Goal: Task Accomplishment & Management: Complete application form

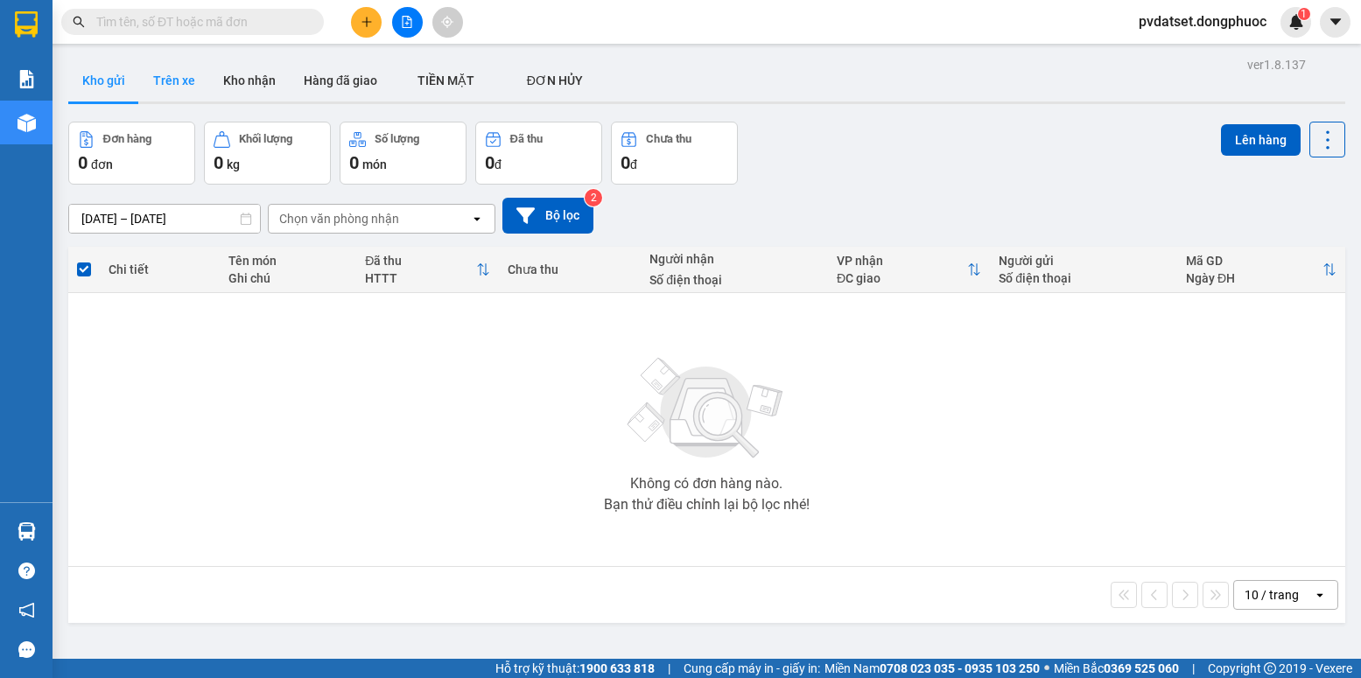
drag, startPoint x: 165, startPoint y: 81, endPoint x: 200, endPoint y: 80, distance: 35.1
click at [183, 81] on button "Trên xe" at bounding box center [174, 81] width 70 height 42
click at [213, 80] on div "Kho gửi Trên xe Kho nhận Hàng đã giao TIỀN MẶT ĐƠN HỦY" at bounding box center [706, 83] width 1277 height 46
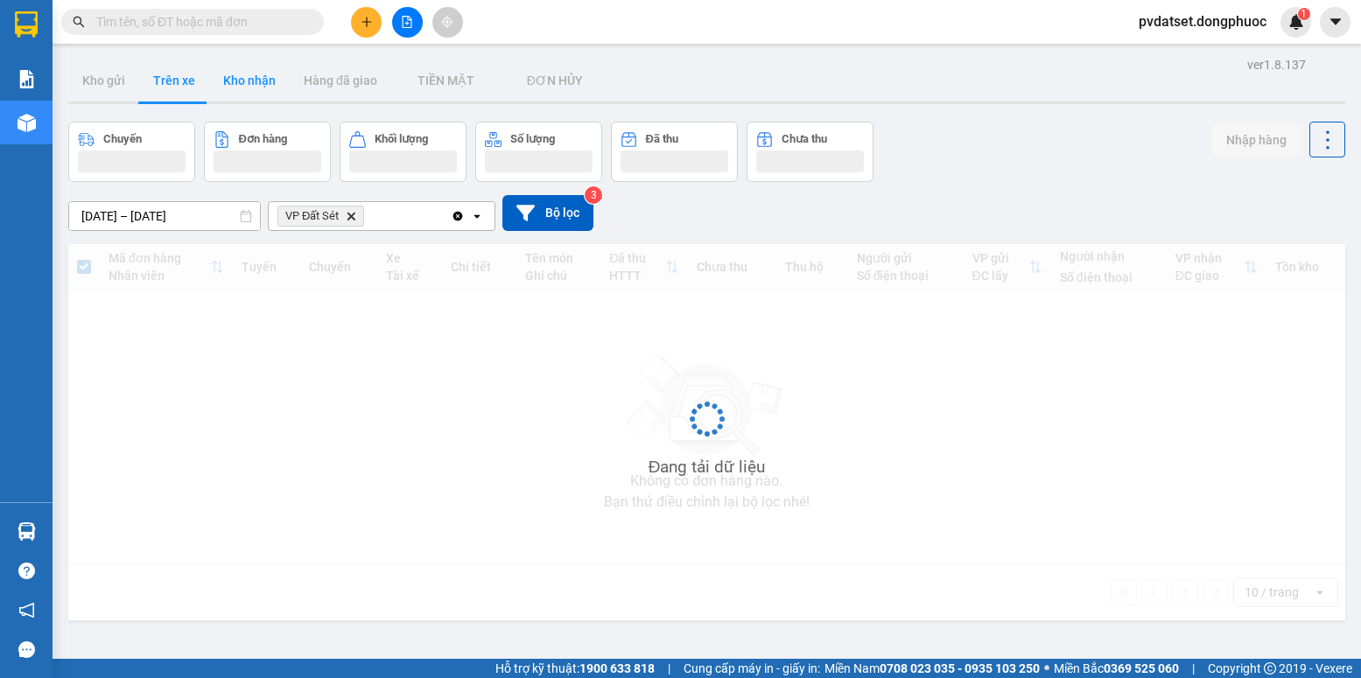
click at [225, 80] on button "Kho nhận" at bounding box center [249, 81] width 81 height 42
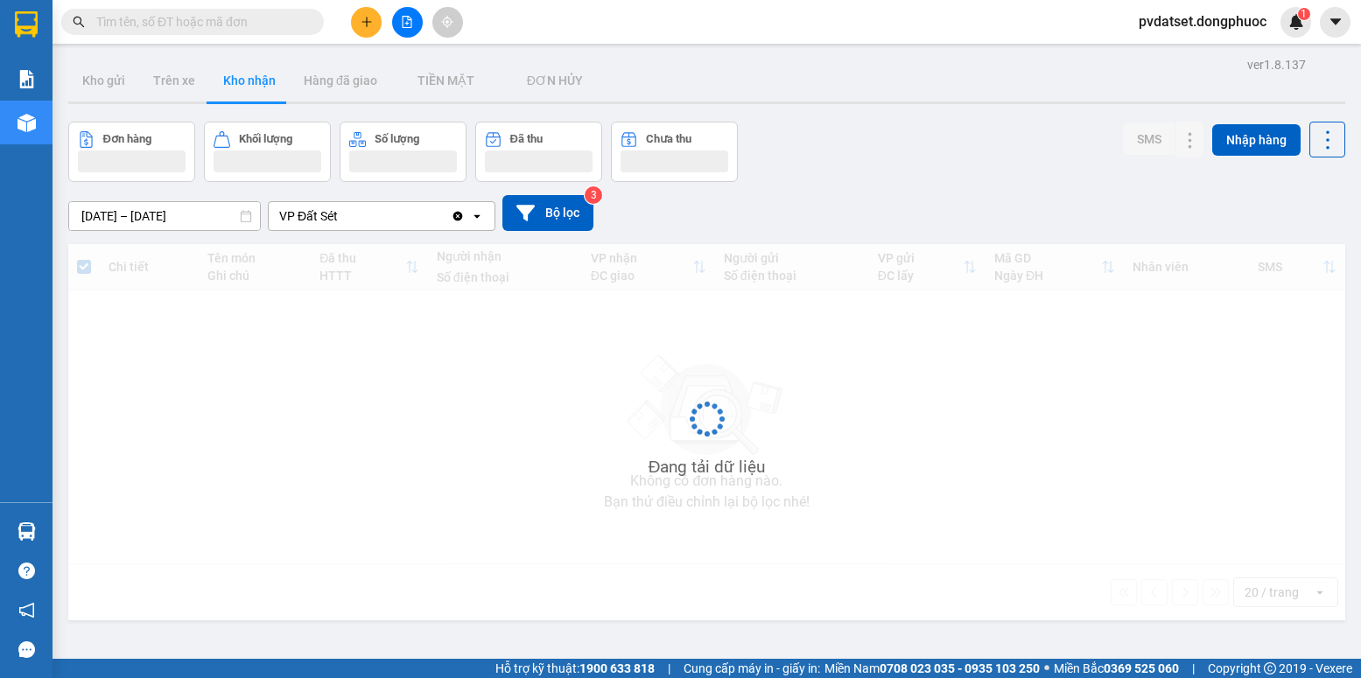
click at [228, 80] on button "Kho nhận" at bounding box center [249, 81] width 81 height 42
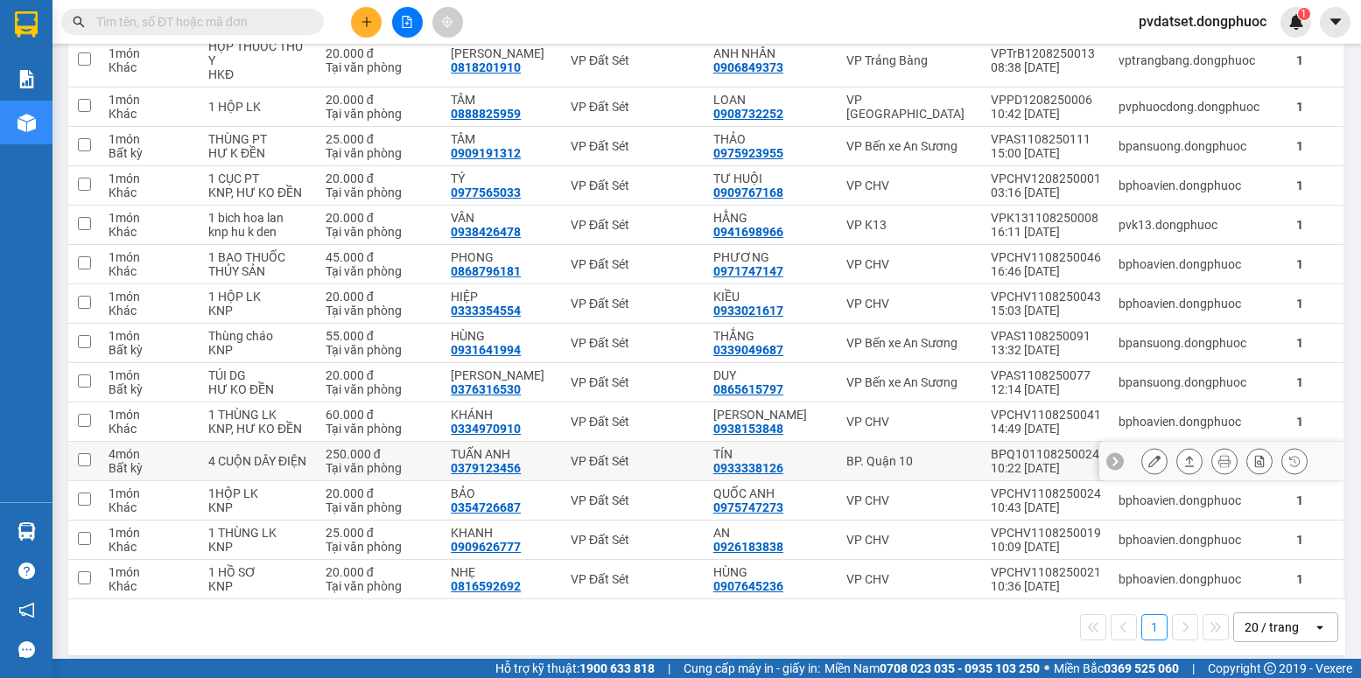
scroll to position [482, 0]
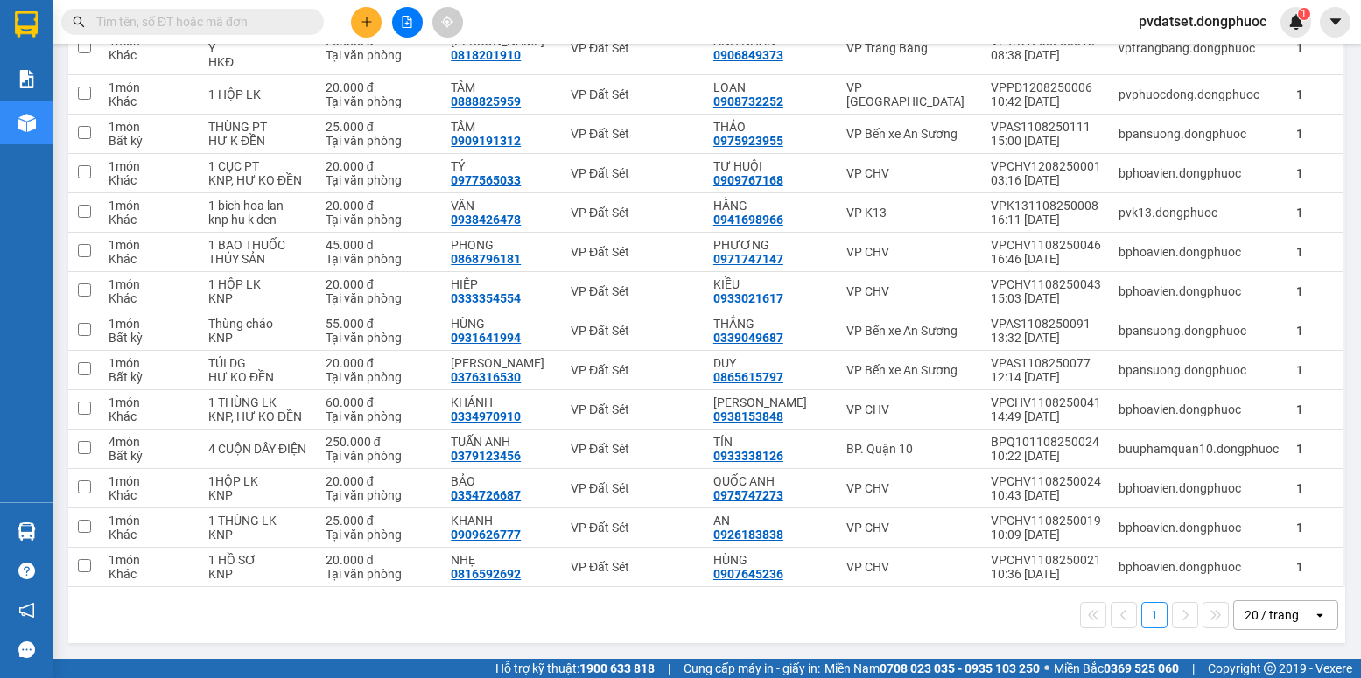
click at [1293, 625] on div "20 / trang" at bounding box center [1273, 615] width 79 height 28
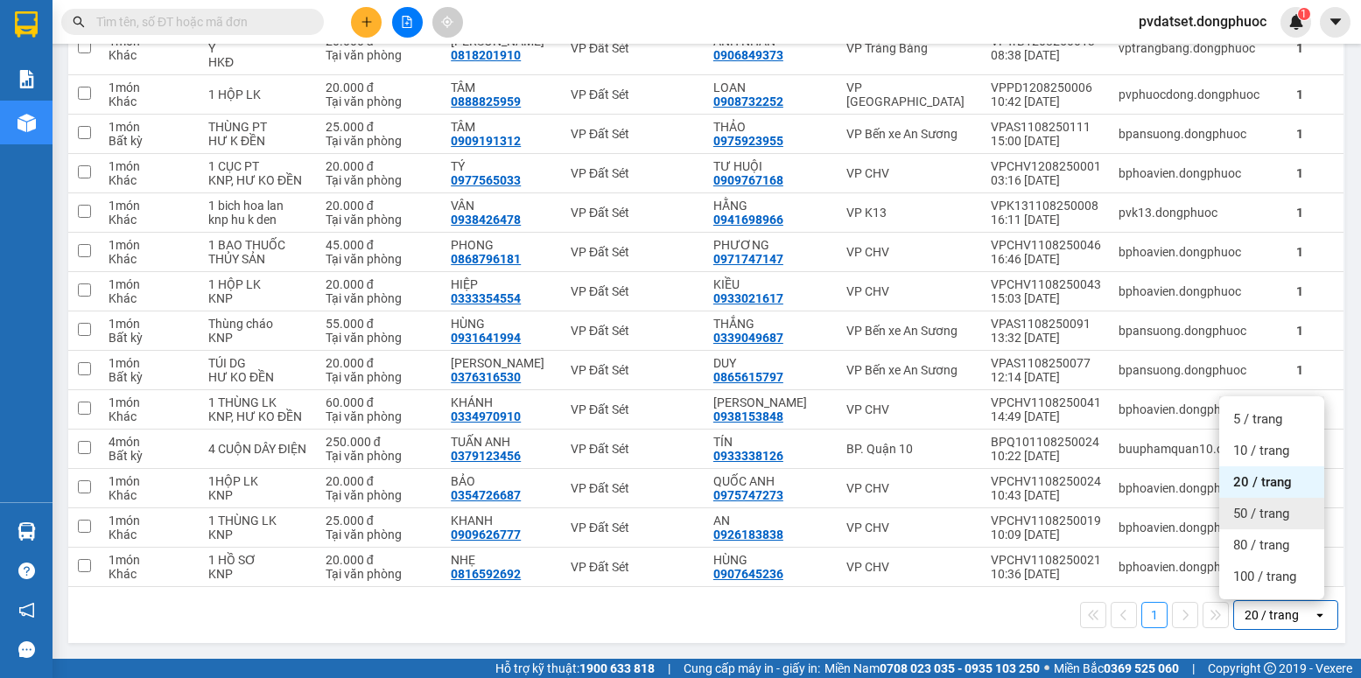
click at [1268, 511] on span "50 / trang" at bounding box center [1261, 514] width 56 height 18
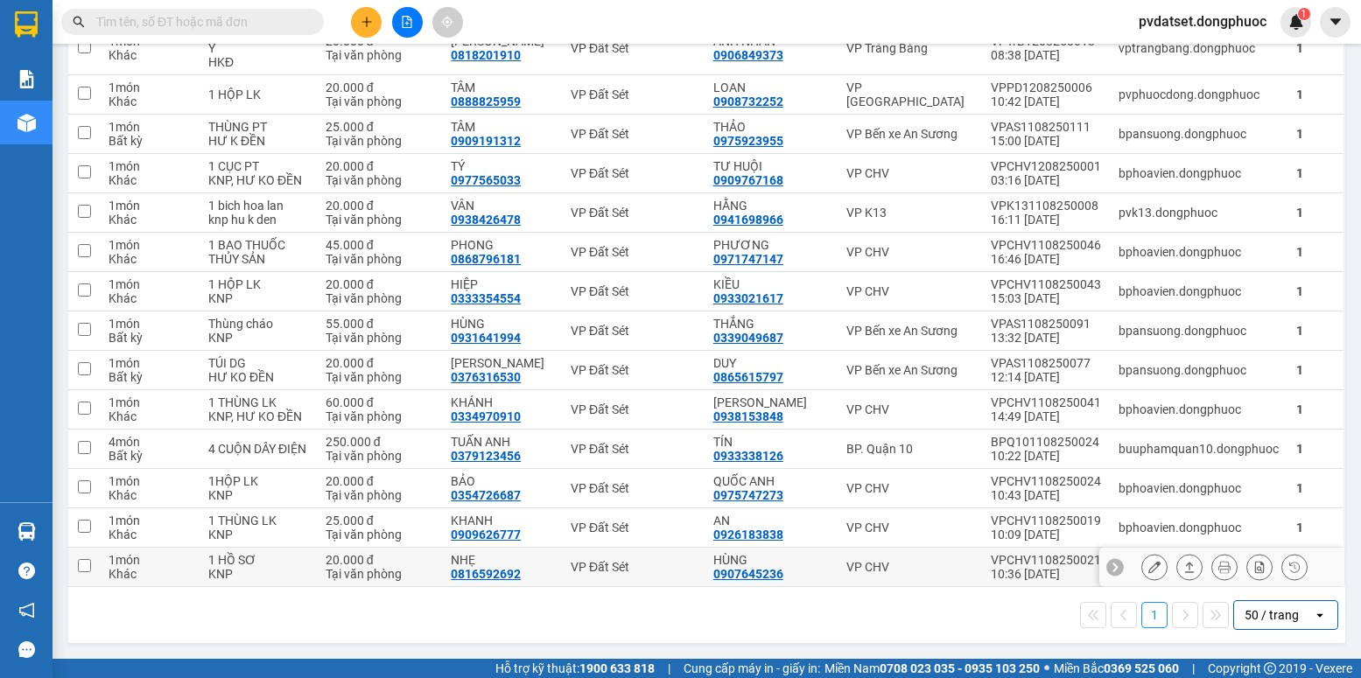
click at [1148, 566] on icon at bounding box center [1154, 567] width 12 height 12
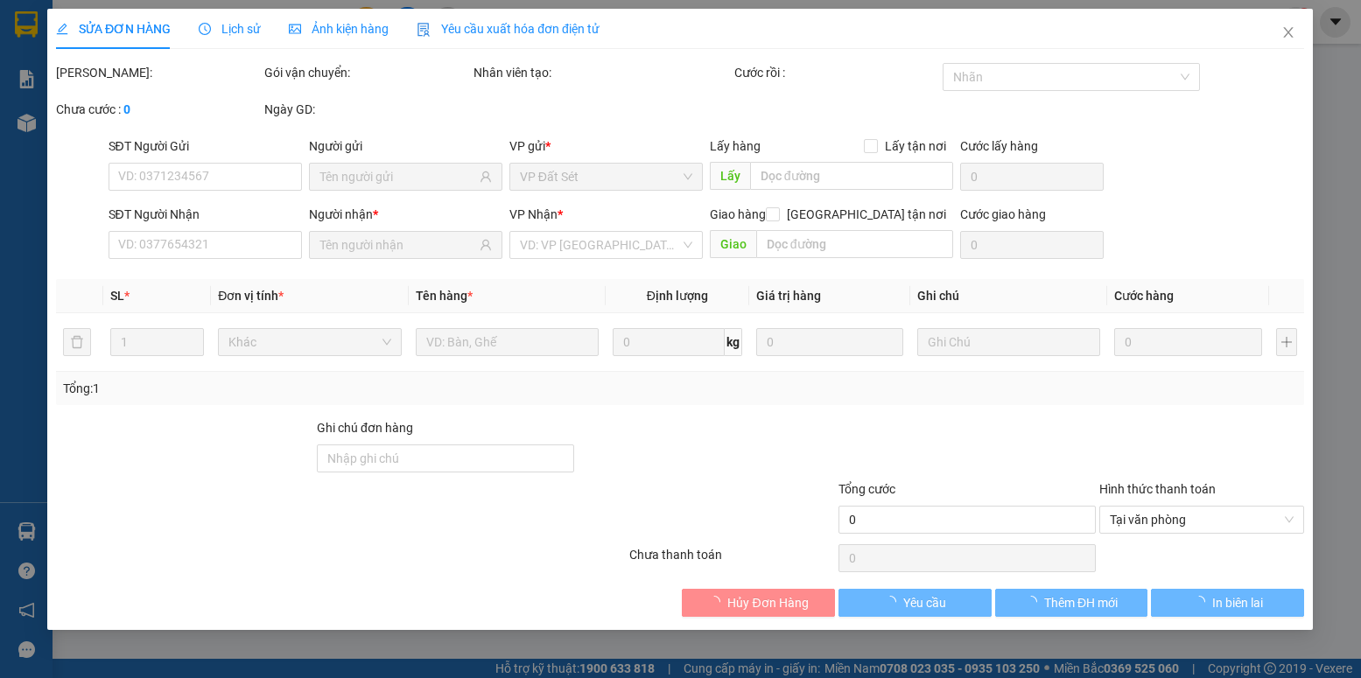
type input "0907645236"
type input "HÙNG"
type input "0816592692"
type input "NHẸ"
type input "20.000"
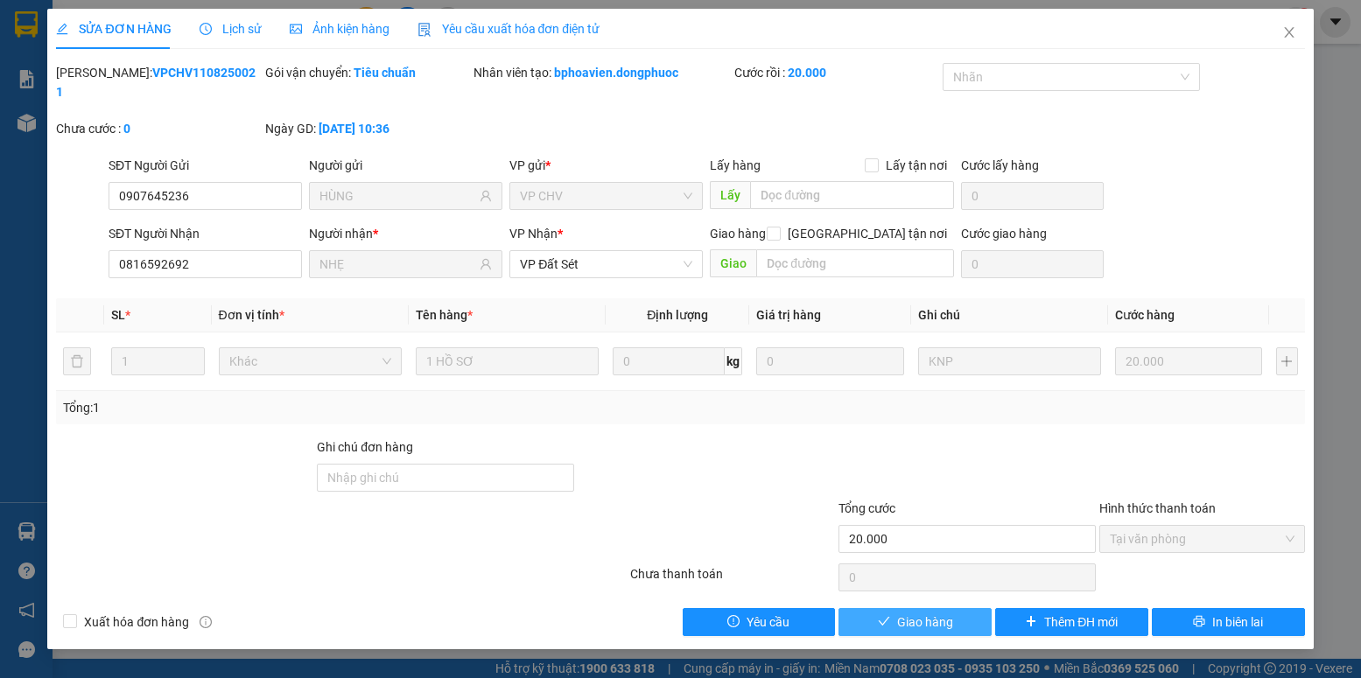
click at [914, 613] on span "Giao hàng" at bounding box center [925, 622] width 56 height 19
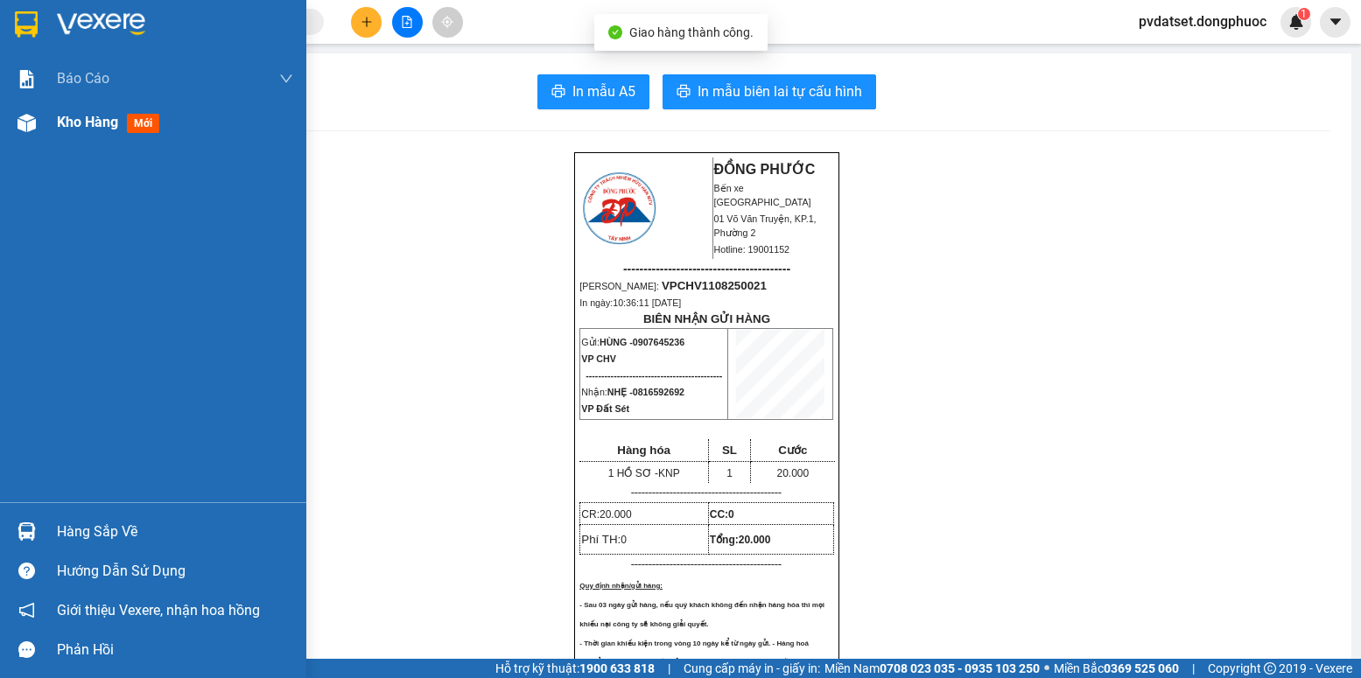
click at [65, 132] on div "Kho hàng mới" at bounding box center [111, 122] width 109 height 22
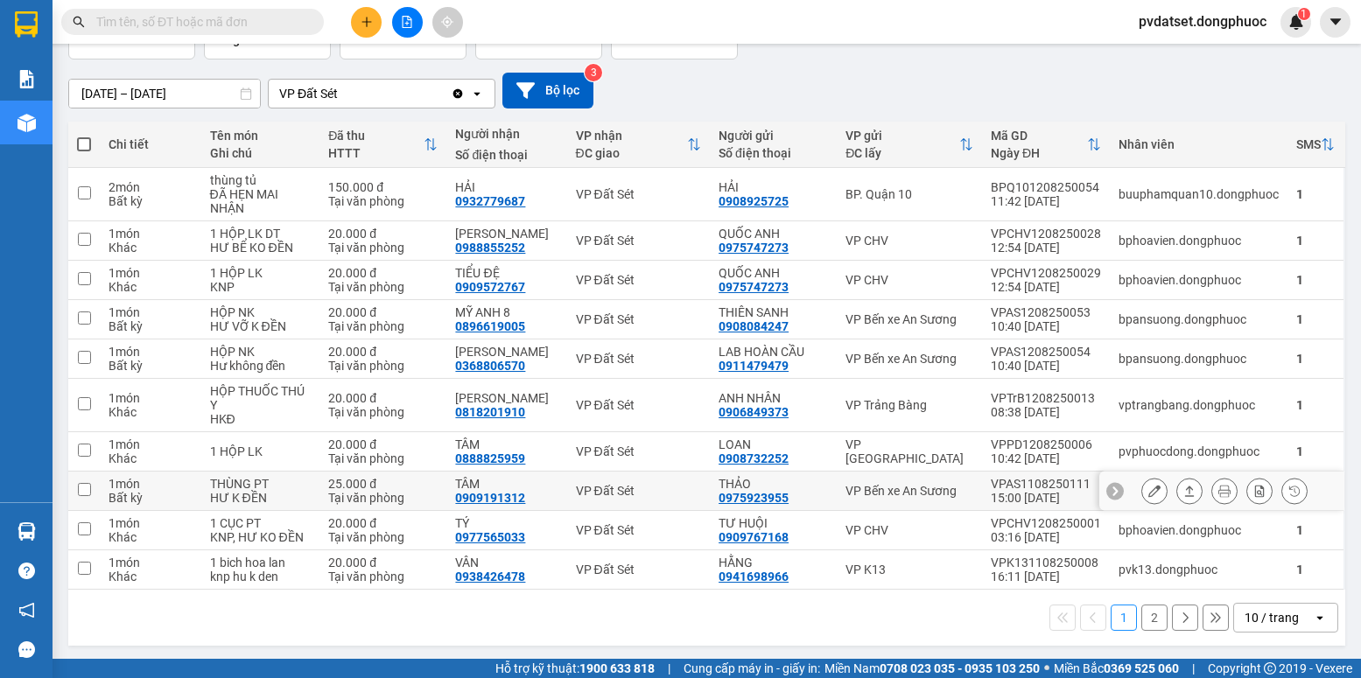
scroll to position [128, 0]
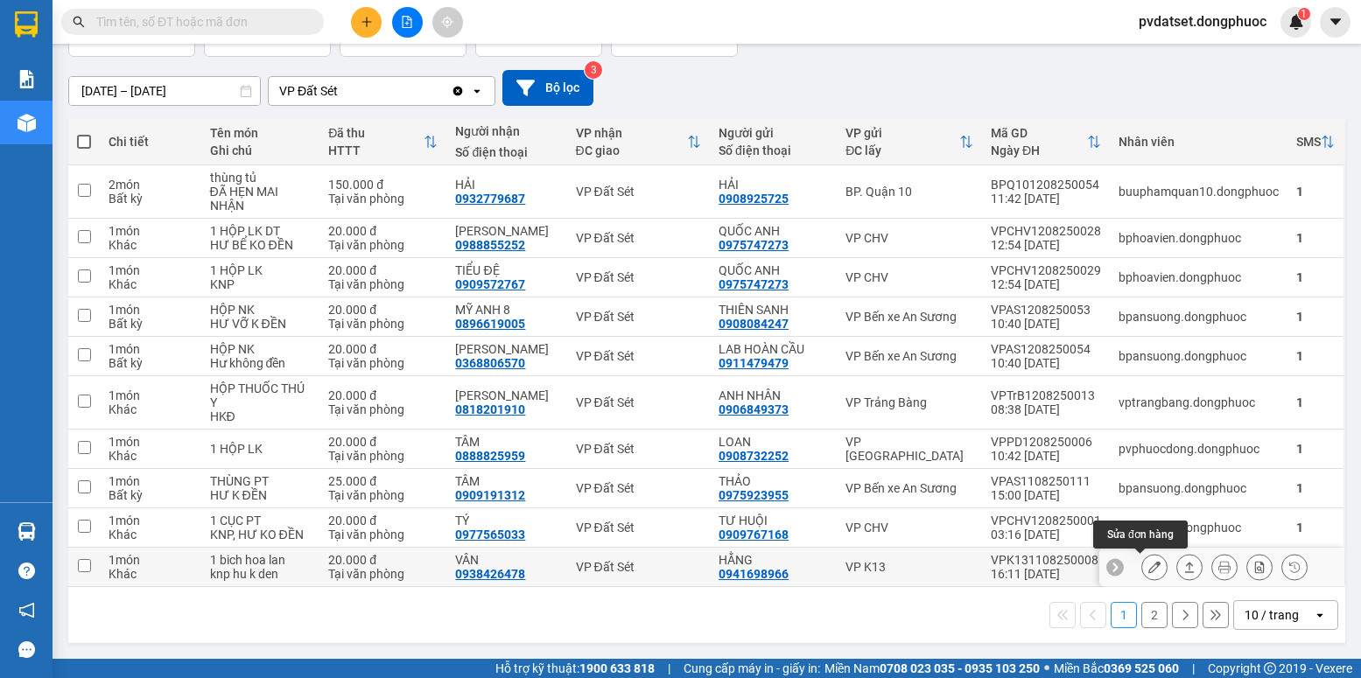
click at [1142, 565] on button at bounding box center [1154, 567] width 25 height 31
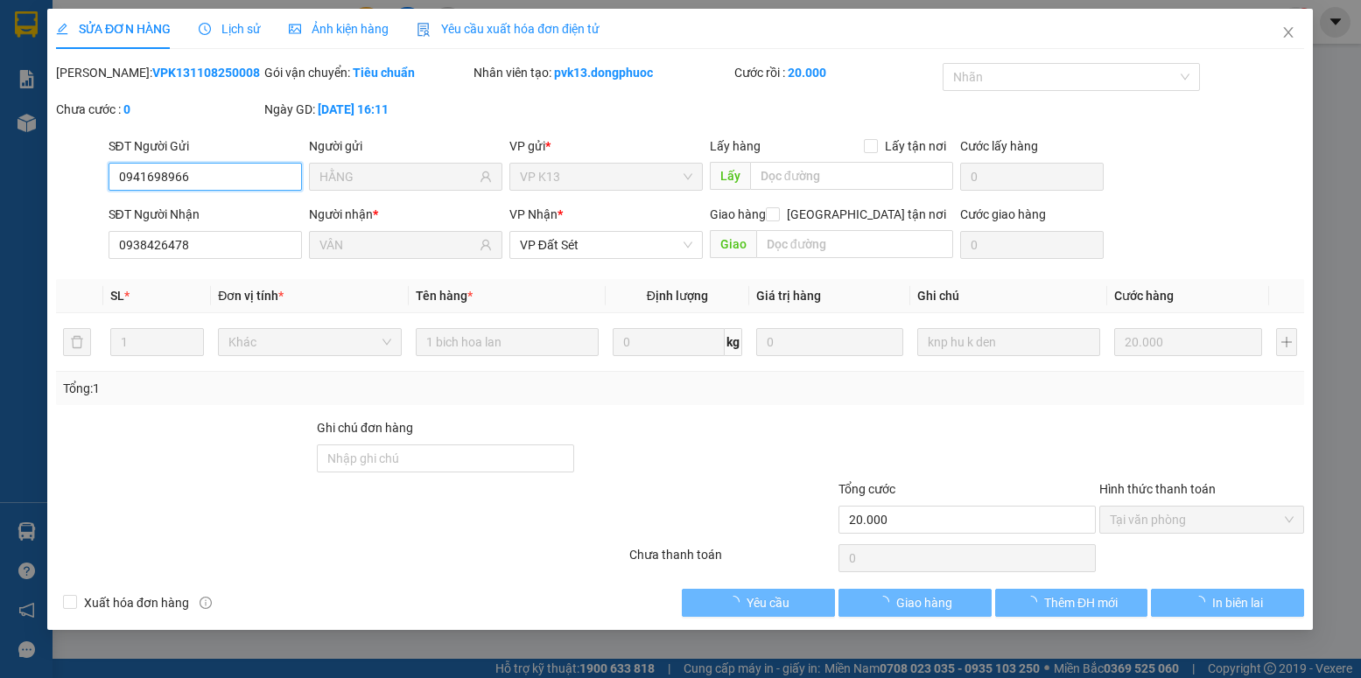
type input "0941698966"
type input "HẰNG"
type input "0938426478"
type input "VÂN"
type input "20.000"
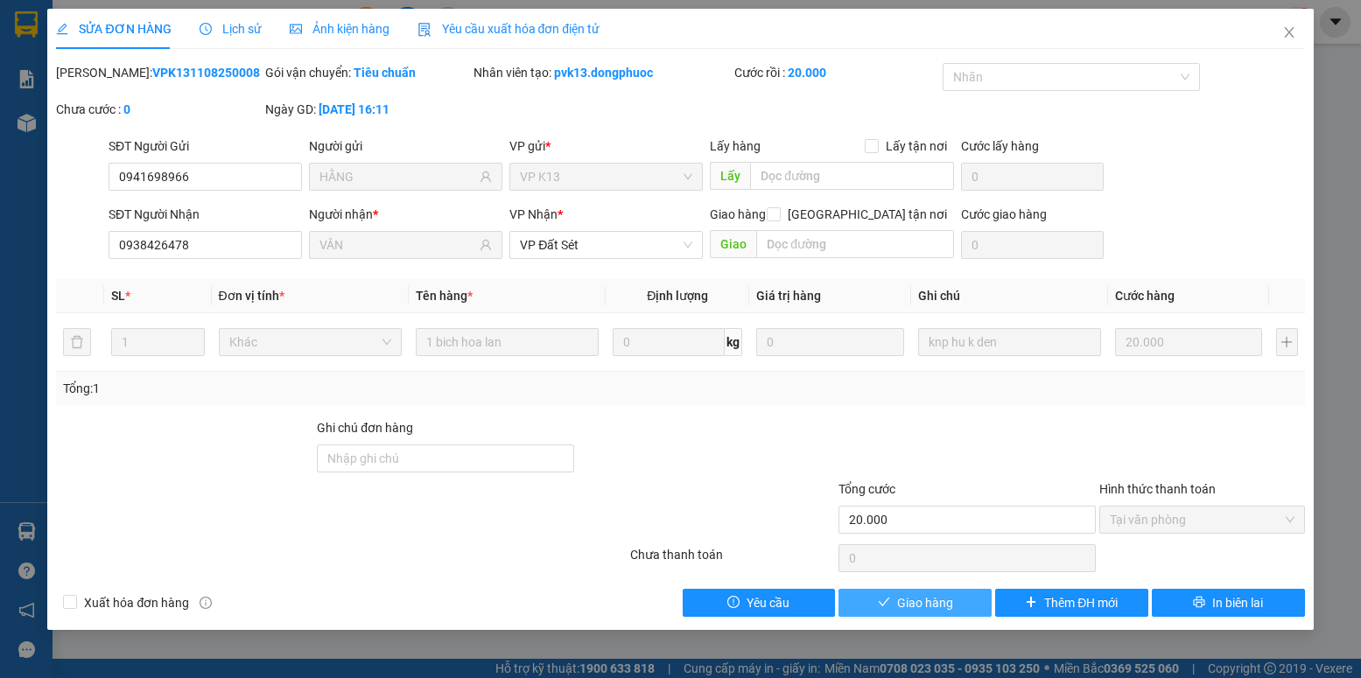
click at [931, 607] on span "Giao hàng" at bounding box center [925, 602] width 56 height 19
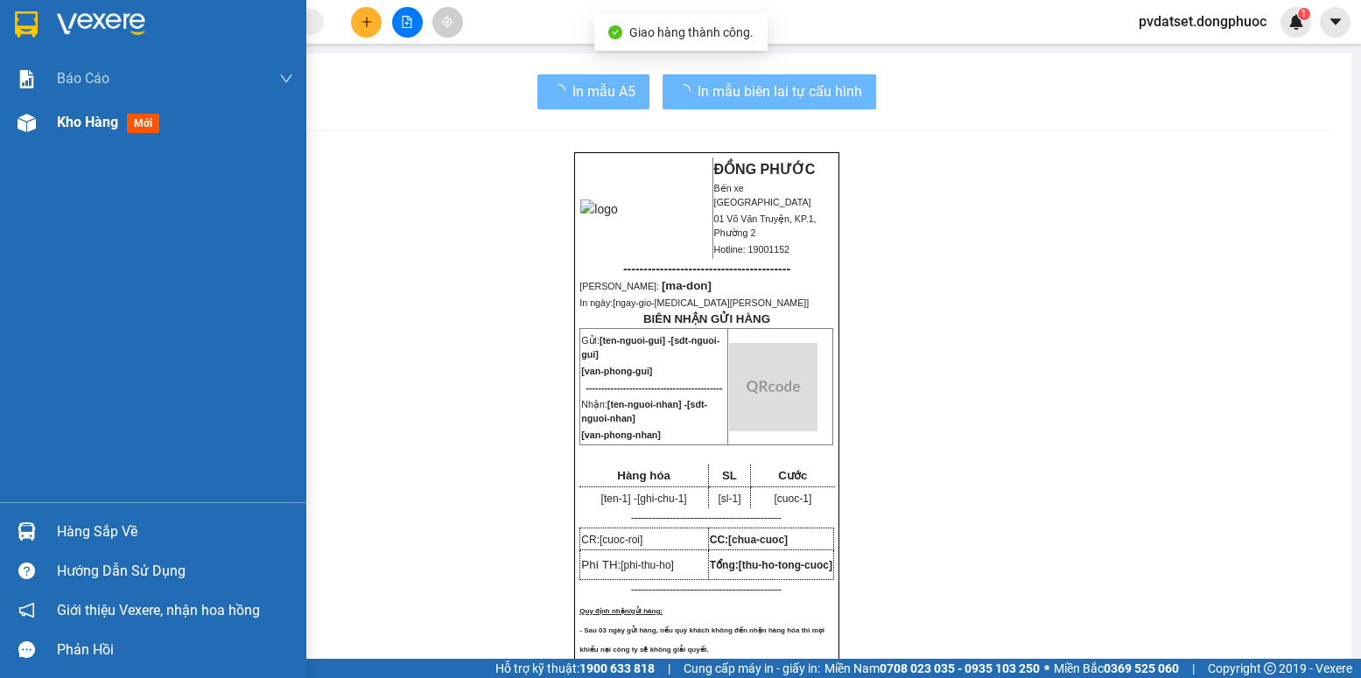
click at [74, 132] on div "Kho hàng mới" at bounding box center [111, 122] width 109 height 22
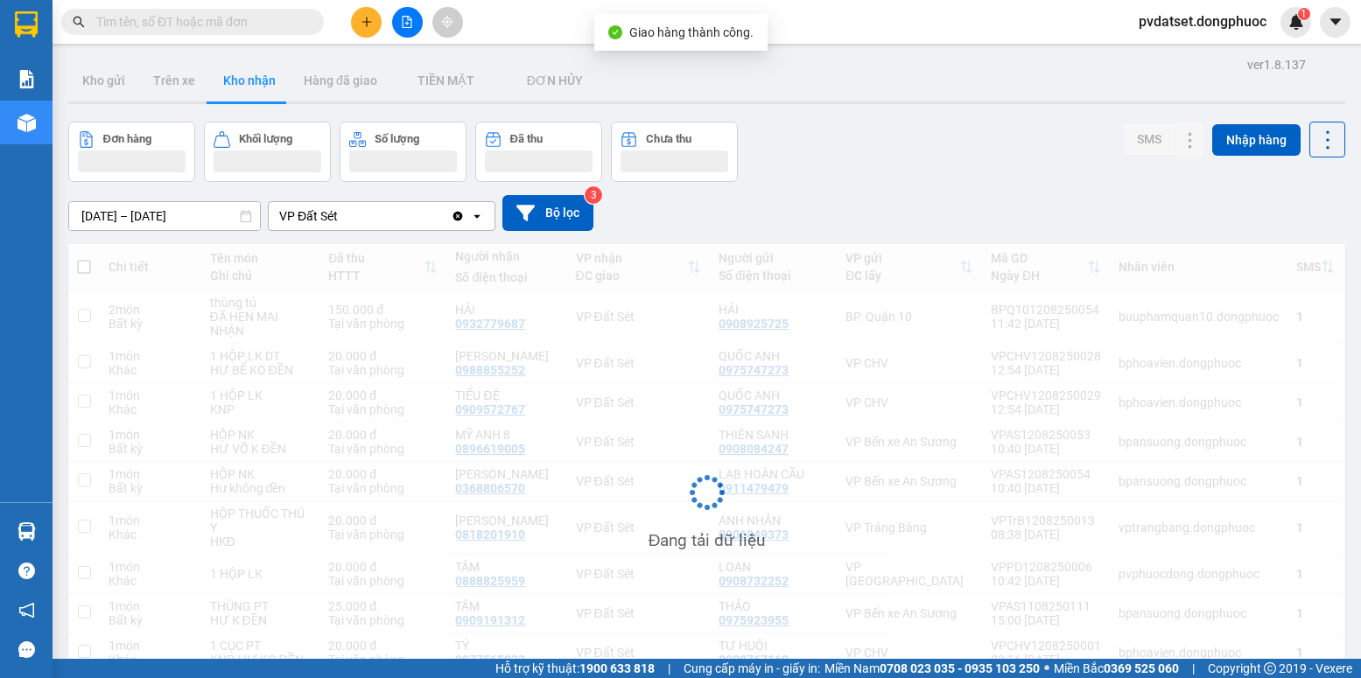
scroll to position [125, 0]
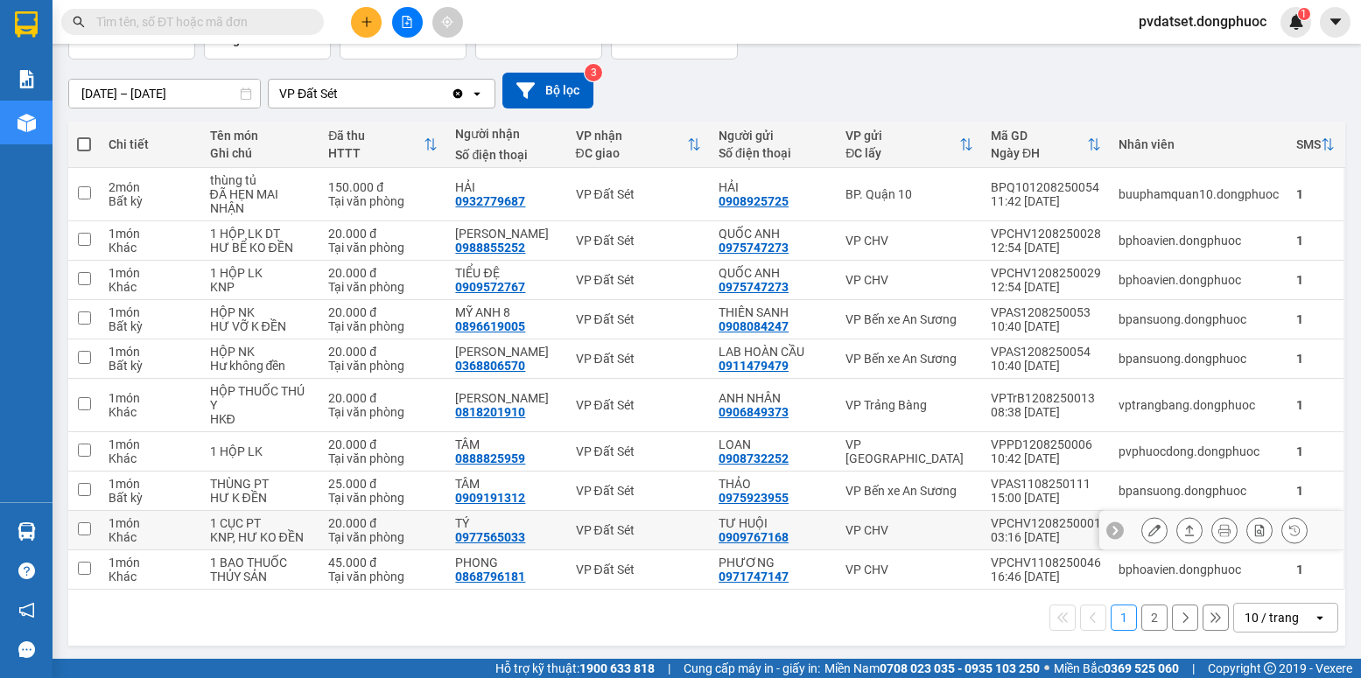
click at [1148, 530] on icon at bounding box center [1154, 530] width 12 height 12
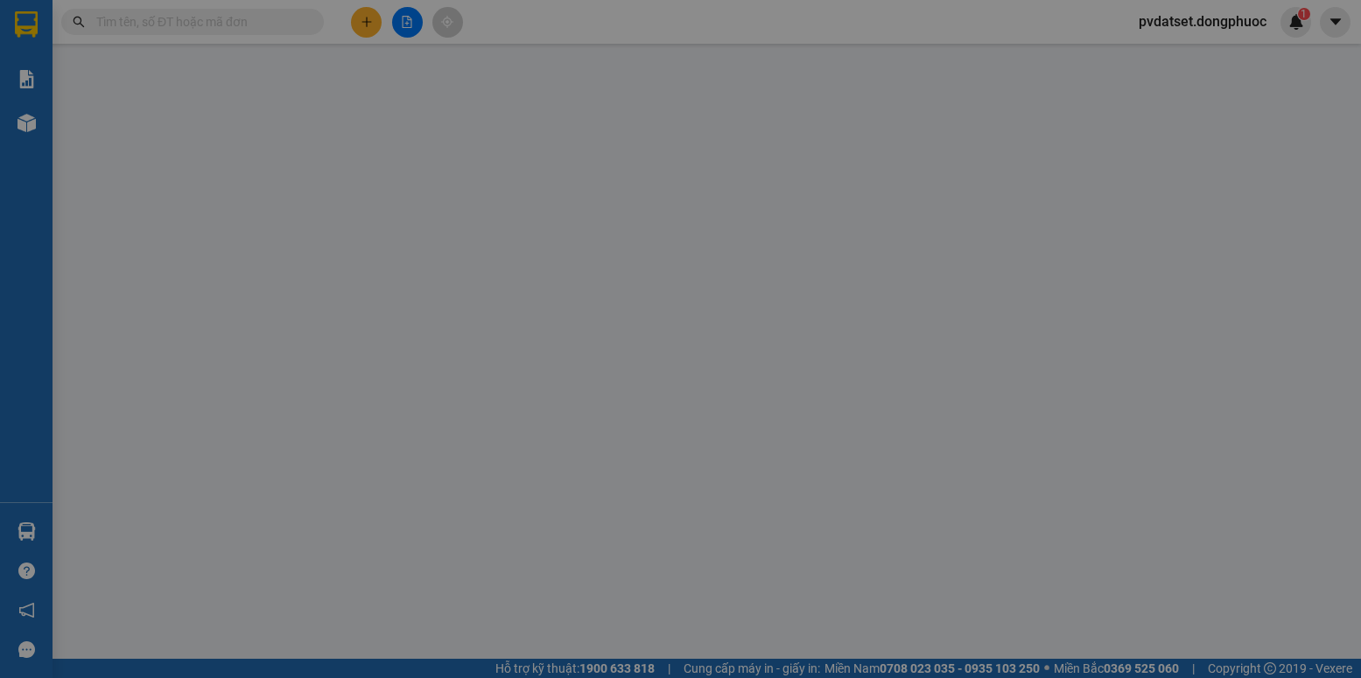
type input "0909767168"
type input "TƯ HUỘI"
type input "0977565033"
type input "TÝ"
type input "20.000"
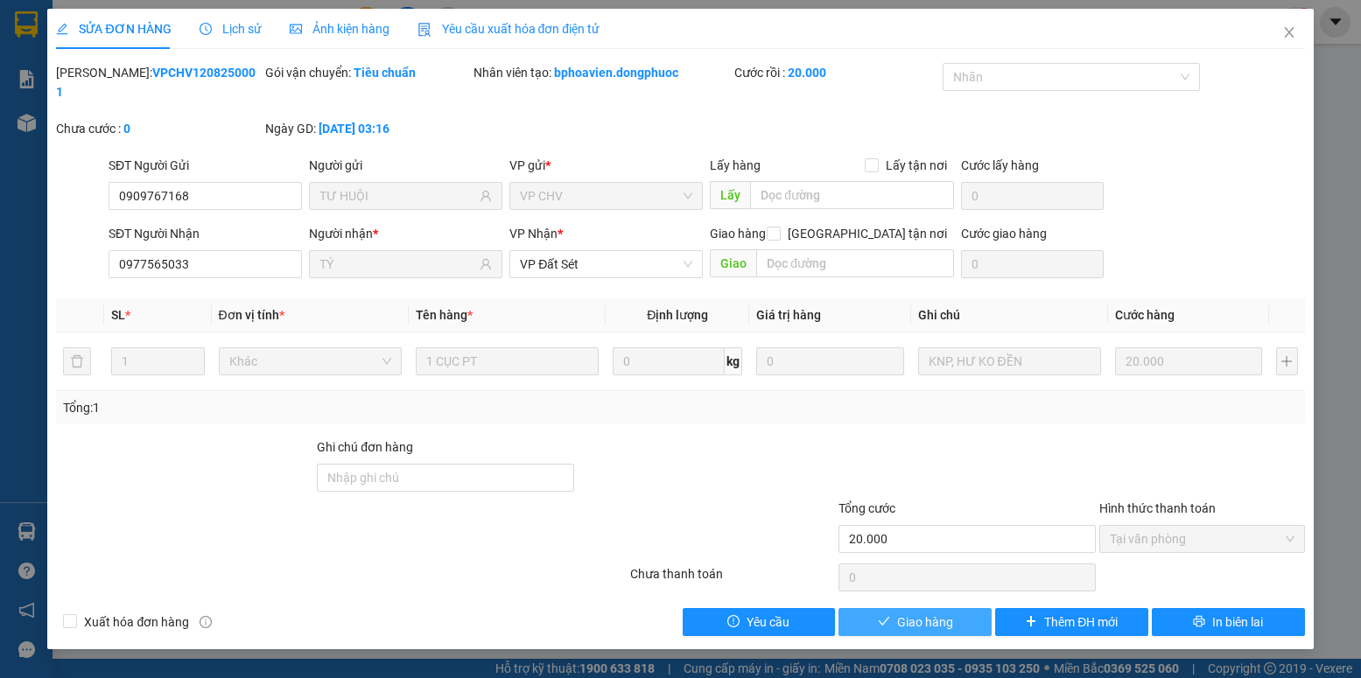
click at [947, 613] on span "Giao hàng" at bounding box center [925, 622] width 56 height 19
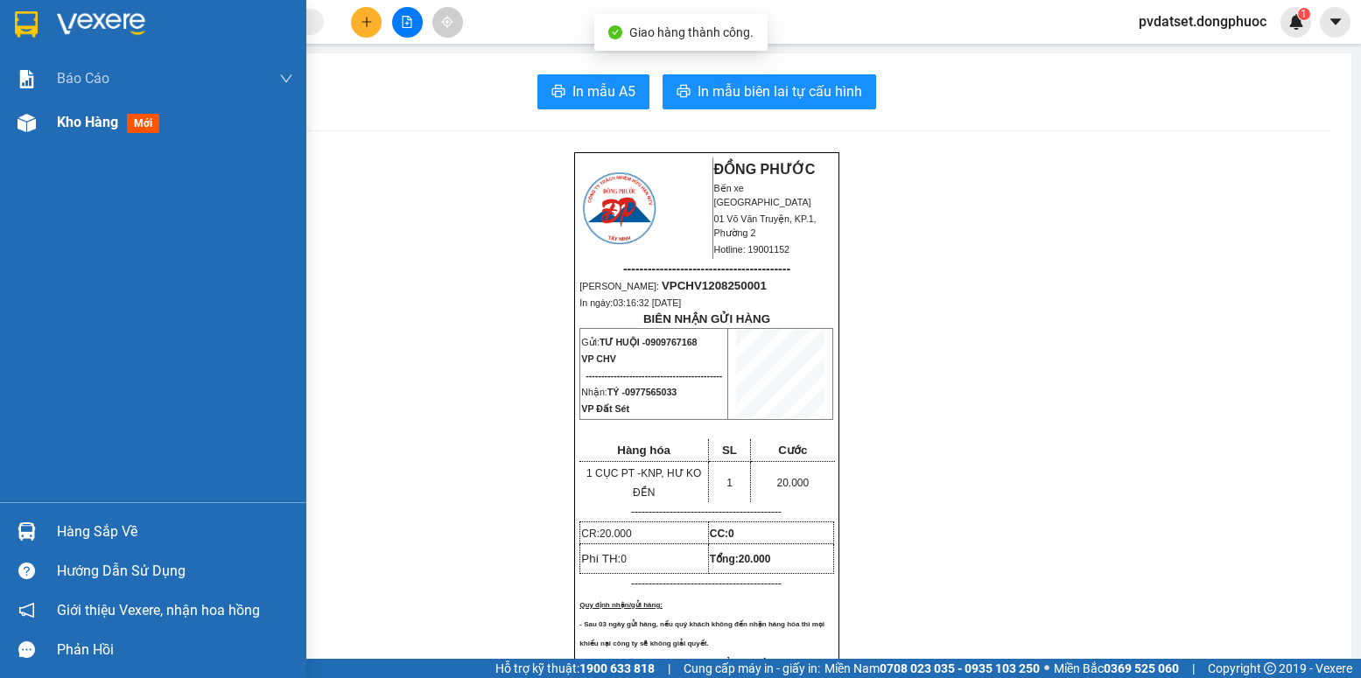
click at [84, 128] on span "Kho hàng" at bounding box center [87, 122] width 61 height 17
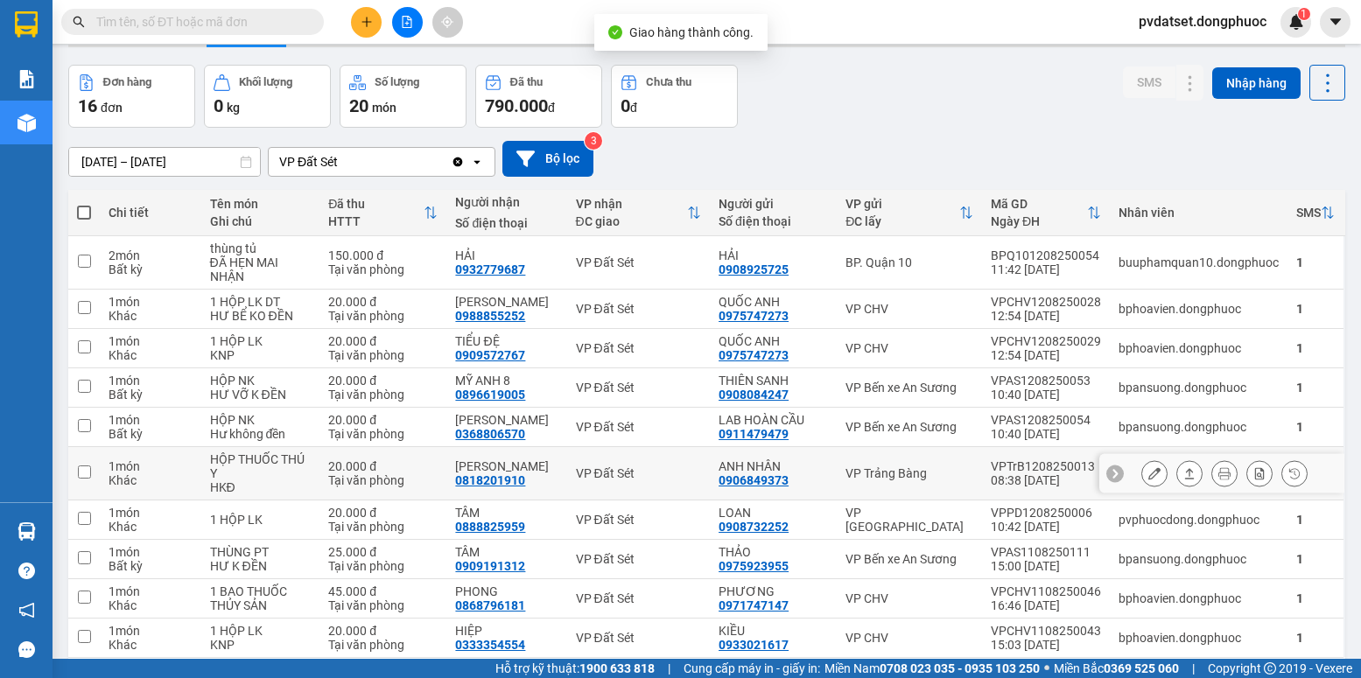
scroll to position [88, 0]
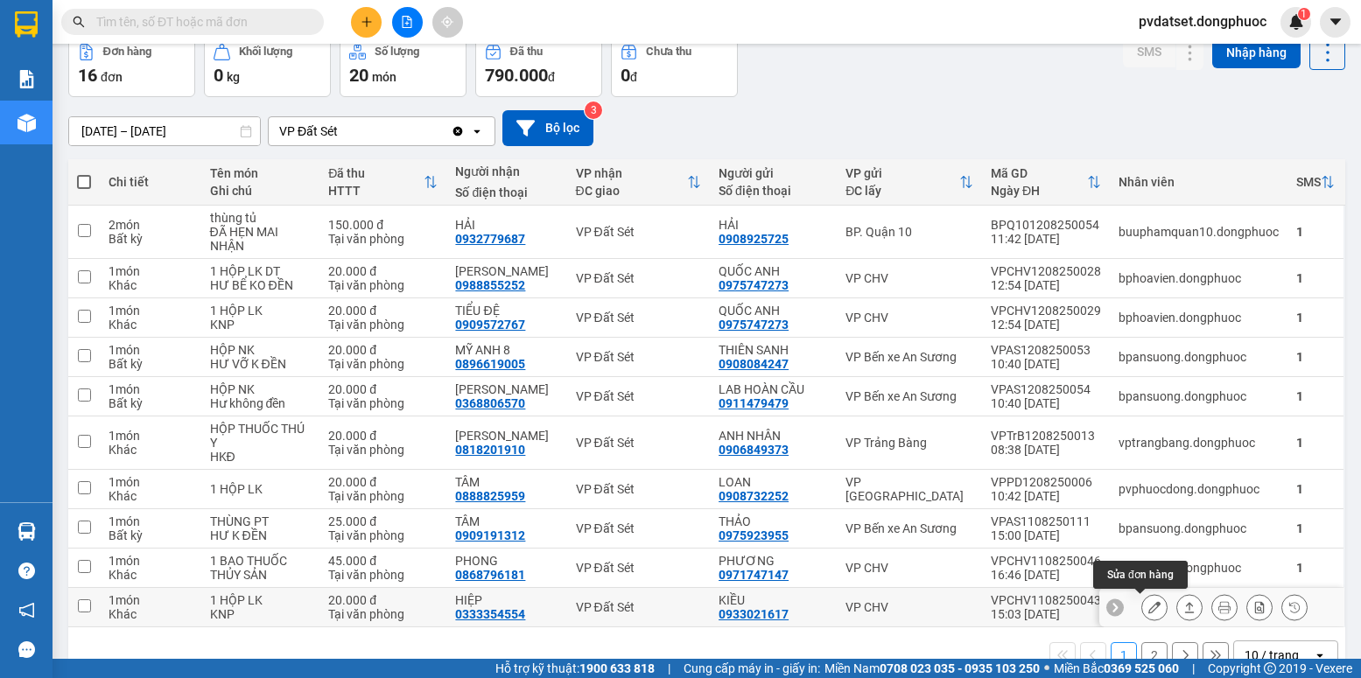
click at [1148, 609] on icon at bounding box center [1154, 607] width 12 height 12
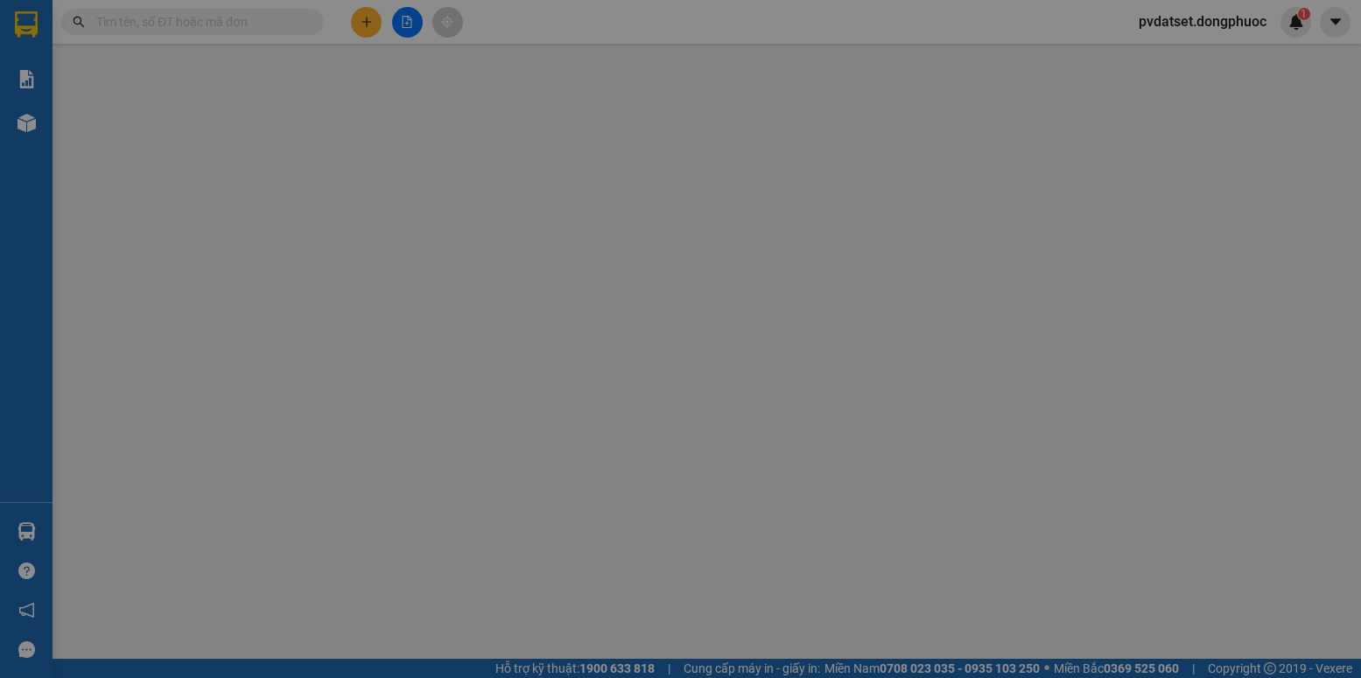
type input "0933021617"
type input "KIỀU"
type input "0333354554"
type input "HIỆP"
type input "20.000"
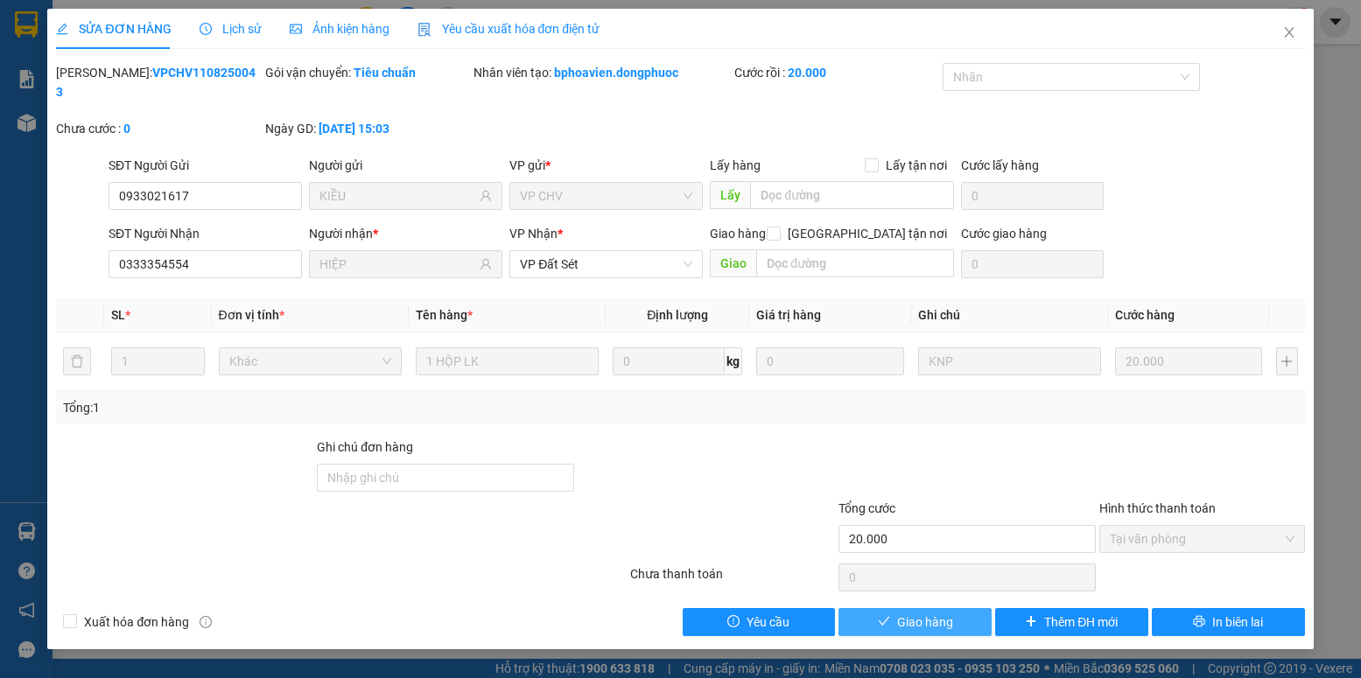
click at [927, 613] on span "Giao hàng" at bounding box center [925, 622] width 56 height 19
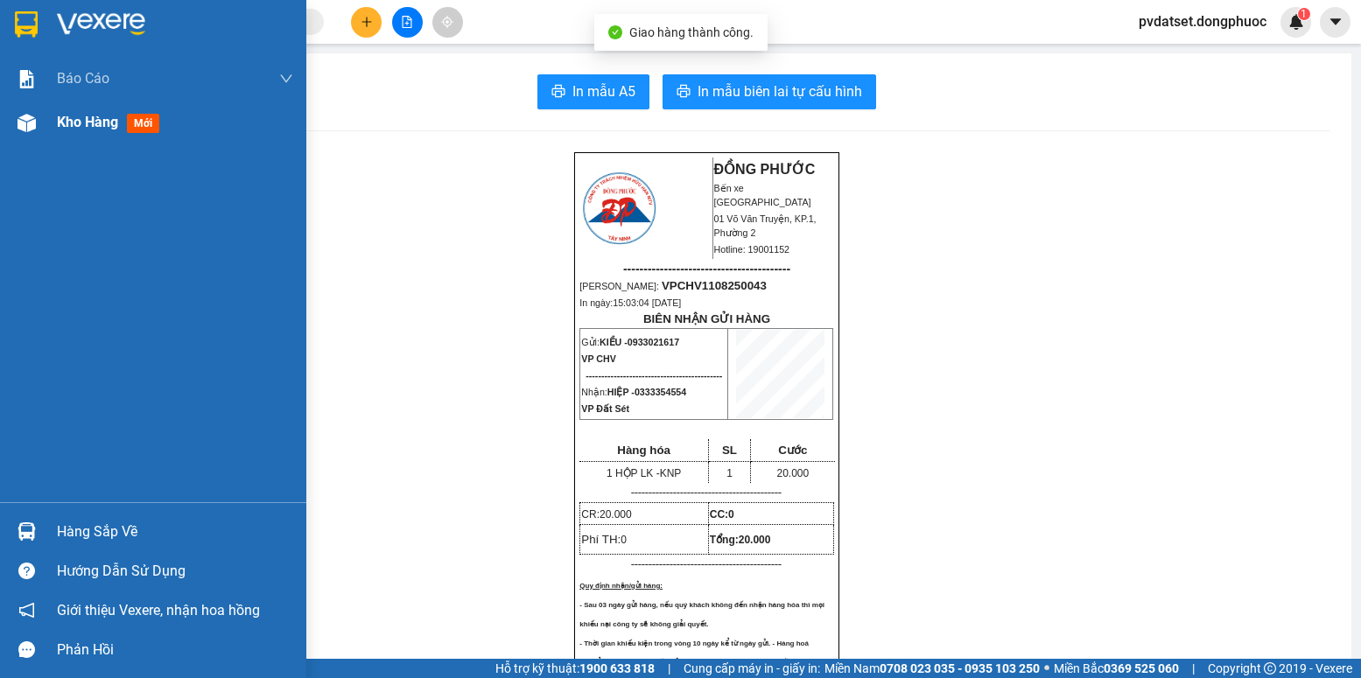
click at [130, 128] on span "mới" at bounding box center [143, 123] width 32 height 19
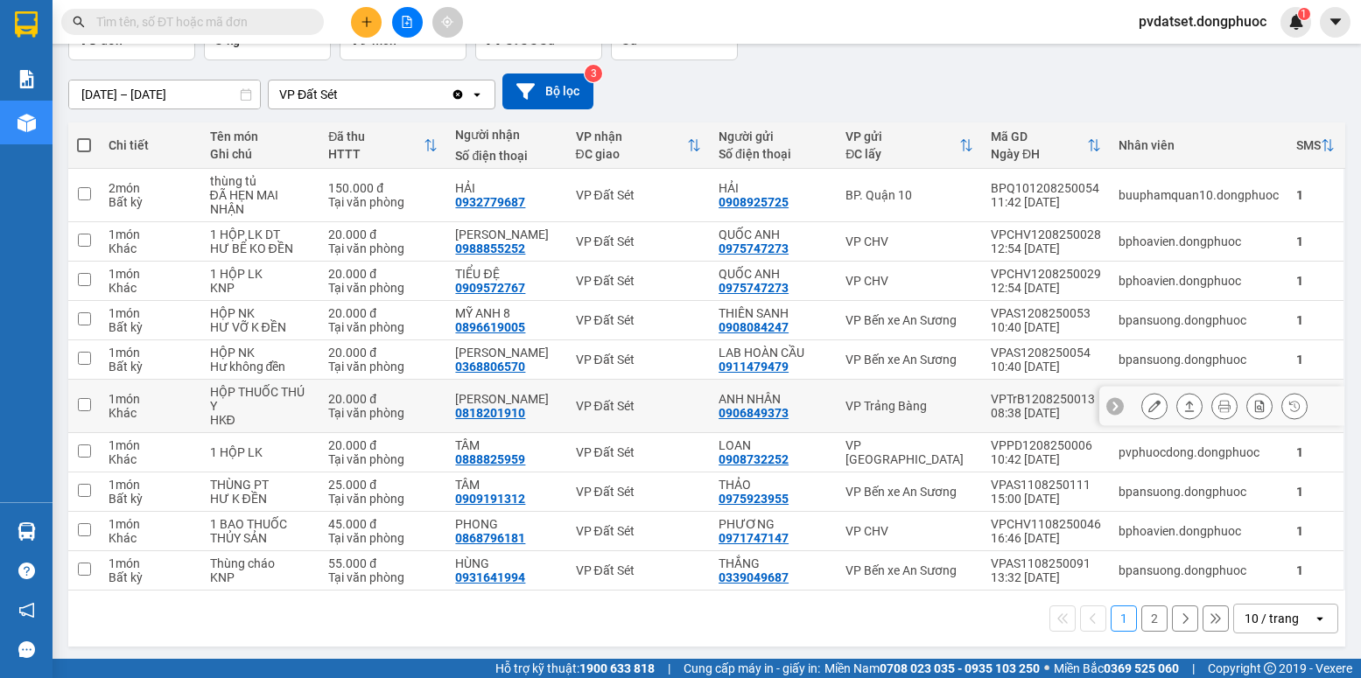
scroll to position [128, 0]
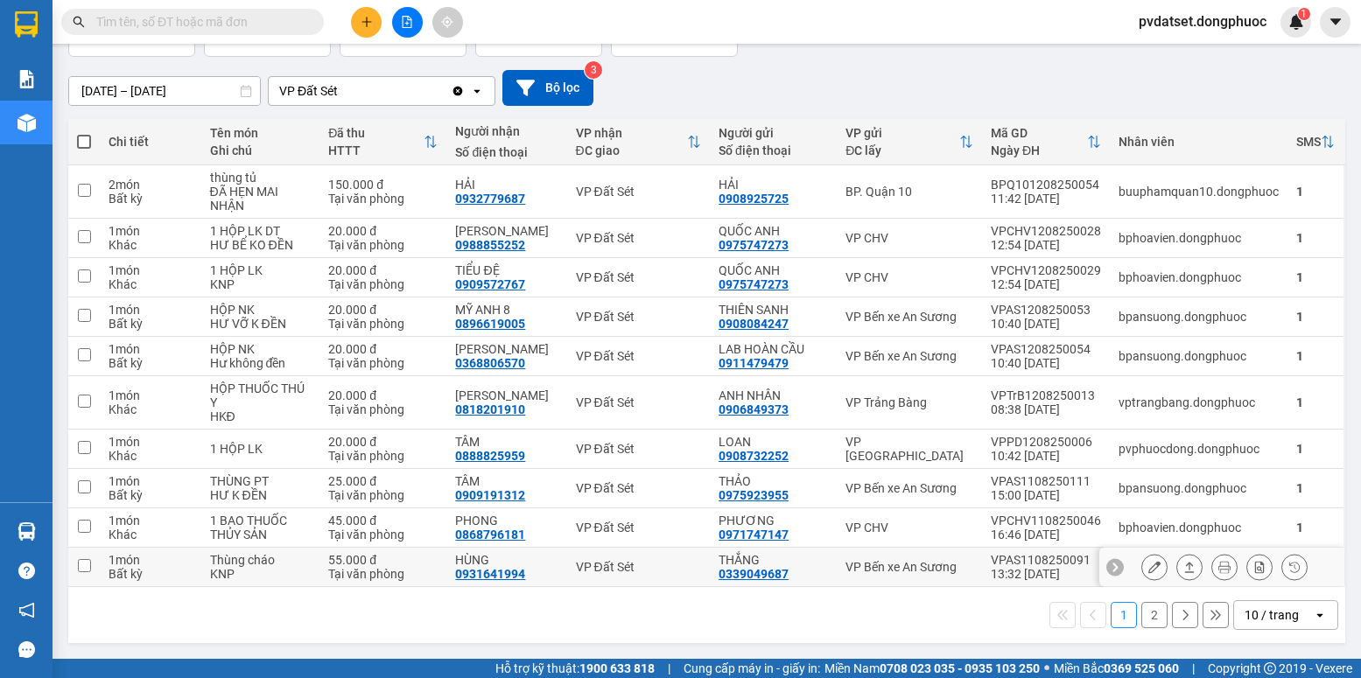
click at [1148, 566] on icon at bounding box center [1154, 567] width 12 height 12
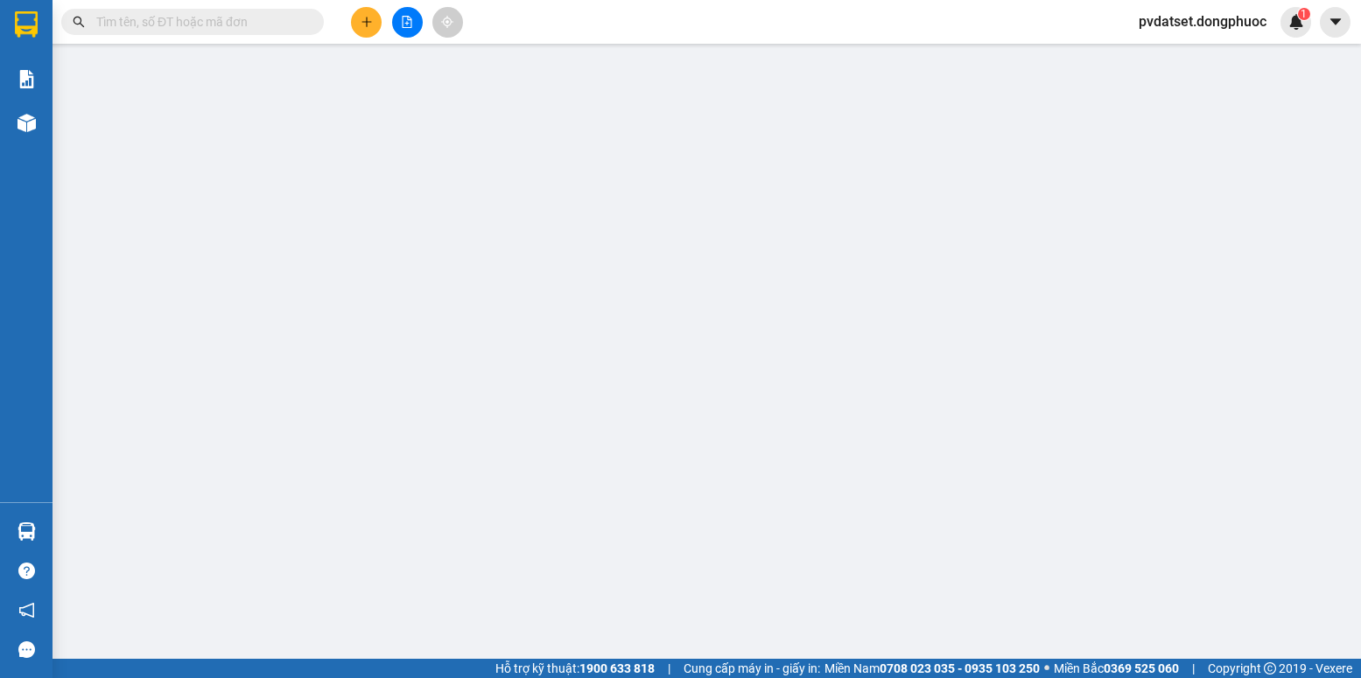
type input "0339049687"
type input "THẮNG"
type input "0931641994"
type input "HÙNG"
type input "55.000"
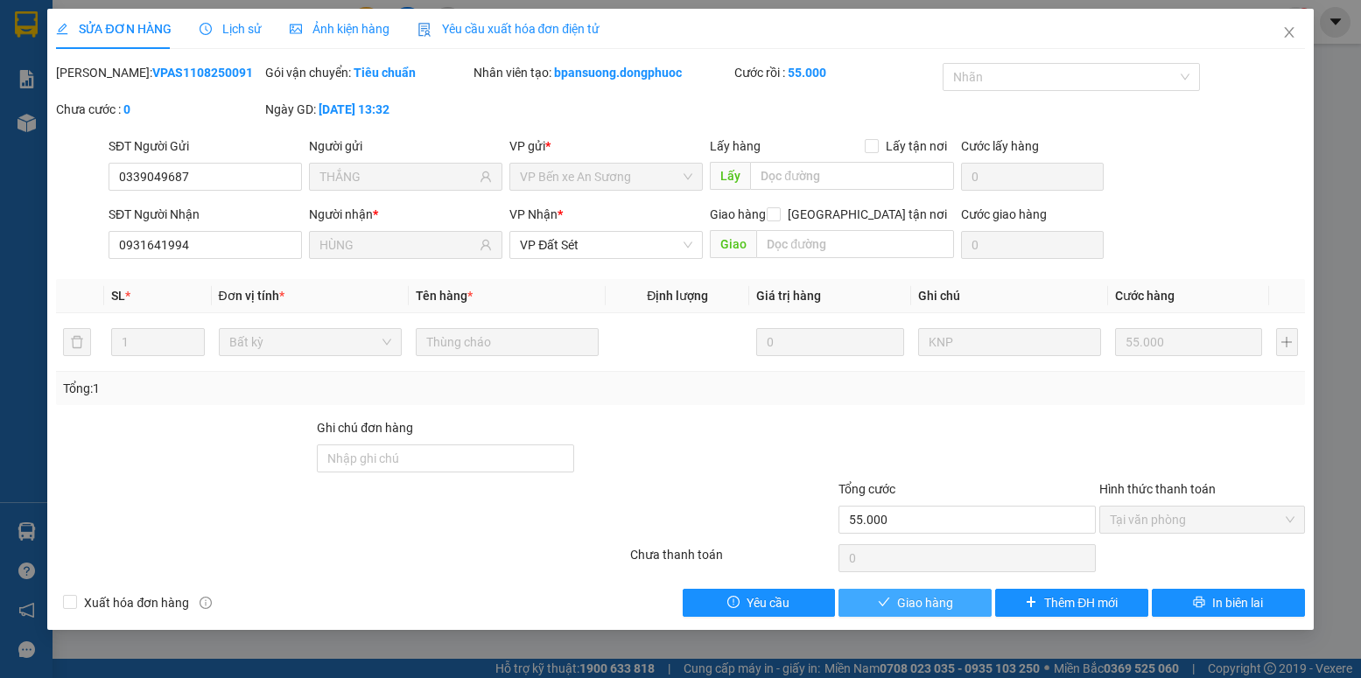
click at [913, 601] on span "Giao hàng" at bounding box center [925, 602] width 56 height 19
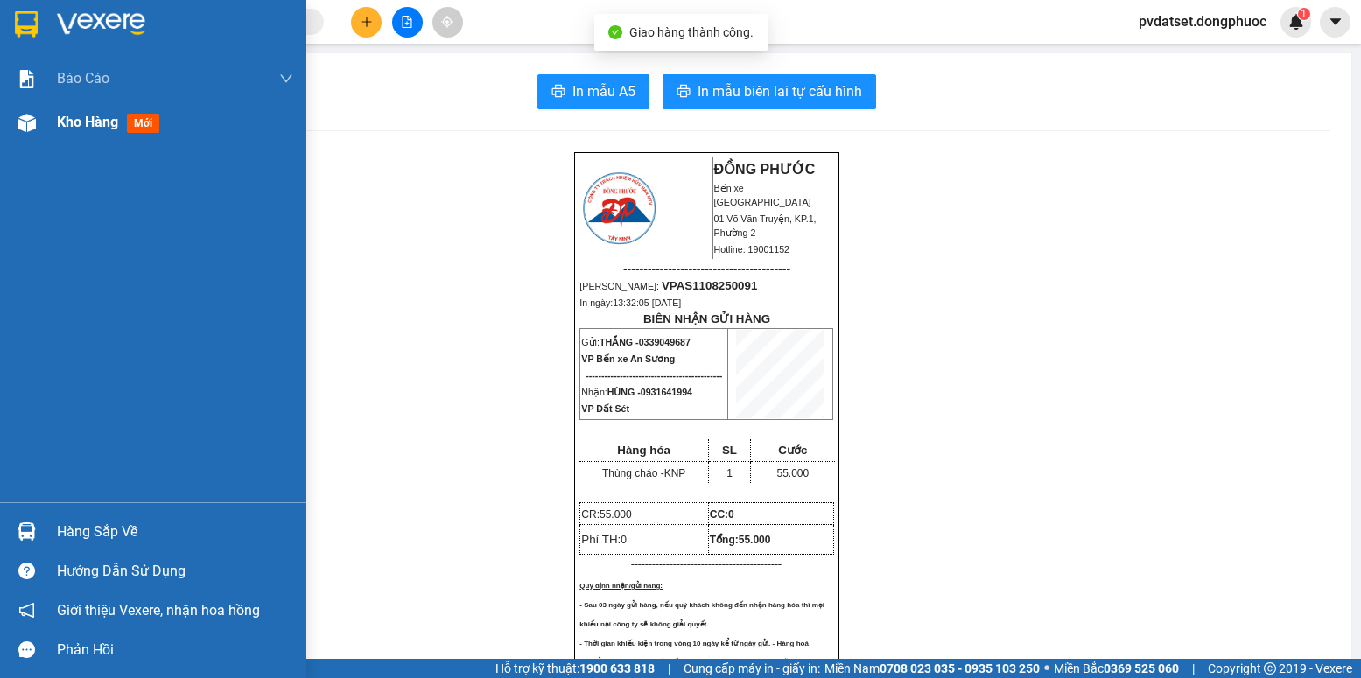
click at [48, 124] on div "Kho hàng mới" at bounding box center [153, 123] width 306 height 44
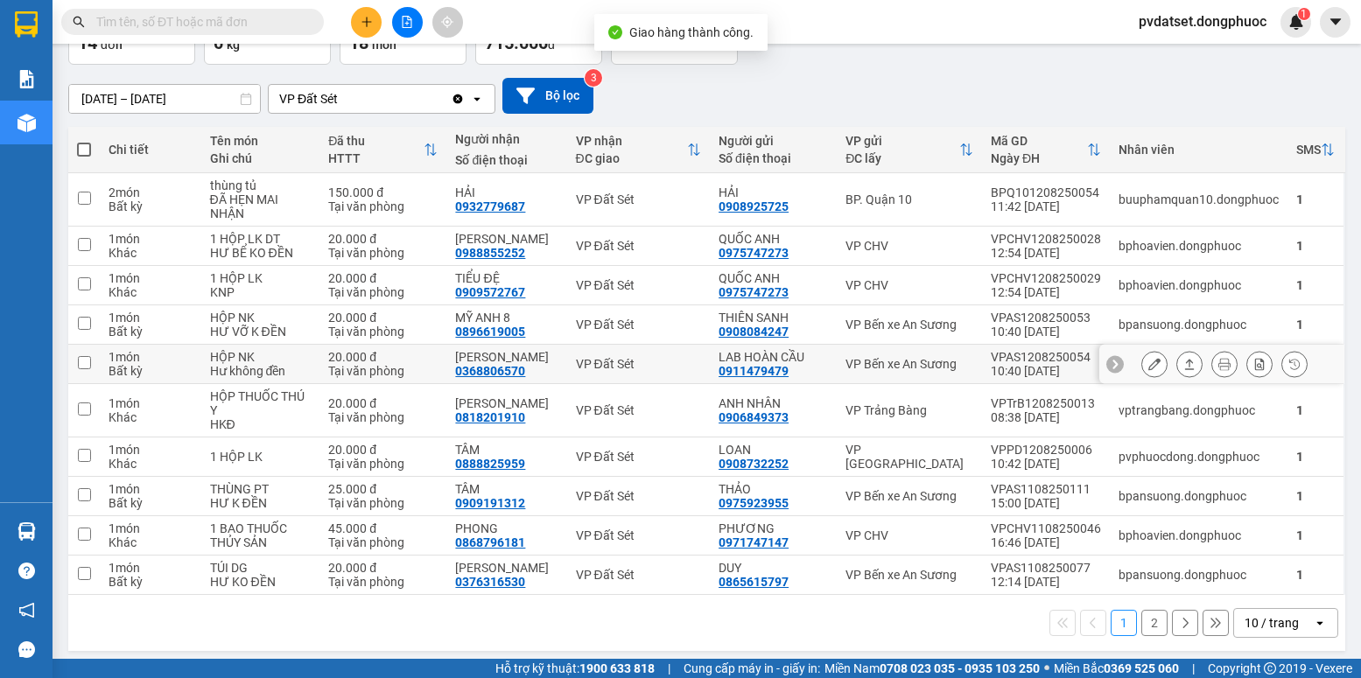
scroll to position [128, 0]
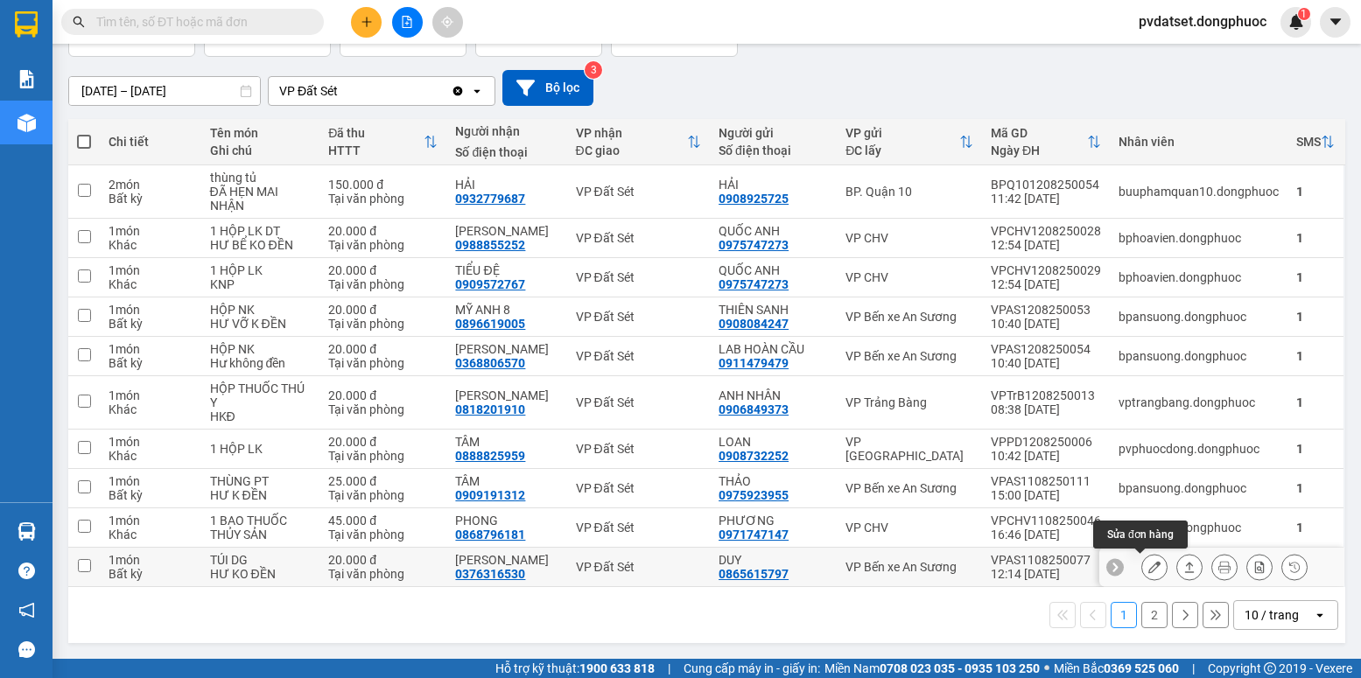
click at [1148, 569] on icon at bounding box center [1154, 567] width 12 height 12
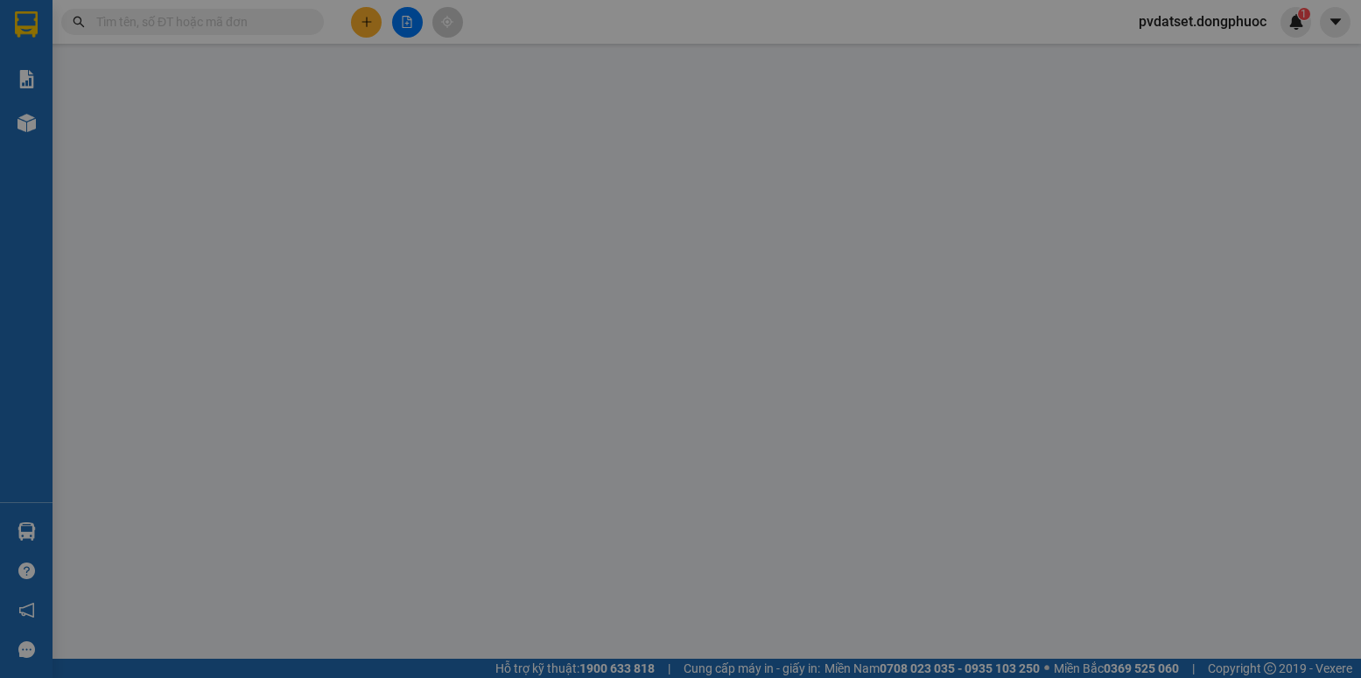
type input "0865615797"
type input "DUY"
type input "0376316530"
type input "[PERSON_NAME]"
type input "20.000"
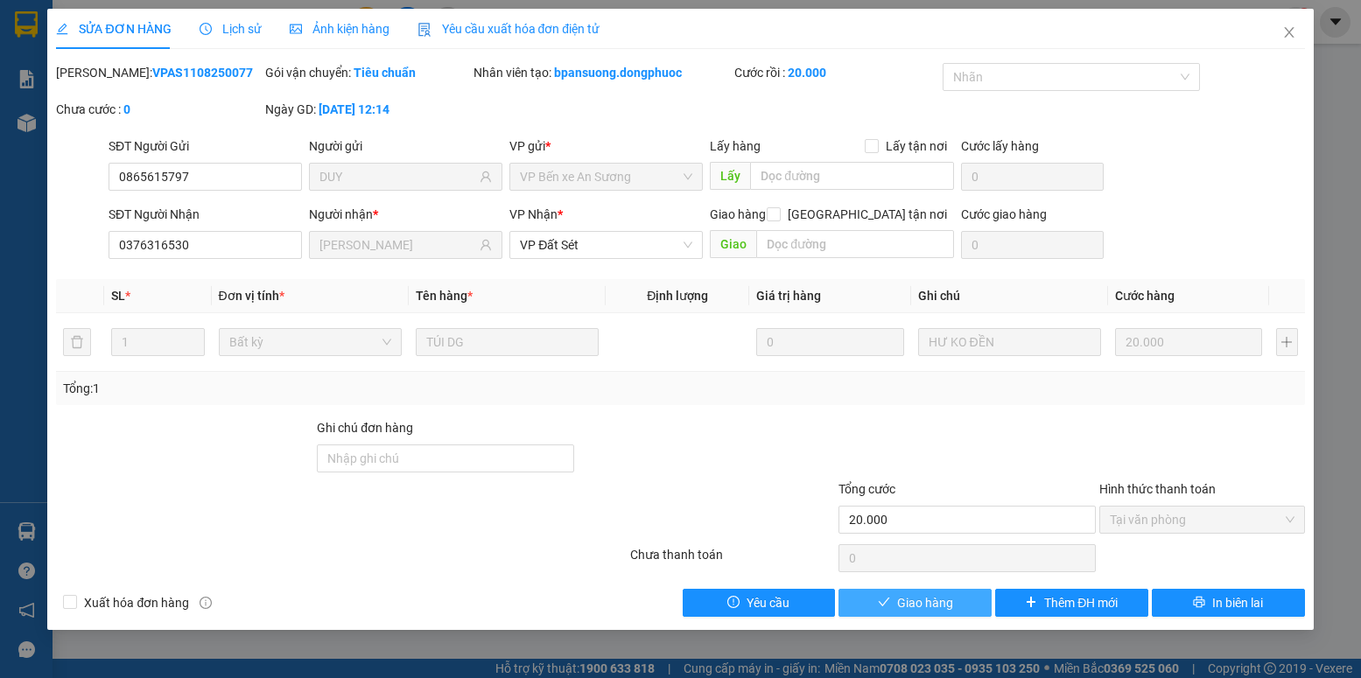
click at [944, 604] on span "Giao hàng" at bounding box center [925, 602] width 56 height 19
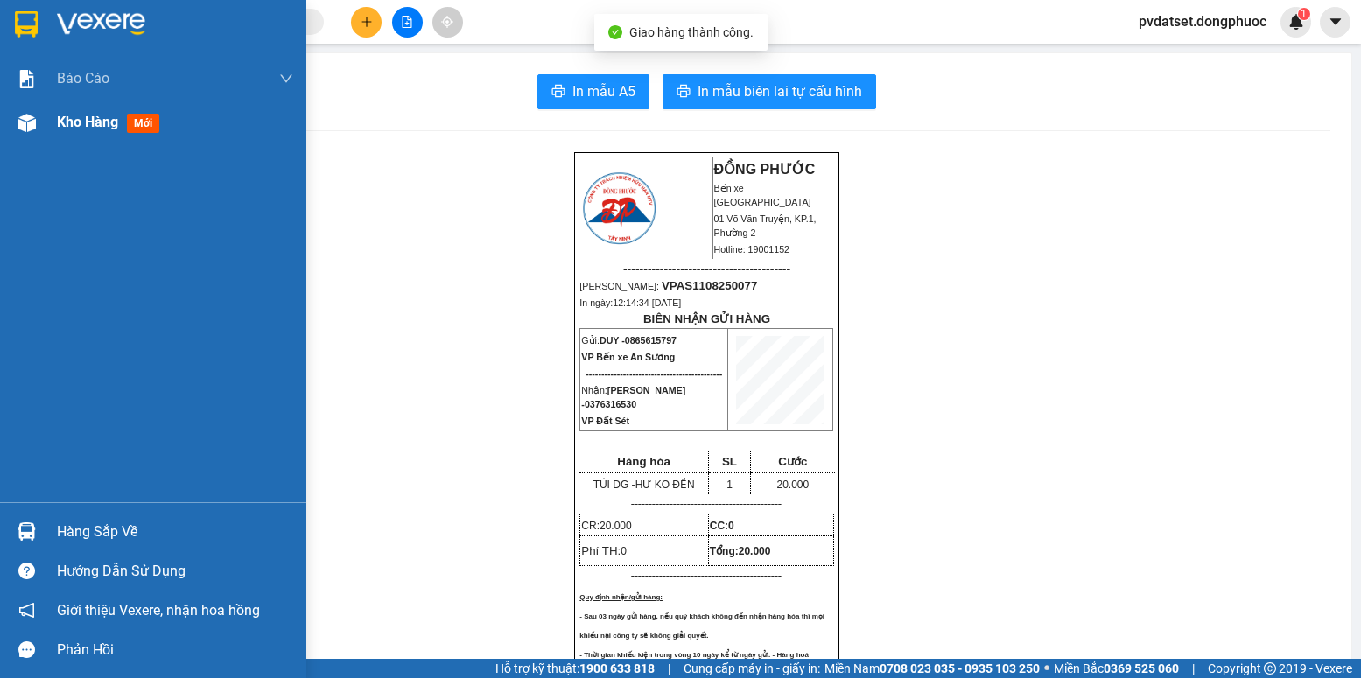
click at [67, 123] on span "Kho hàng" at bounding box center [87, 122] width 61 height 17
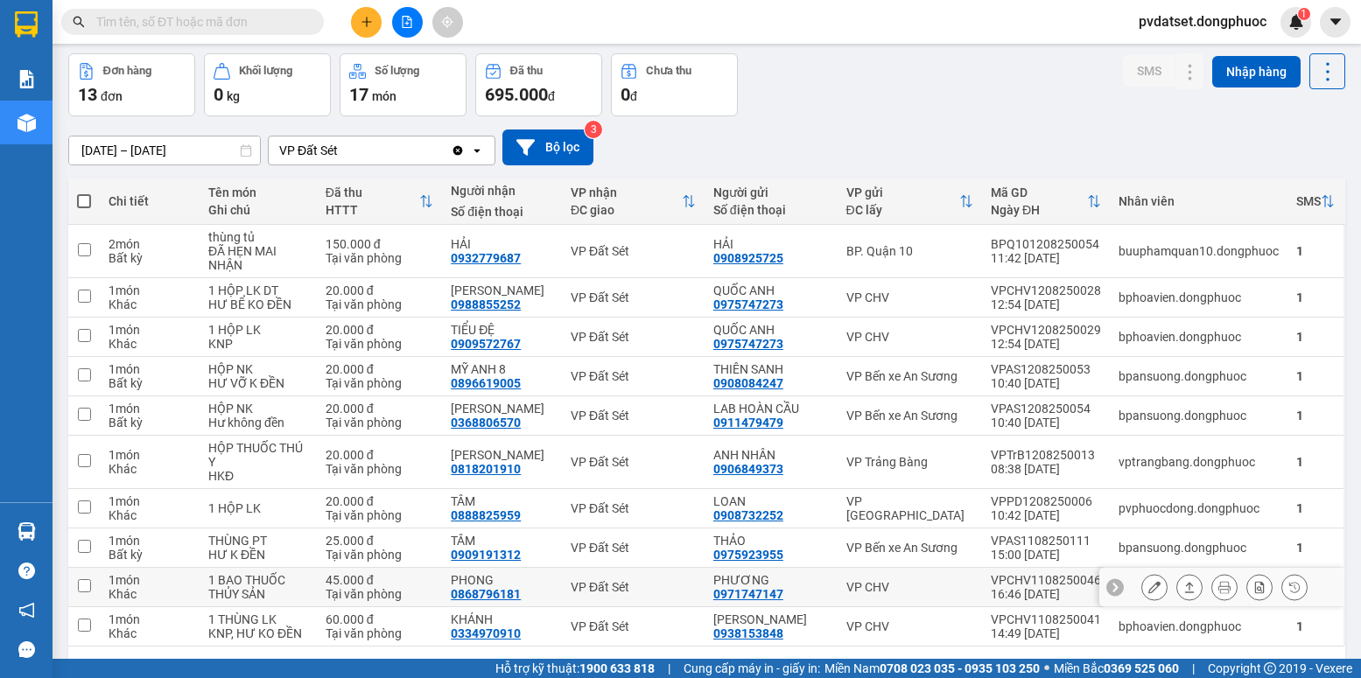
scroll to position [128, 0]
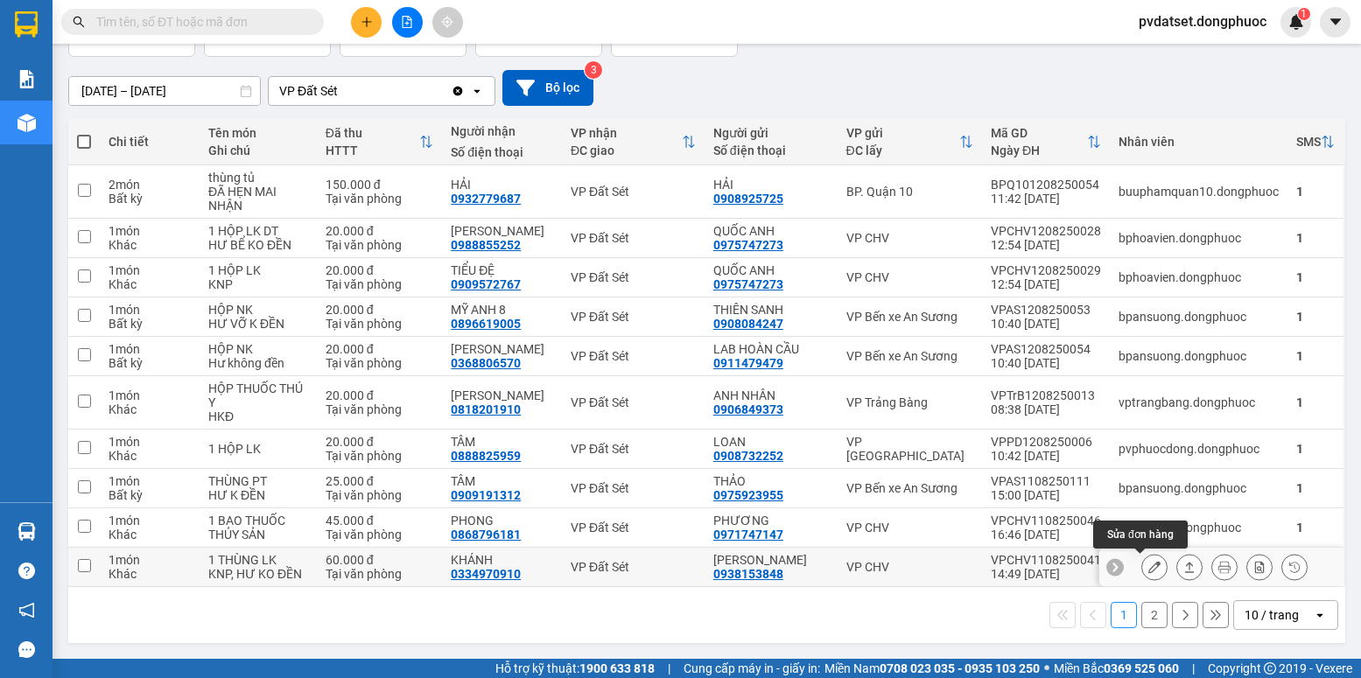
click at [1148, 568] on icon at bounding box center [1154, 567] width 12 height 12
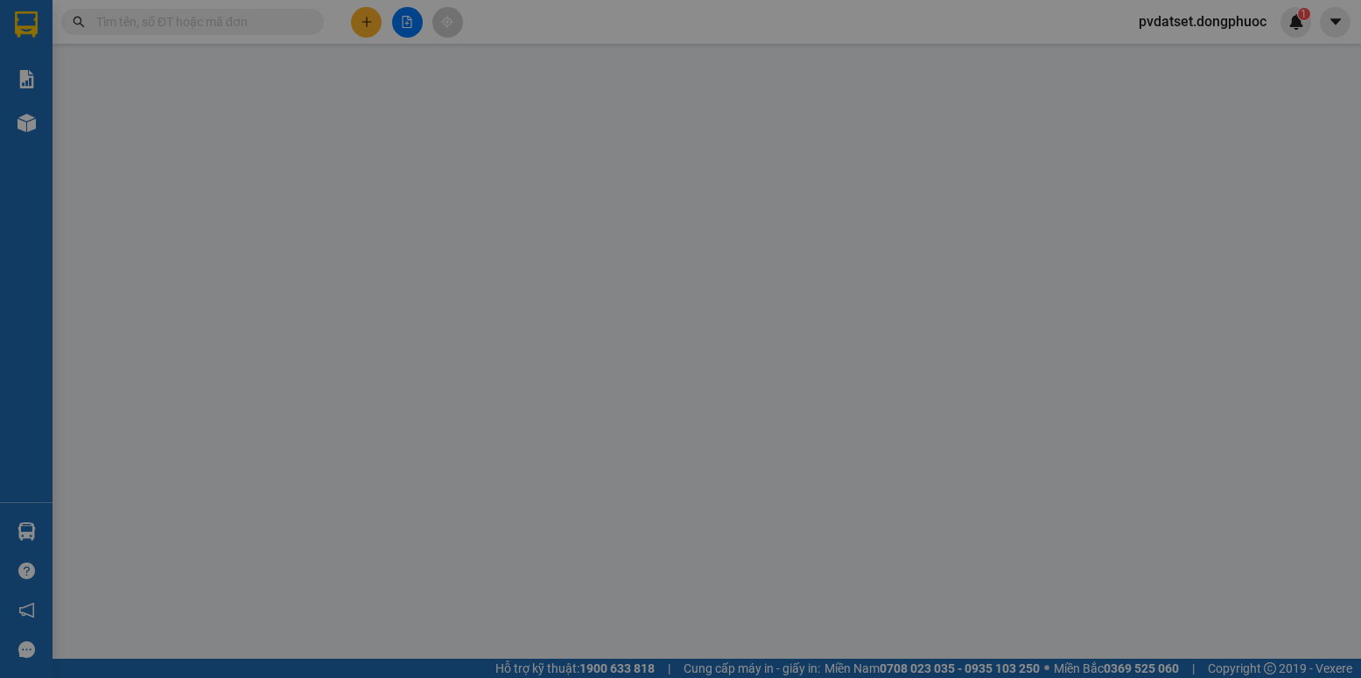
type input "0938153848"
type input "[PERSON_NAME]"
type input "0334970910"
type input "KHÁNH"
type input "60.000"
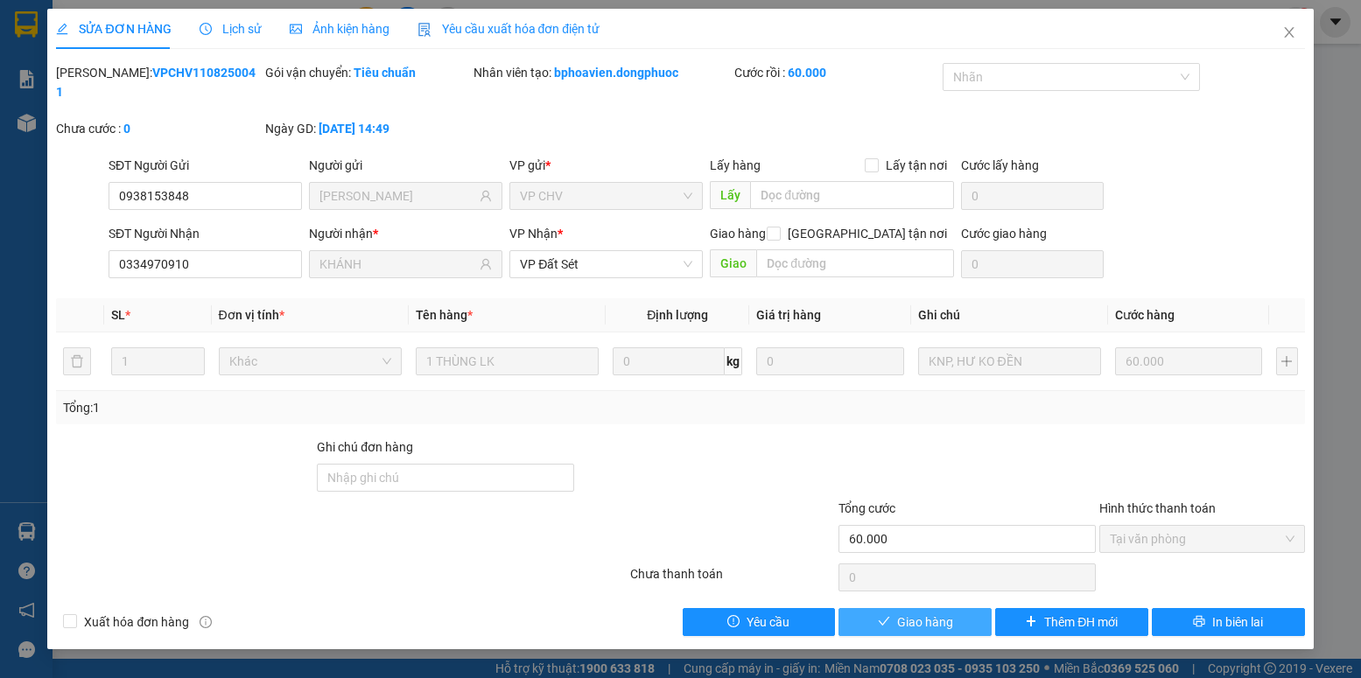
click at [910, 613] on span "Giao hàng" at bounding box center [925, 622] width 56 height 19
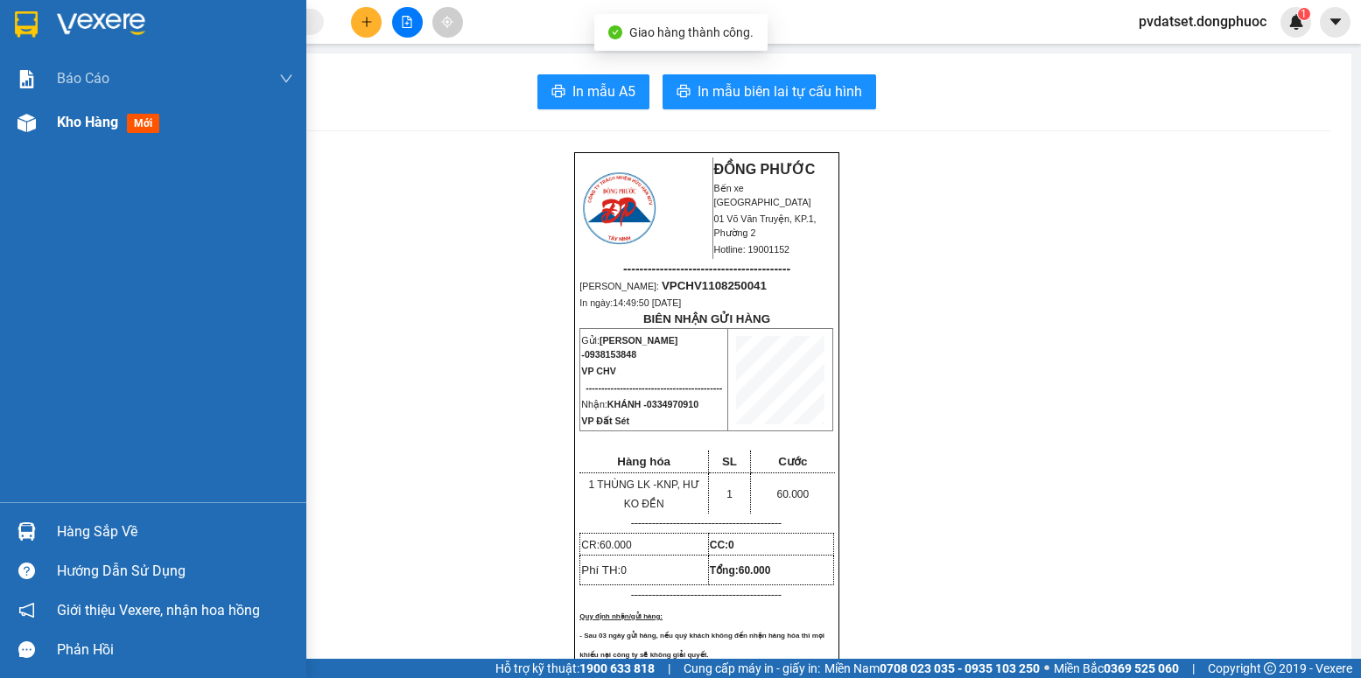
click at [52, 134] on div "Kho hàng mới" at bounding box center [153, 123] width 306 height 44
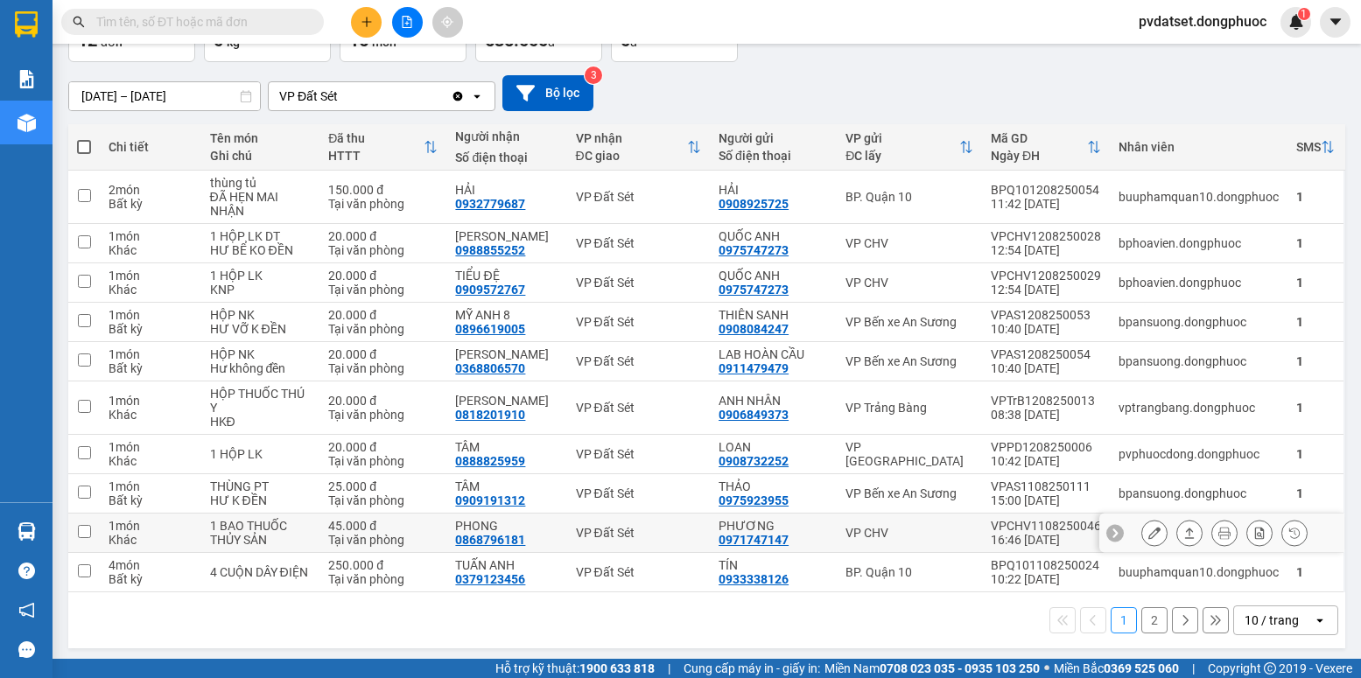
scroll to position [128, 0]
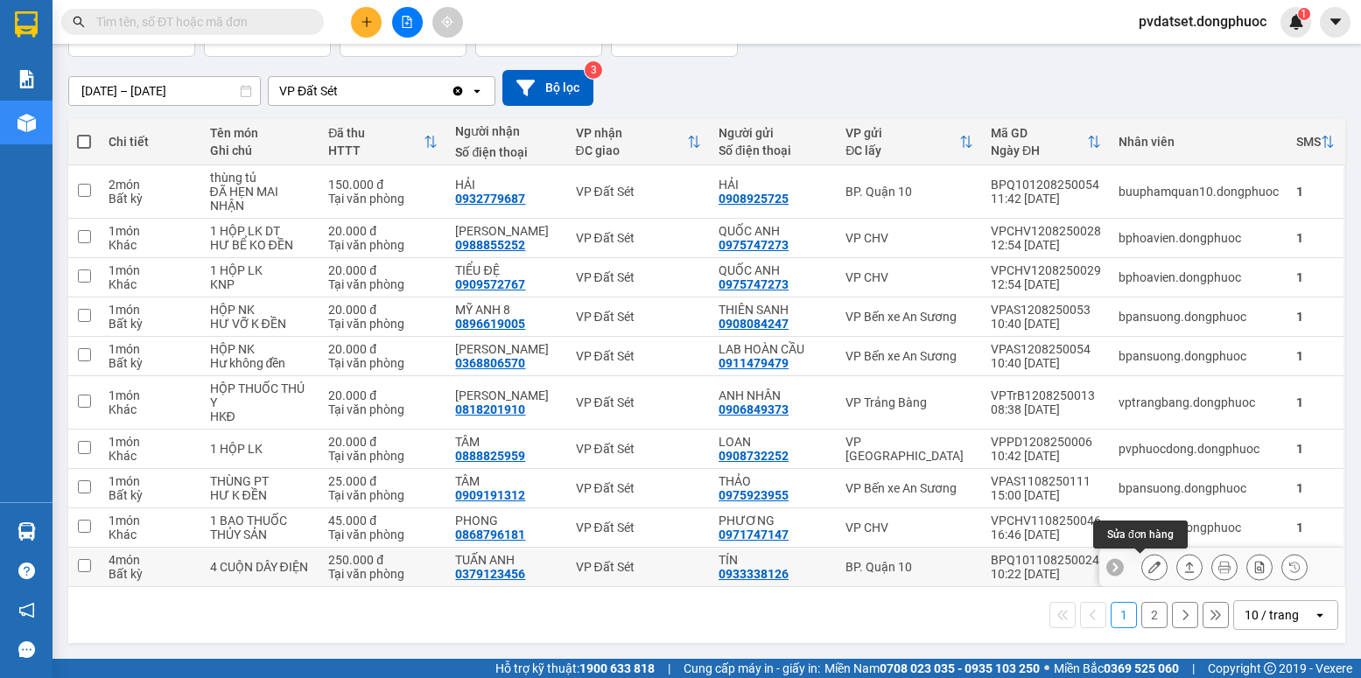
click at [1148, 568] on icon at bounding box center [1154, 567] width 12 height 12
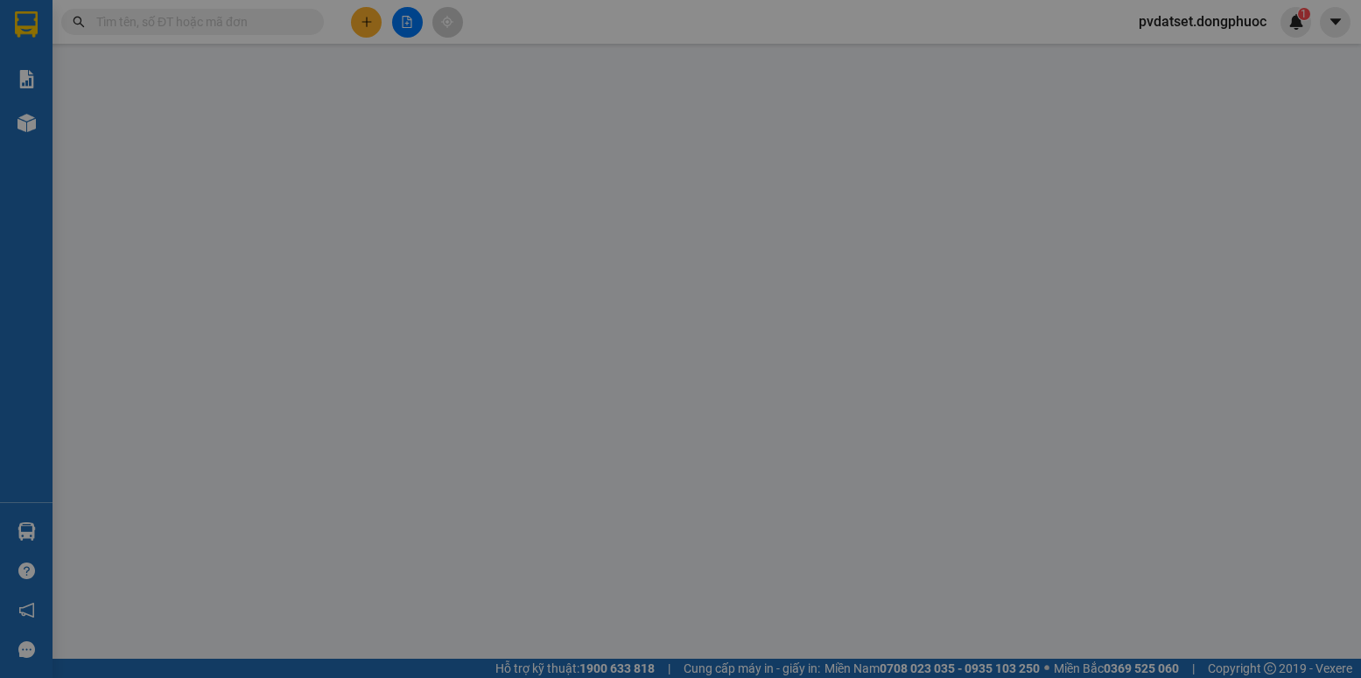
type input "0933338126"
type input "TÍN"
type input "0379123456"
type input "TUẤN ANH"
type input "250.000"
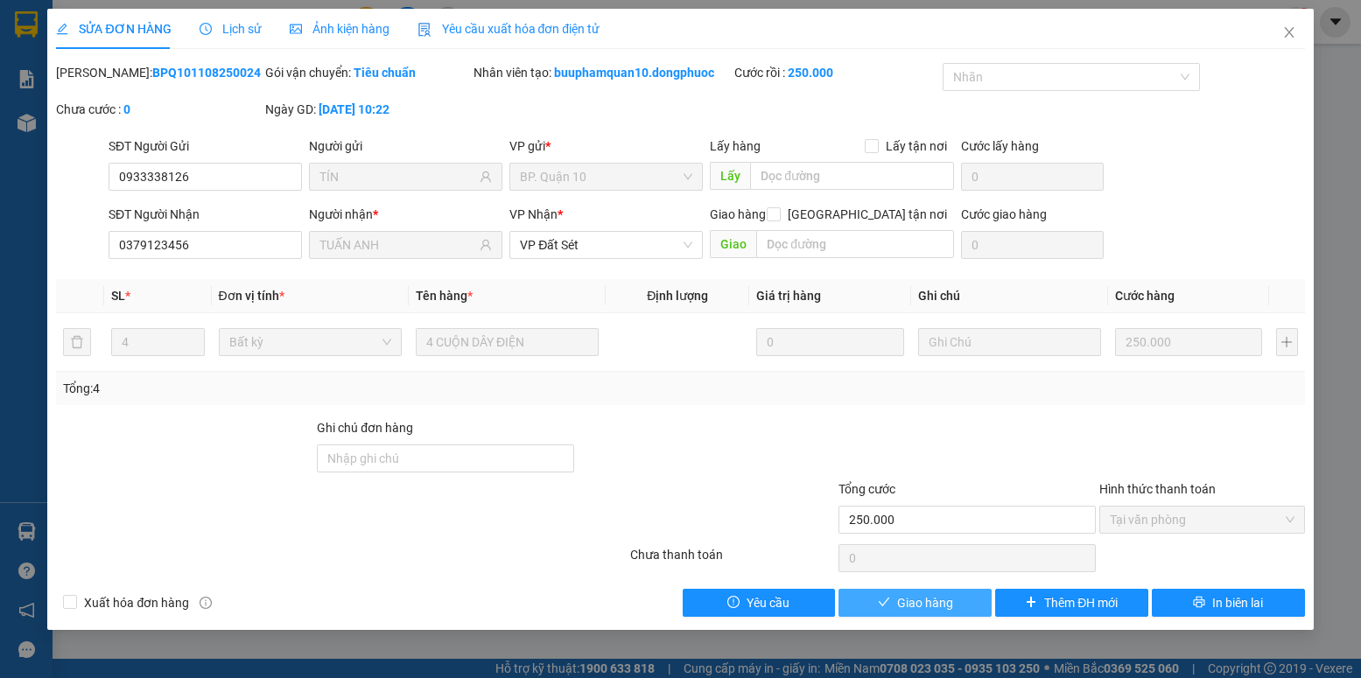
click at [936, 604] on span "Giao hàng" at bounding box center [925, 602] width 56 height 19
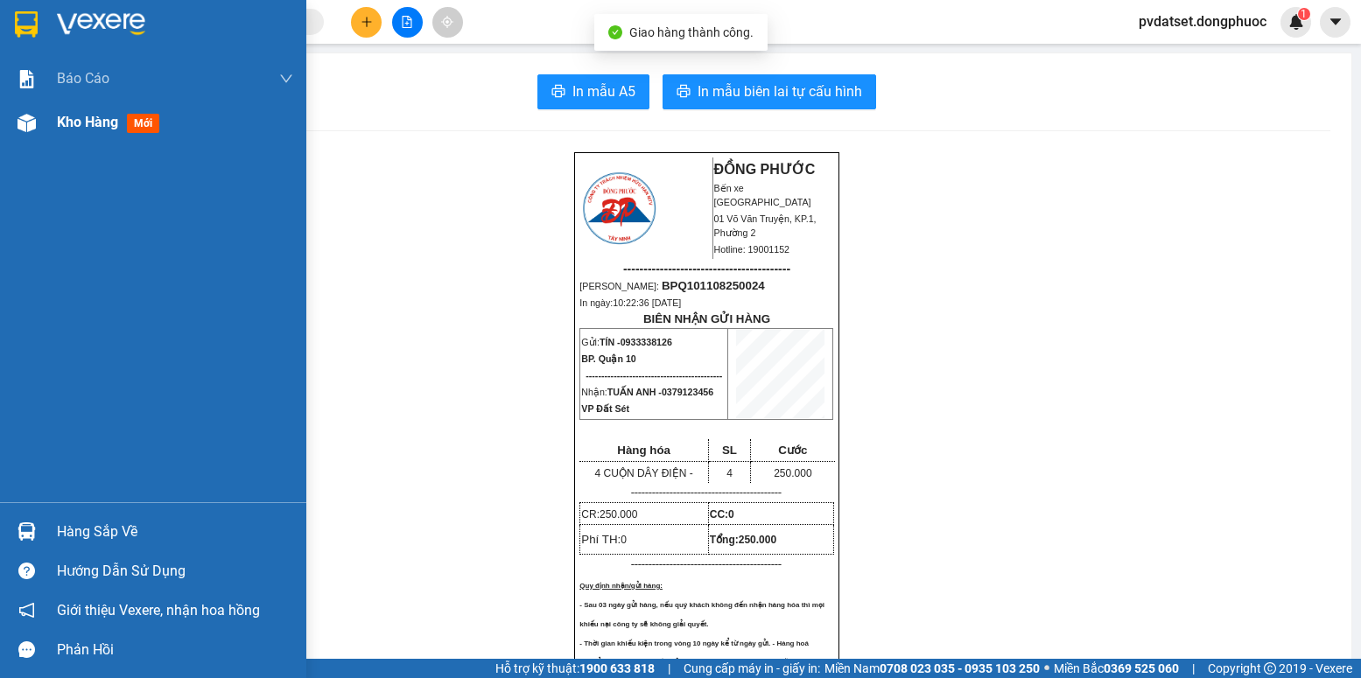
click at [82, 120] on span "Kho hàng" at bounding box center [87, 122] width 61 height 17
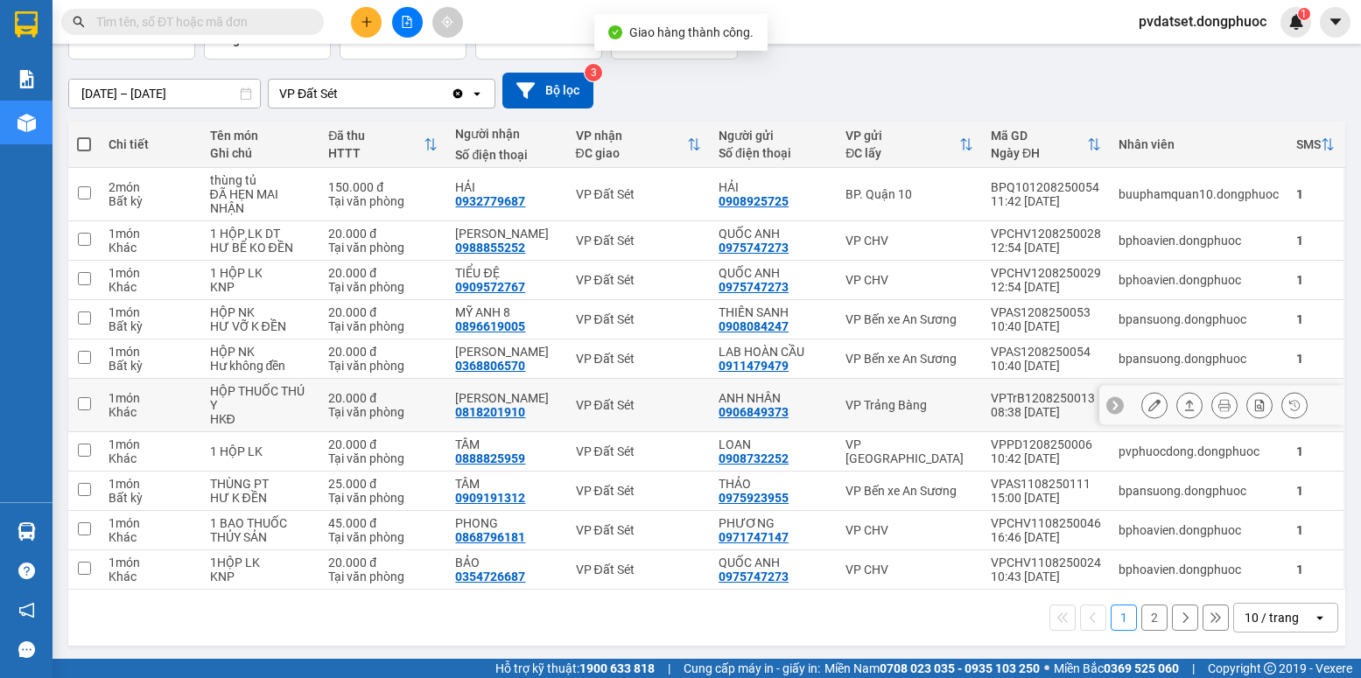
scroll to position [128, 0]
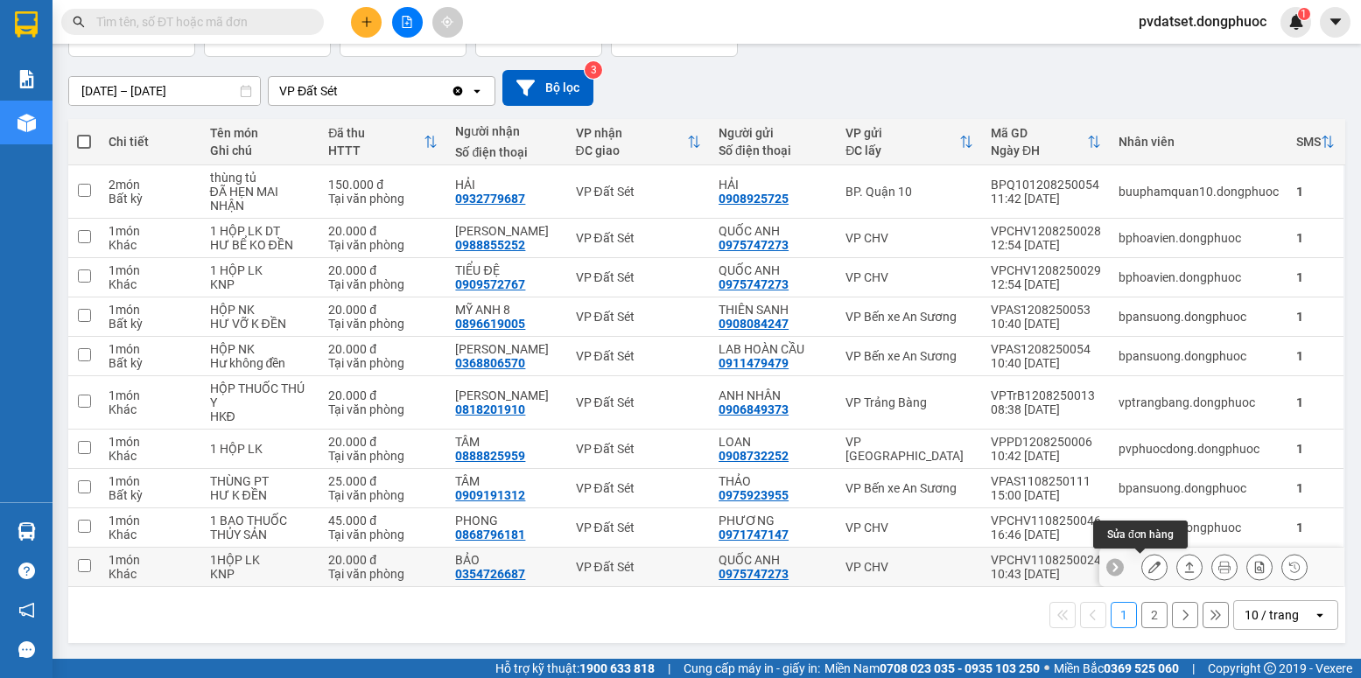
click at [1148, 570] on icon at bounding box center [1154, 567] width 12 height 12
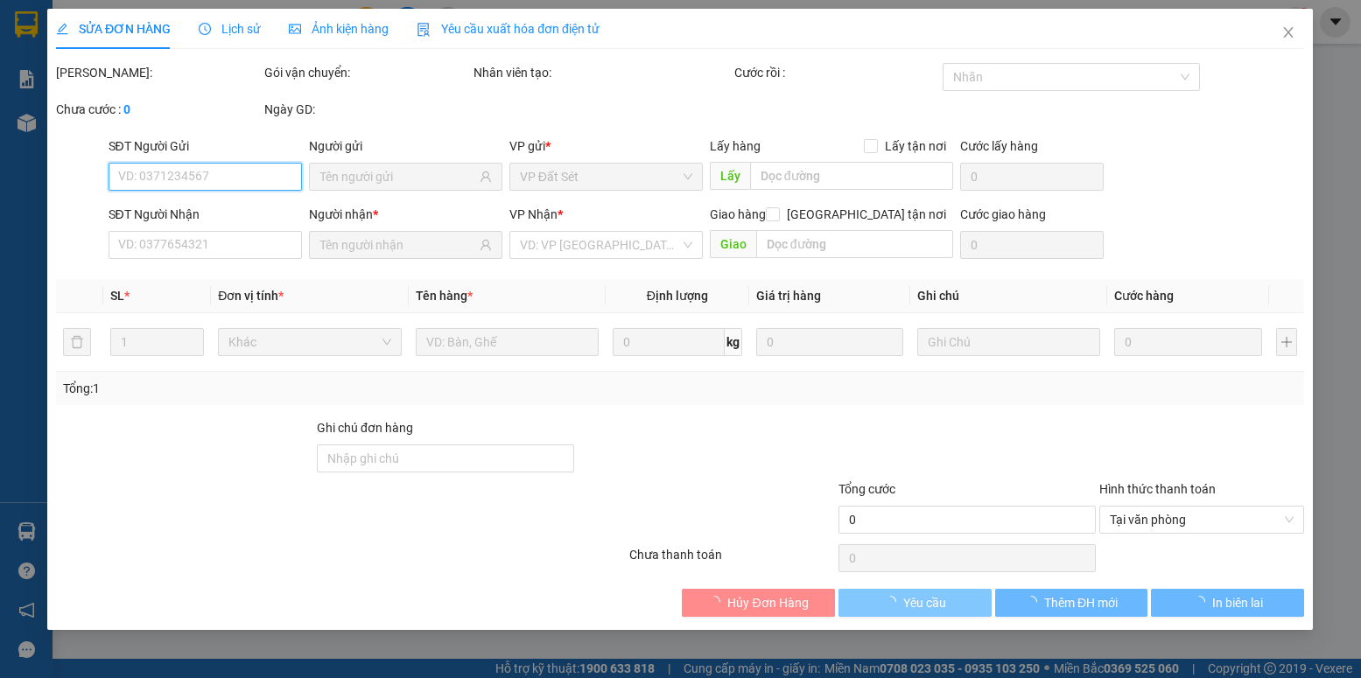
type input "0975747273"
type input "QUỐC ANH"
type input "0354726687"
type input "BẢO"
type input "20.000"
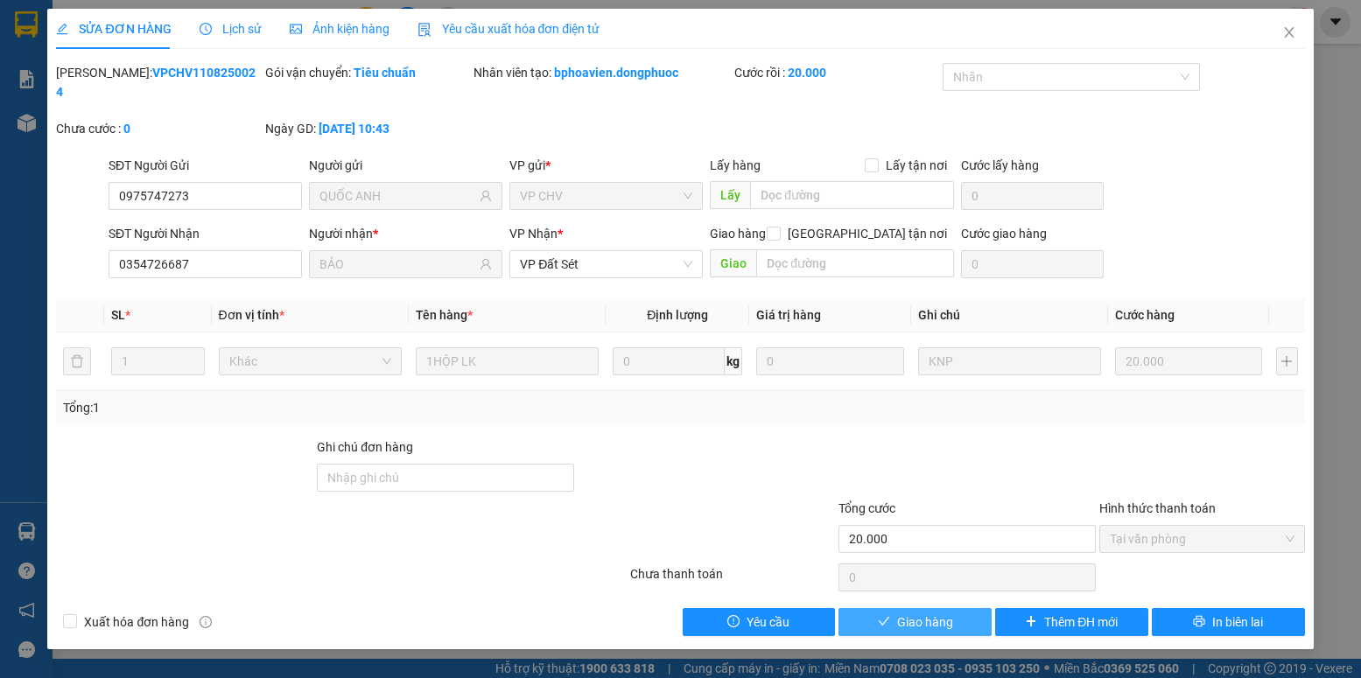
click at [915, 613] on span "Giao hàng" at bounding box center [925, 622] width 56 height 19
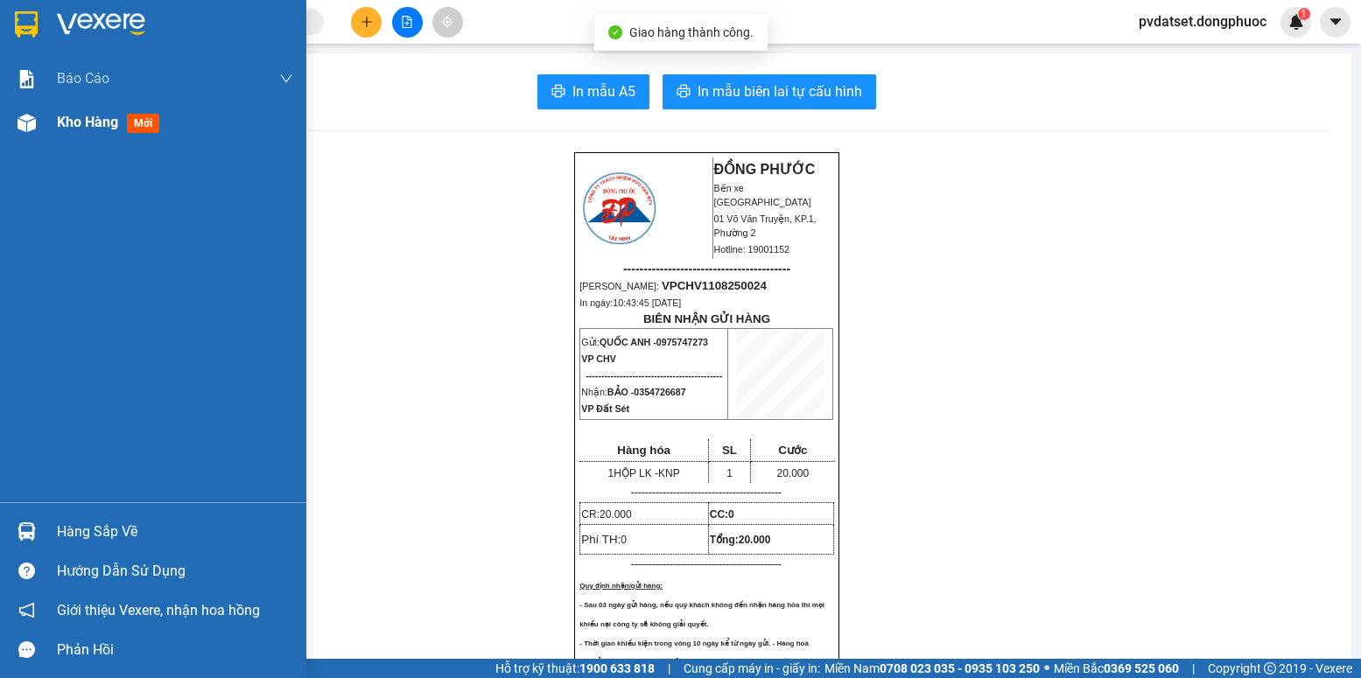
click at [65, 124] on span "Kho hàng" at bounding box center [87, 122] width 61 height 17
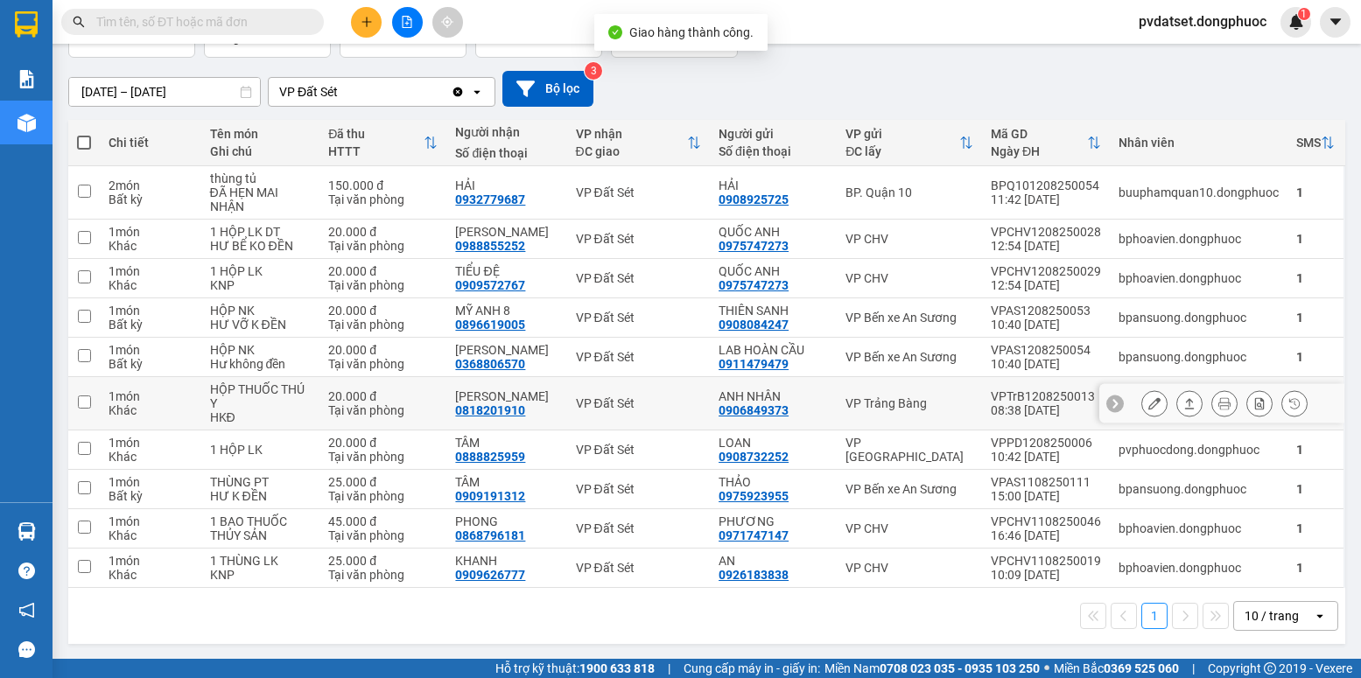
scroll to position [128, 0]
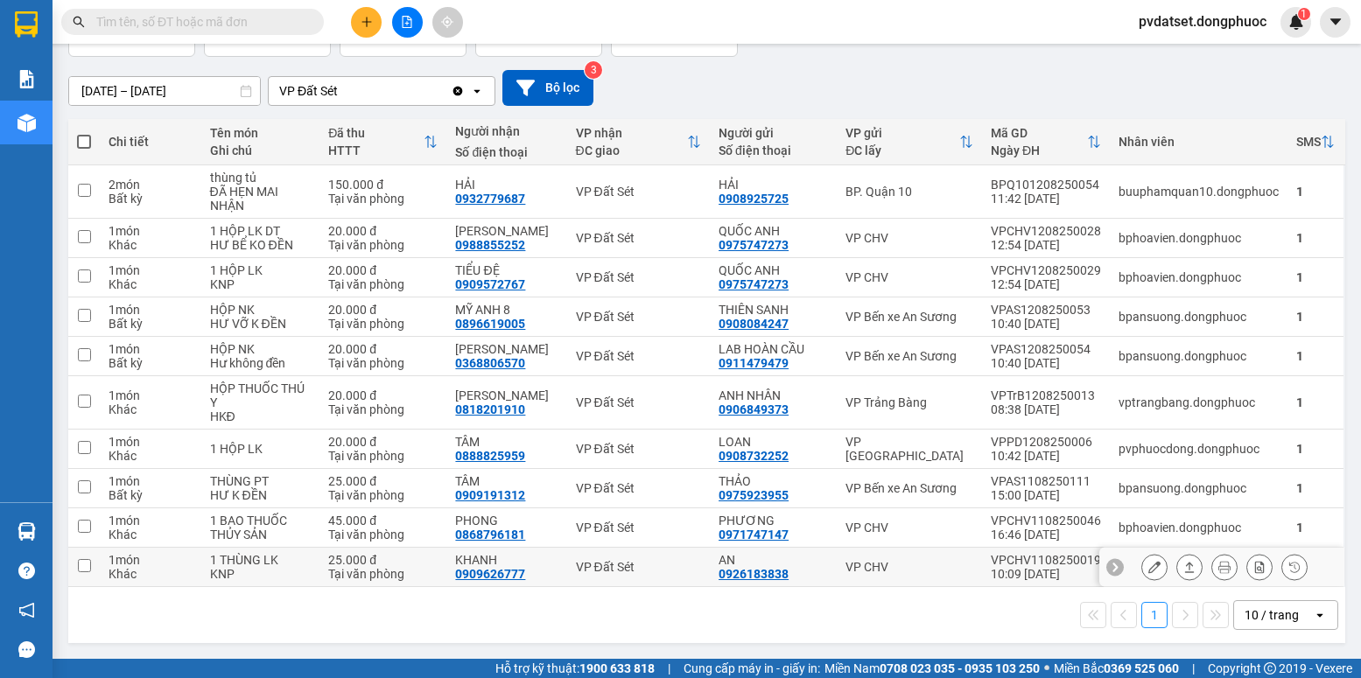
click at [1148, 566] on icon at bounding box center [1154, 567] width 12 height 12
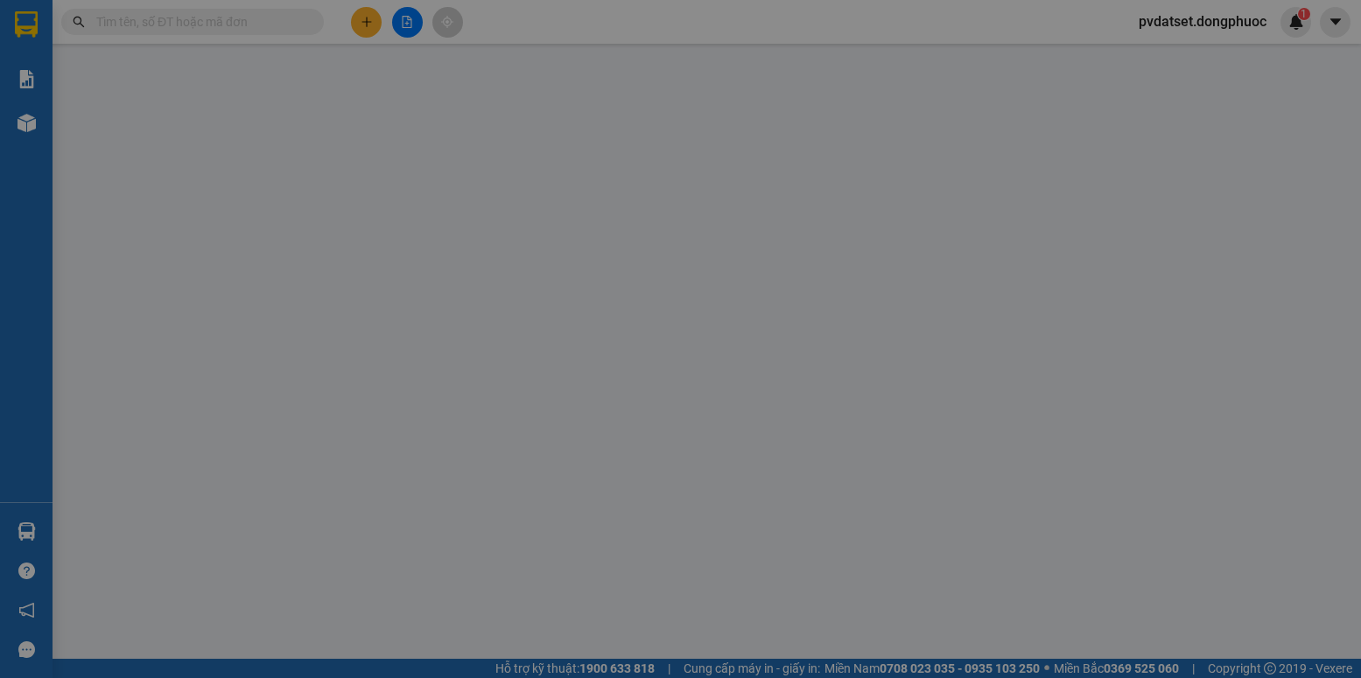
type input "0926183838"
type input "AN"
type input "0909626777"
type input "KHANH"
type input "25.000"
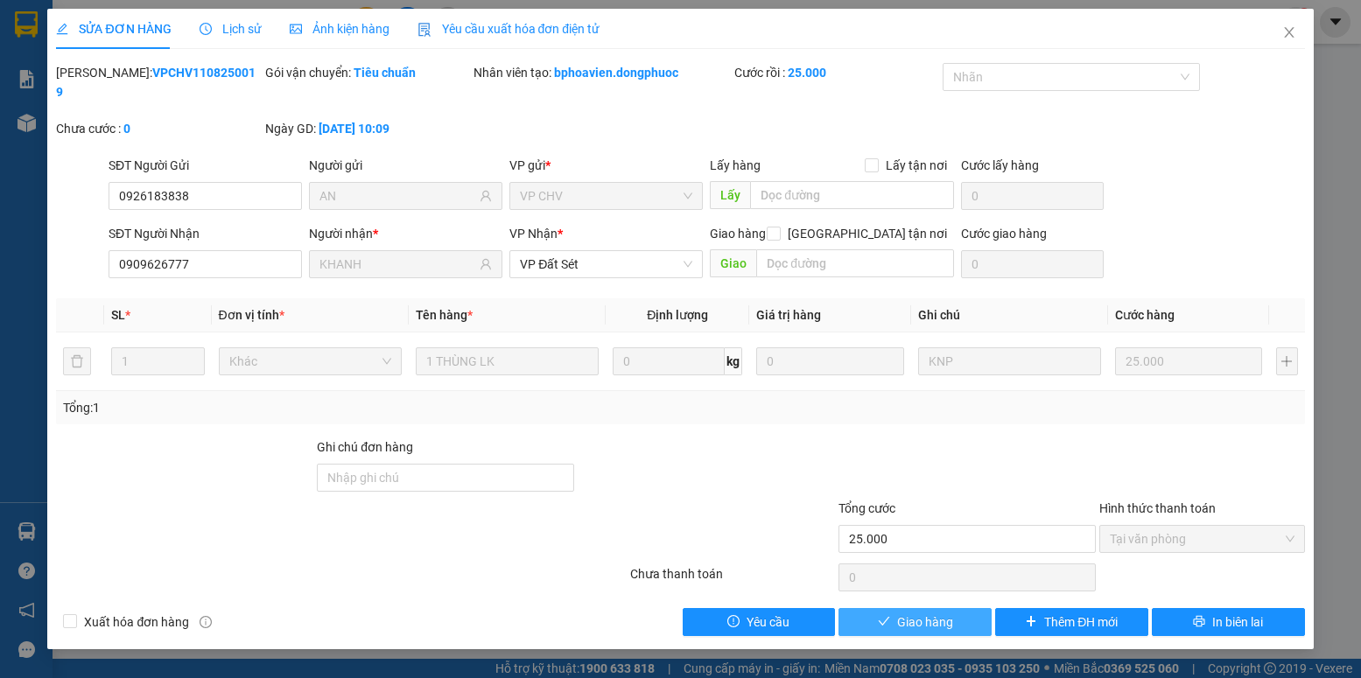
click at [924, 613] on span "Giao hàng" at bounding box center [925, 622] width 56 height 19
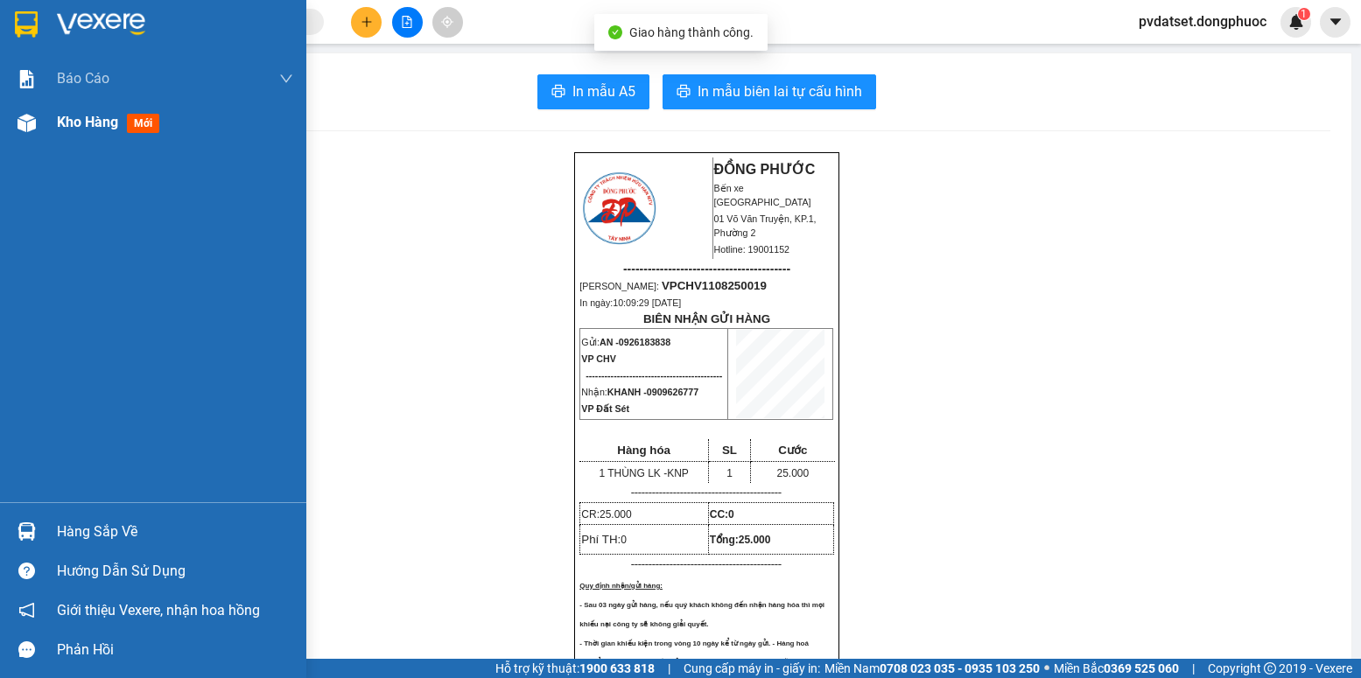
click at [74, 133] on div "Kho hàng mới" at bounding box center [175, 123] width 236 height 44
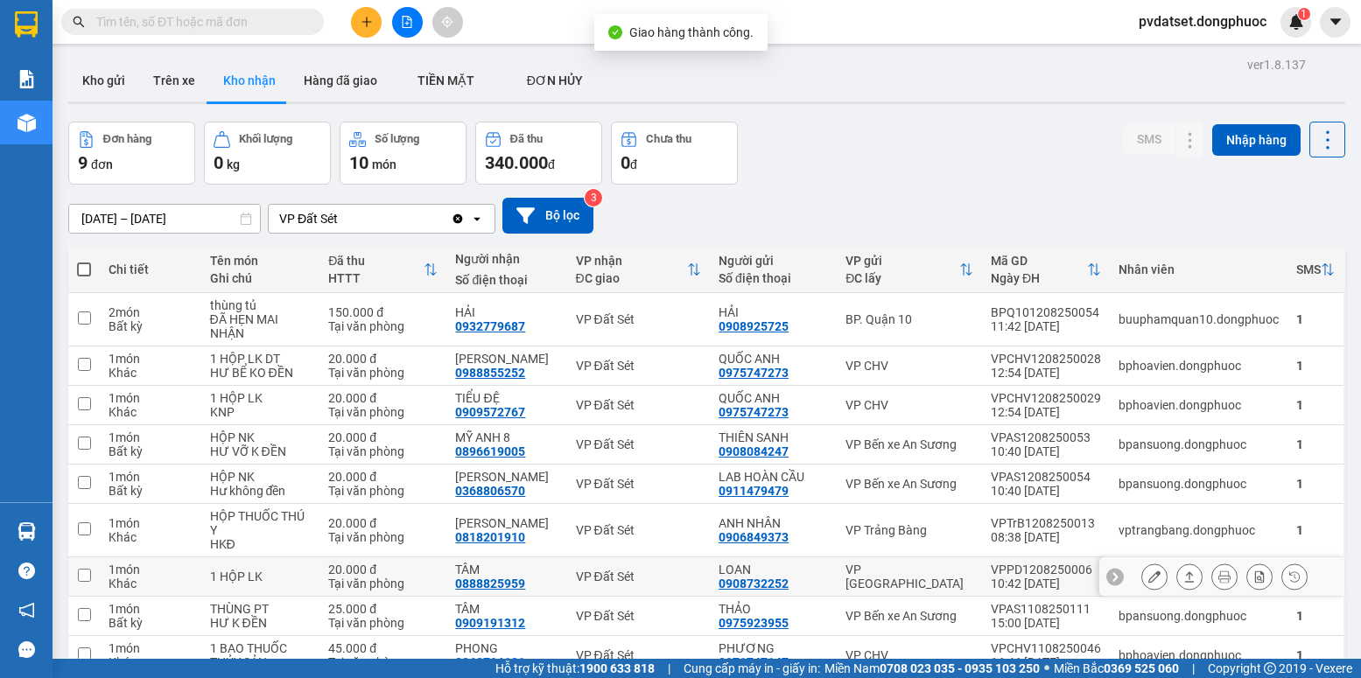
scroll to position [88, 0]
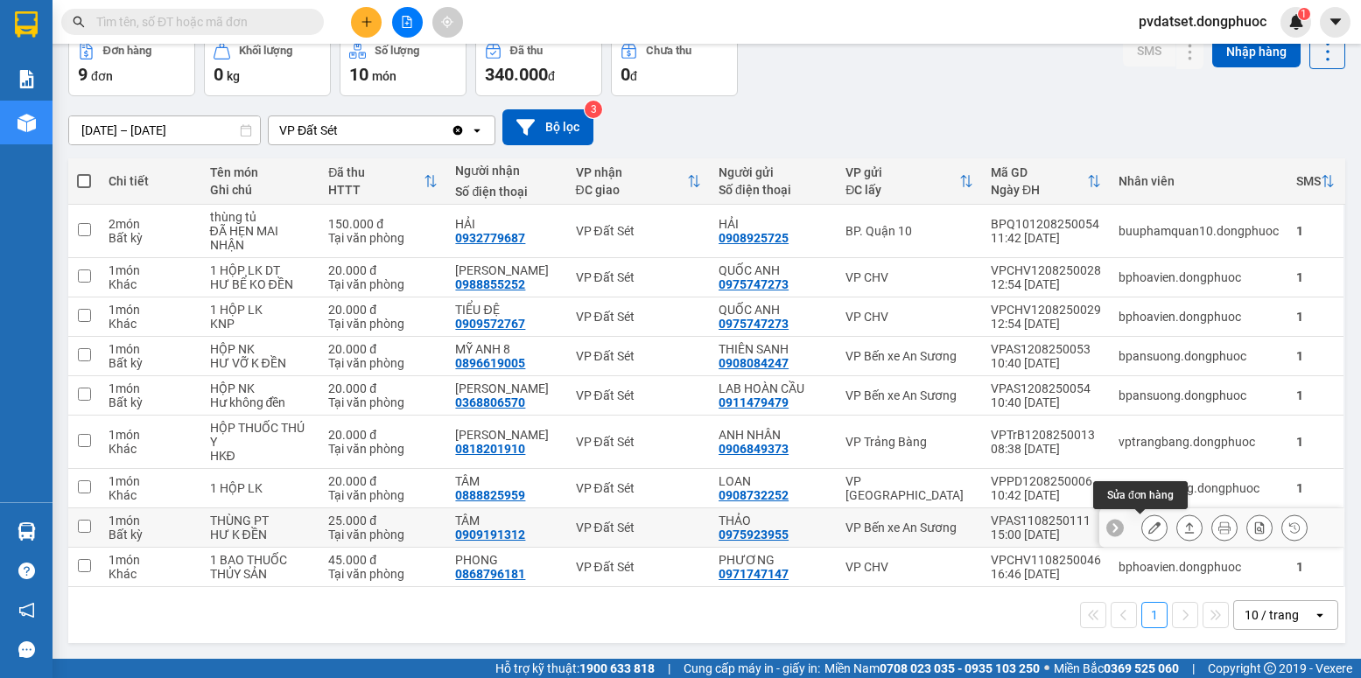
click at [1148, 530] on icon at bounding box center [1154, 528] width 12 height 12
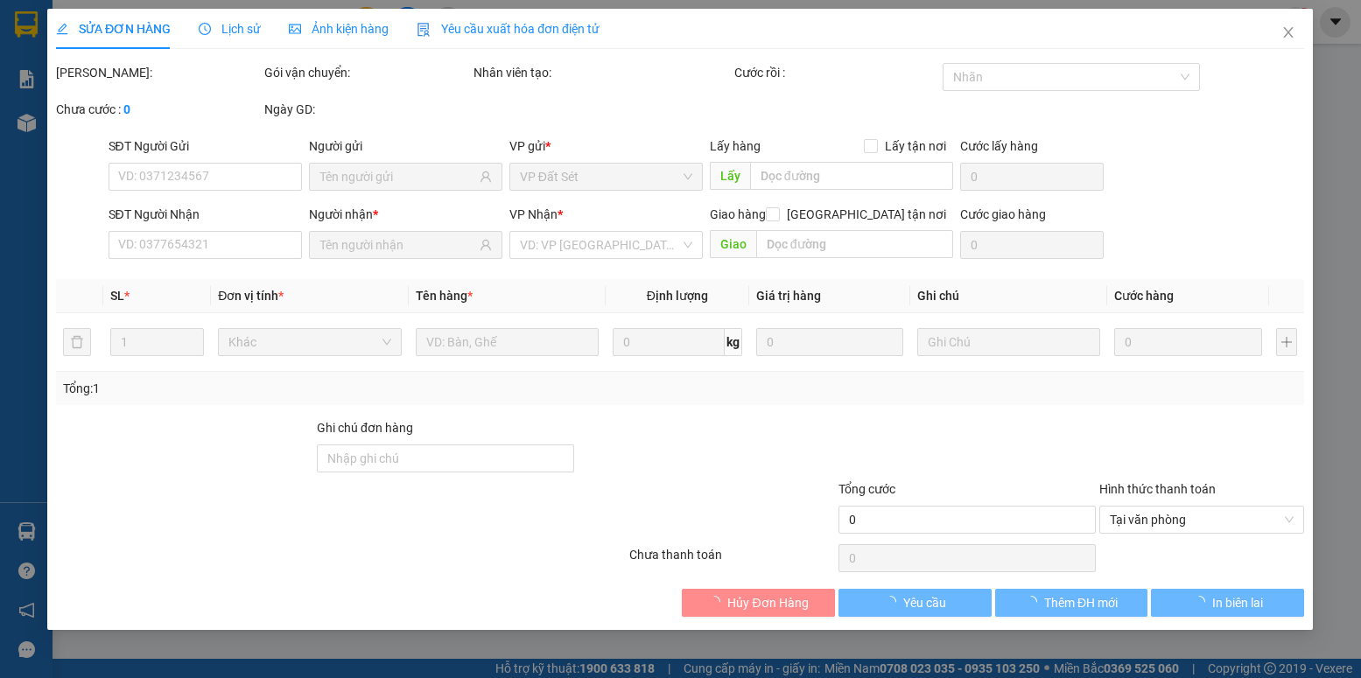
type input "0975923955"
type input "THẢO"
type input "0909191312"
type input "TÂM"
type input "25.000"
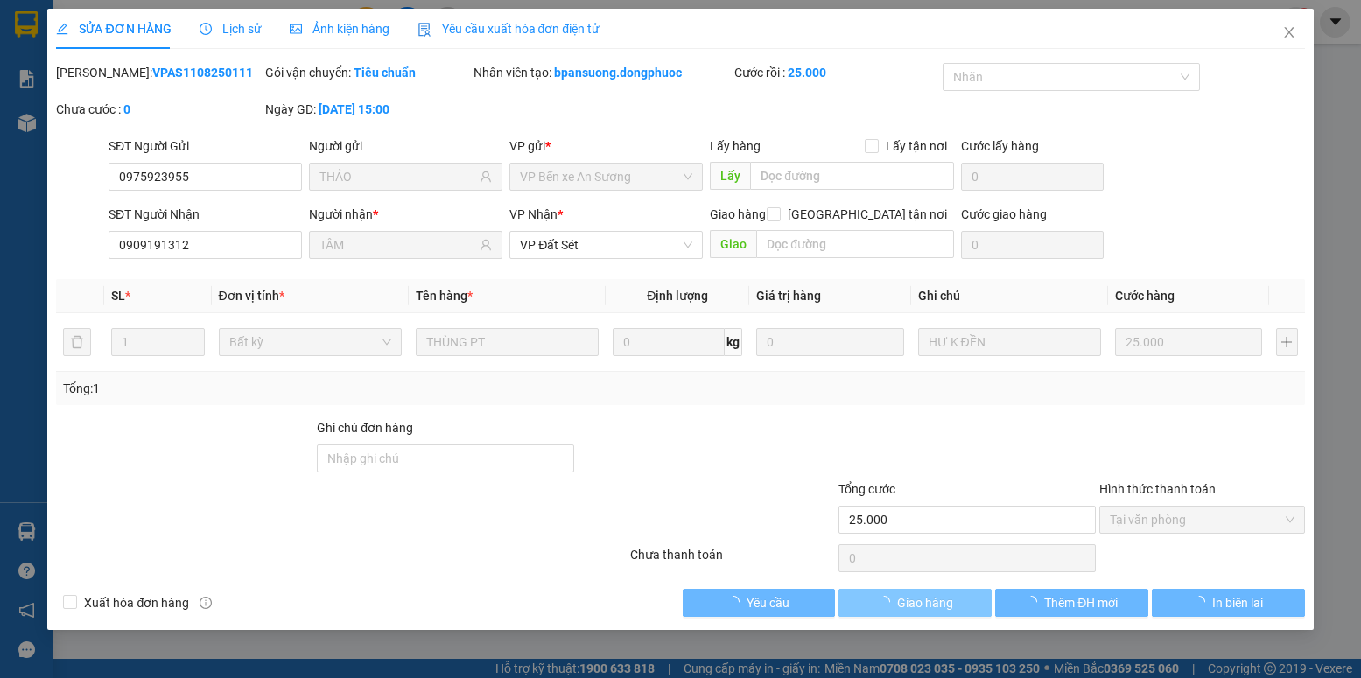
click at [931, 606] on span "Giao hàng" at bounding box center [925, 602] width 56 height 19
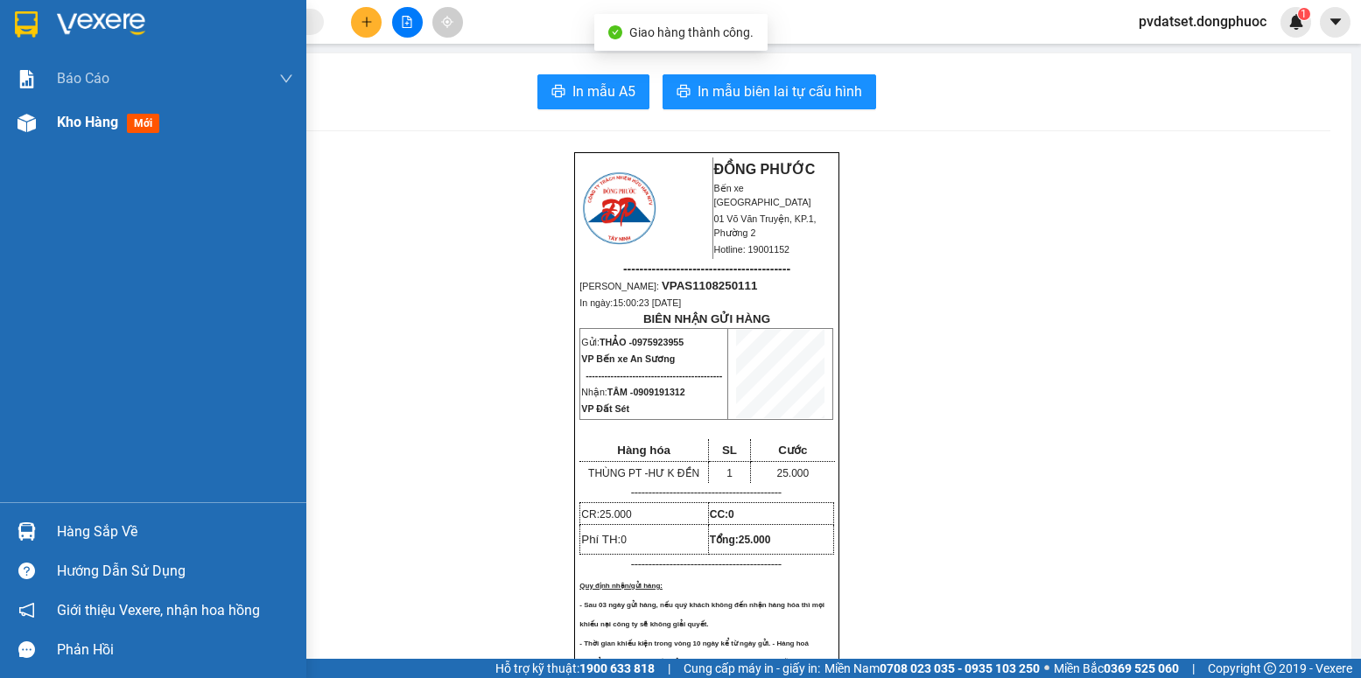
click at [88, 123] on span "Kho hàng" at bounding box center [87, 122] width 61 height 17
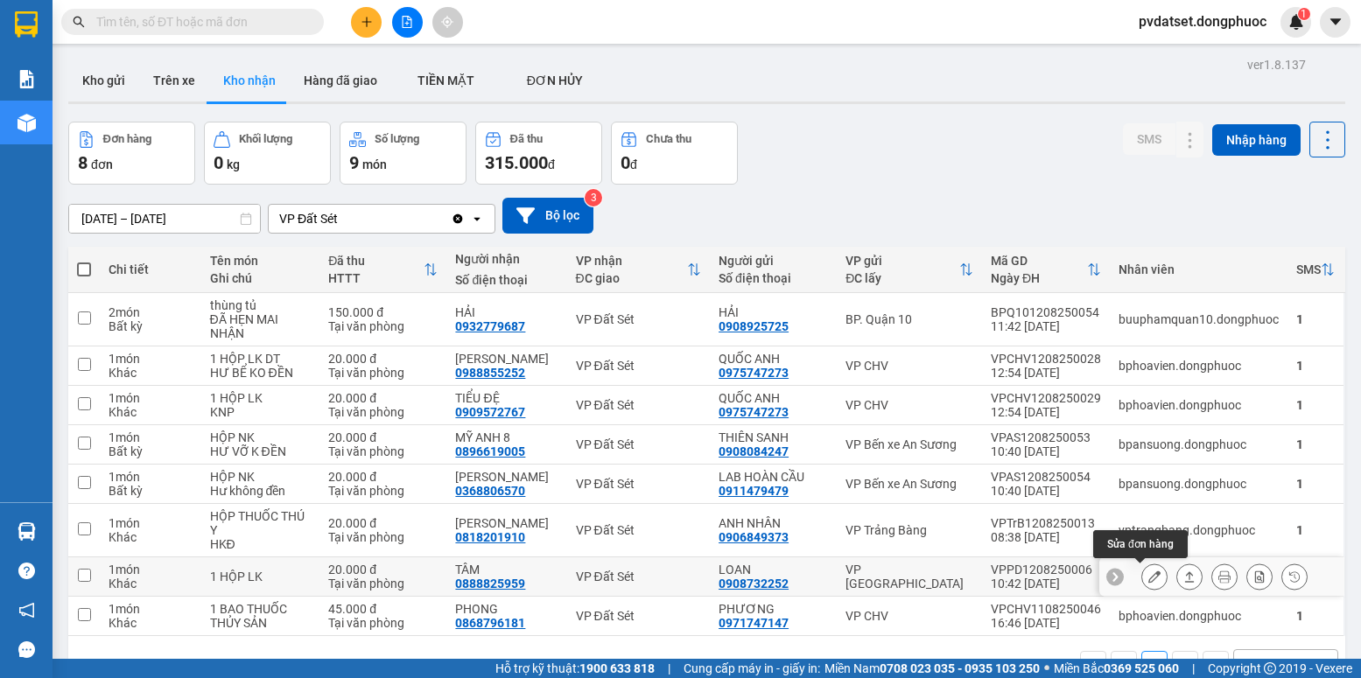
click at [1148, 579] on icon at bounding box center [1154, 577] width 12 height 12
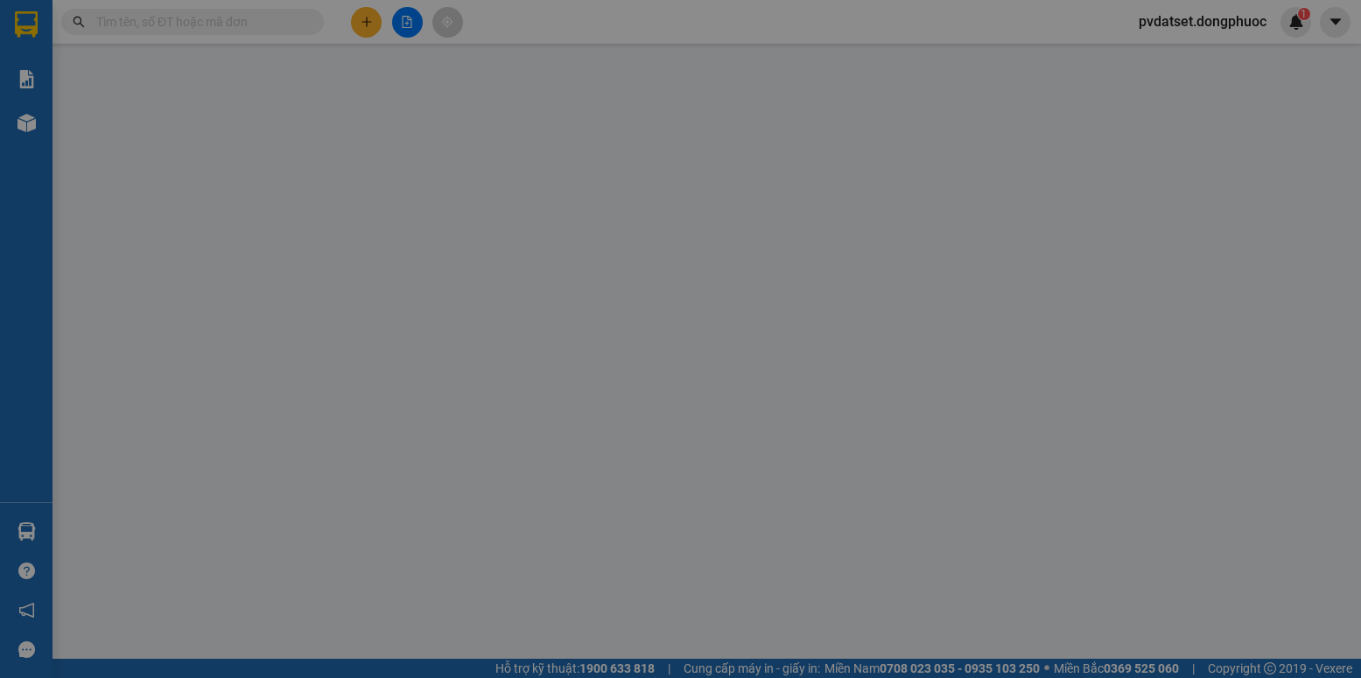
type input "0908732252"
type input "LOAN"
type input "0888825959"
type input "TÂM"
type input "20.000"
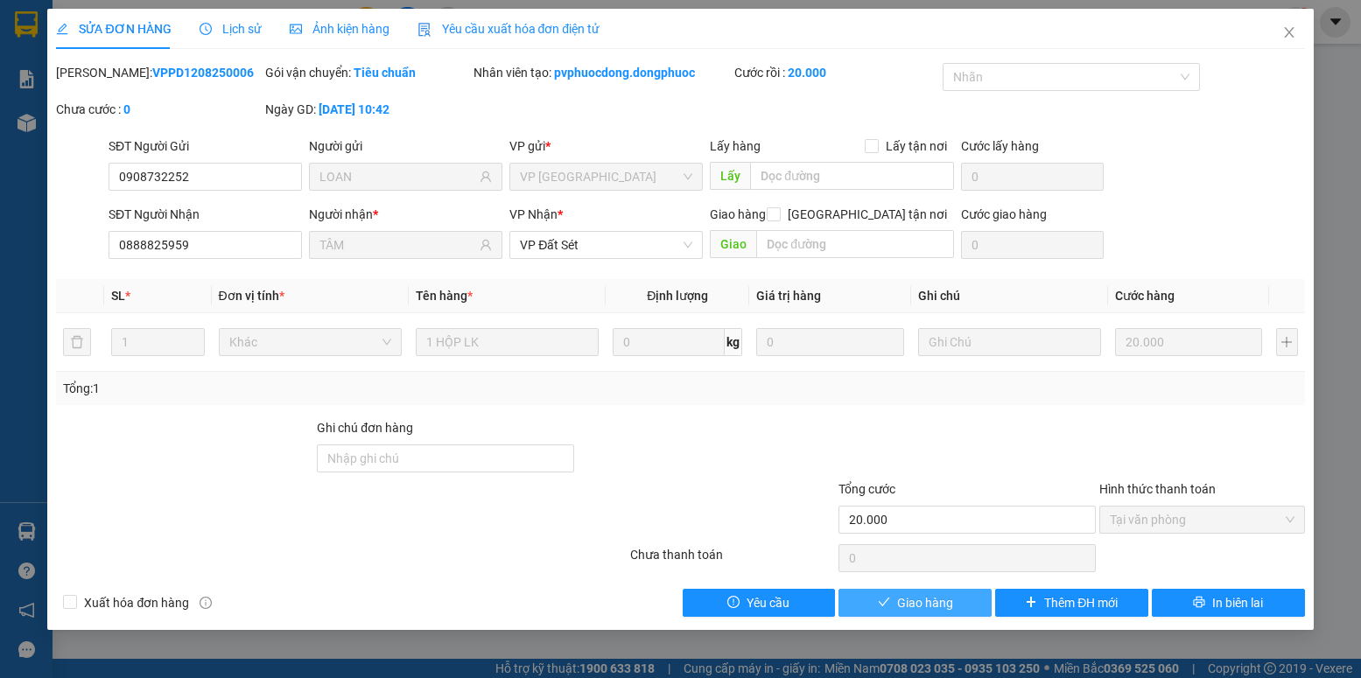
click at [930, 608] on span "Giao hàng" at bounding box center [925, 602] width 56 height 19
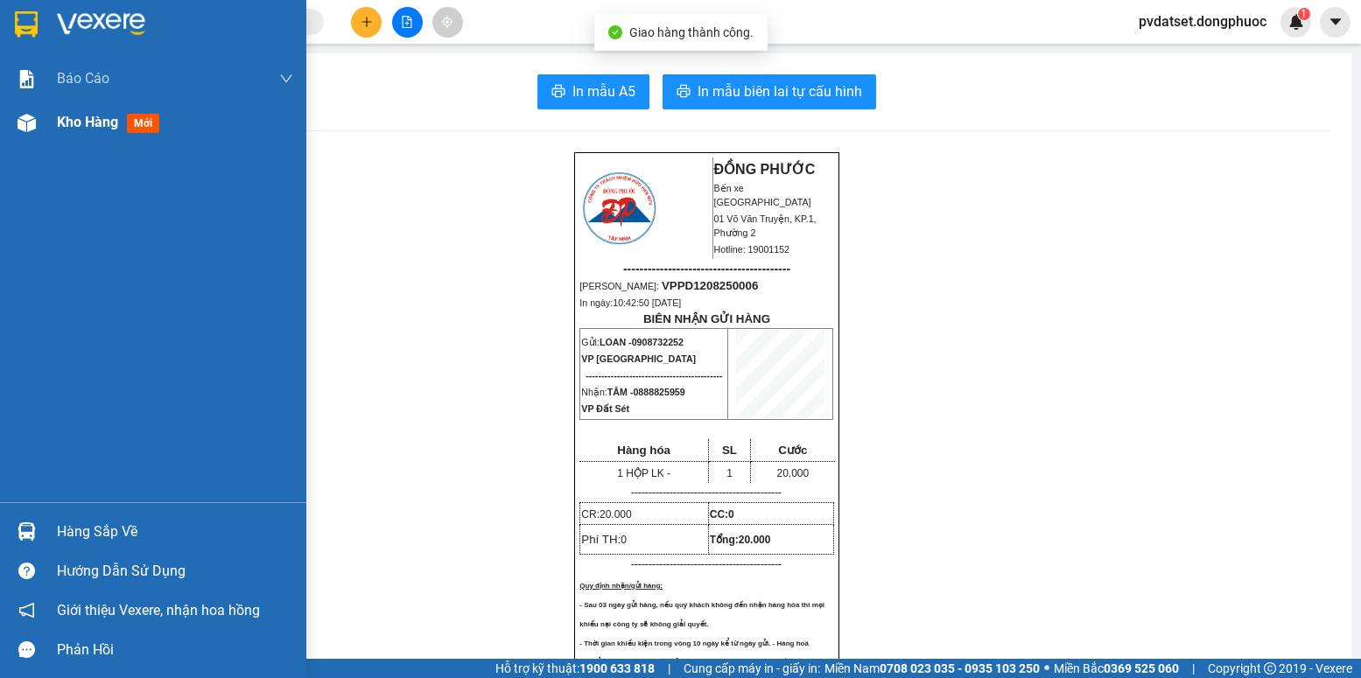
click at [63, 130] on span "Kho hàng" at bounding box center [87, 122] width 61 height 17
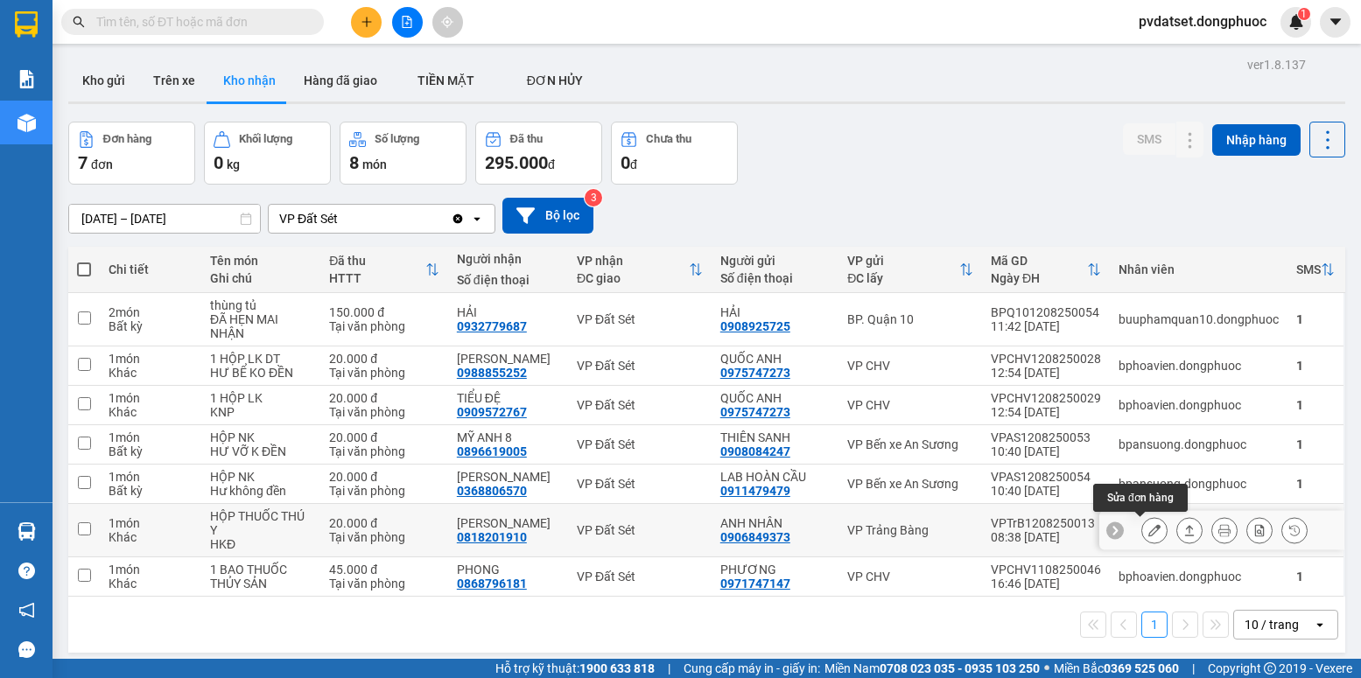
click at [1148, 530] on icon at bounding box center [1154, 530] width 12 height 12
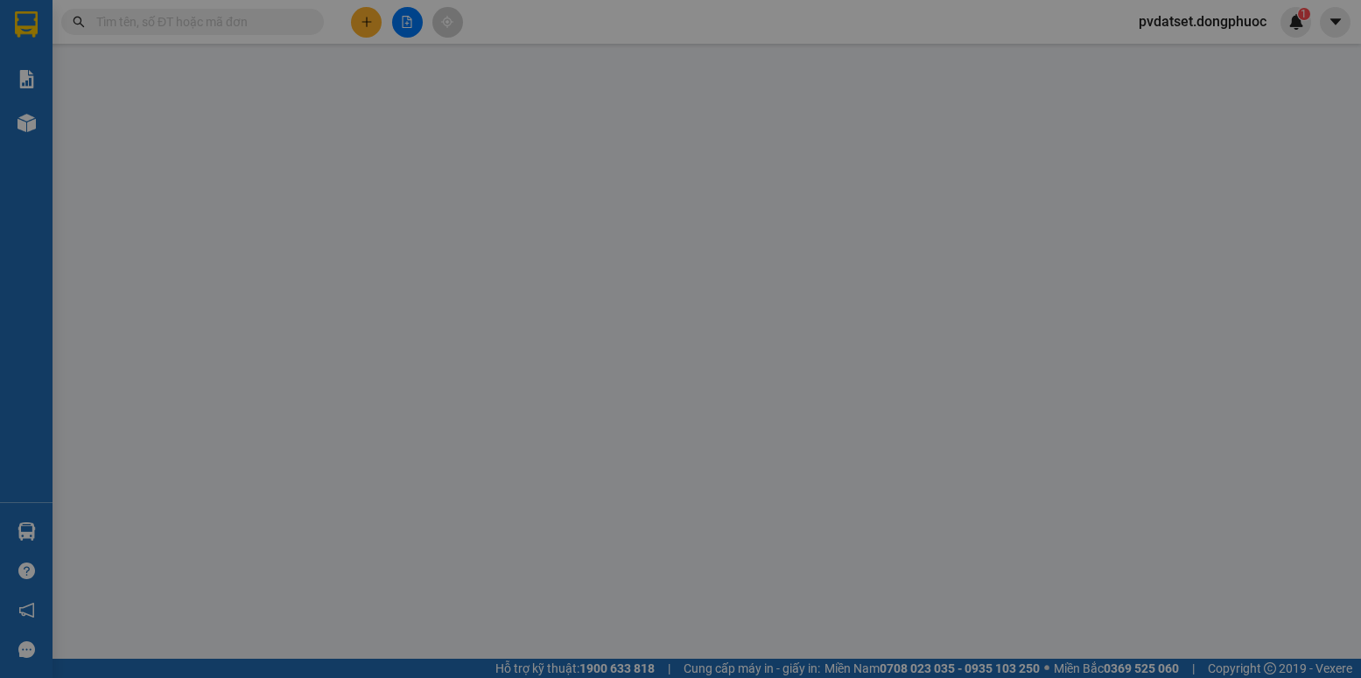
type input "0906849373"
type input "ANH NHÂN"
type input "0818201910"
type input "[PERSON_NAME]"
type input "20.000"
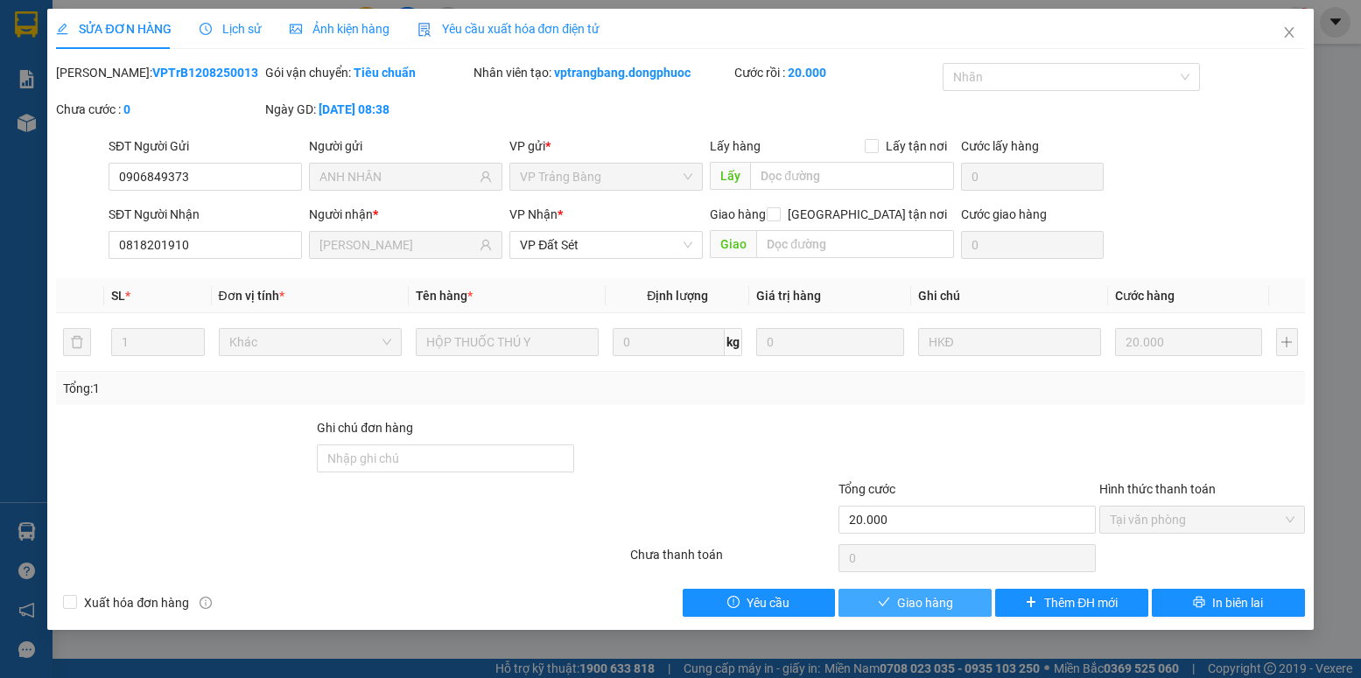
click at [914, 598] on span "Giao hàng" at bounding box center [925, 602] width 56 height 19
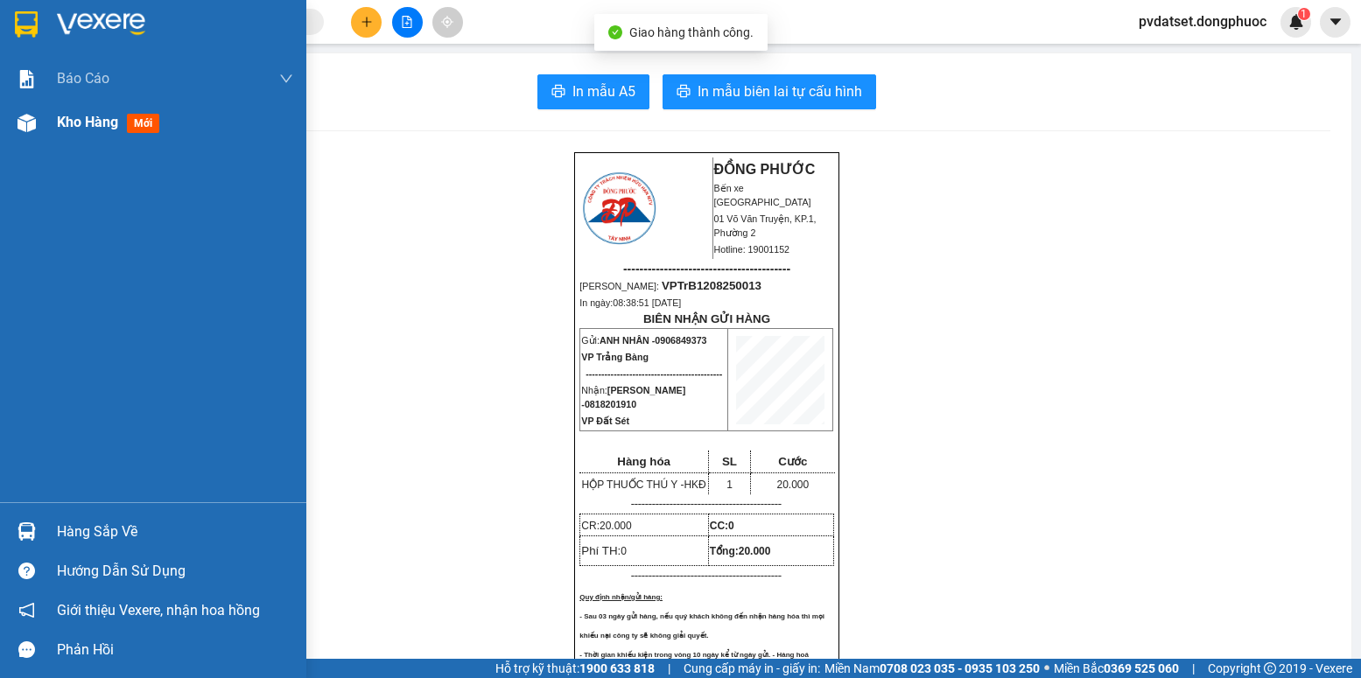
click at [60, 132] on div "Kho hàng mới" at bounding box center [153, 123] width 306 height 44
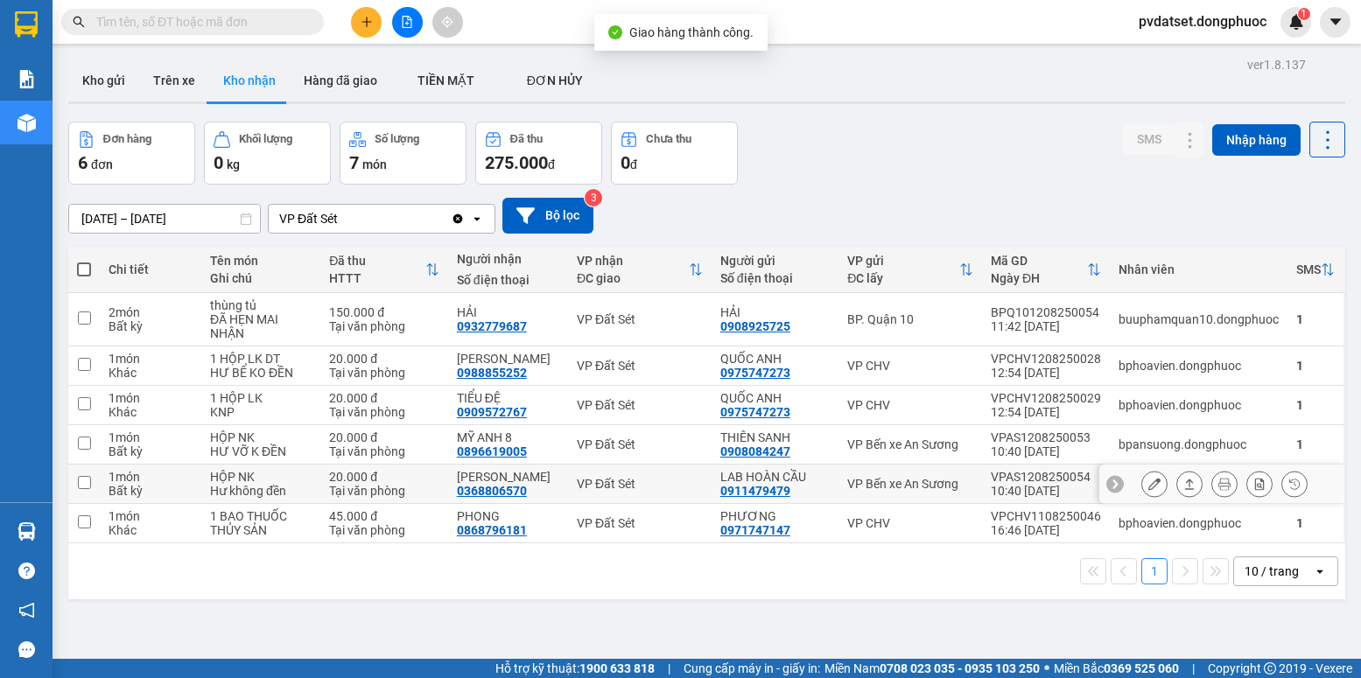
click at [1148, 481] on icon at bounding box center [1154, 484] width 12 height 12
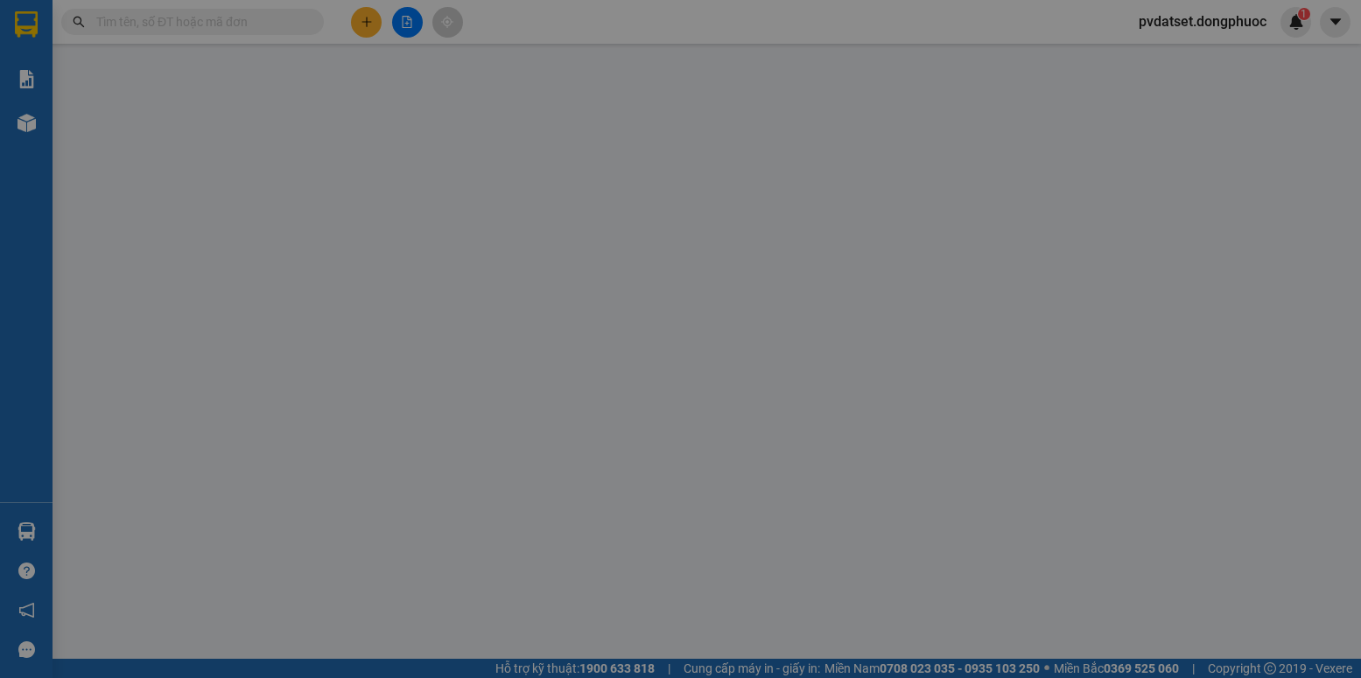
type input "0911479479"
type input "LAB HOÀN CẦU"
type input "0368806570"
type input "[PERSON_NAME]"
type input "20.000"
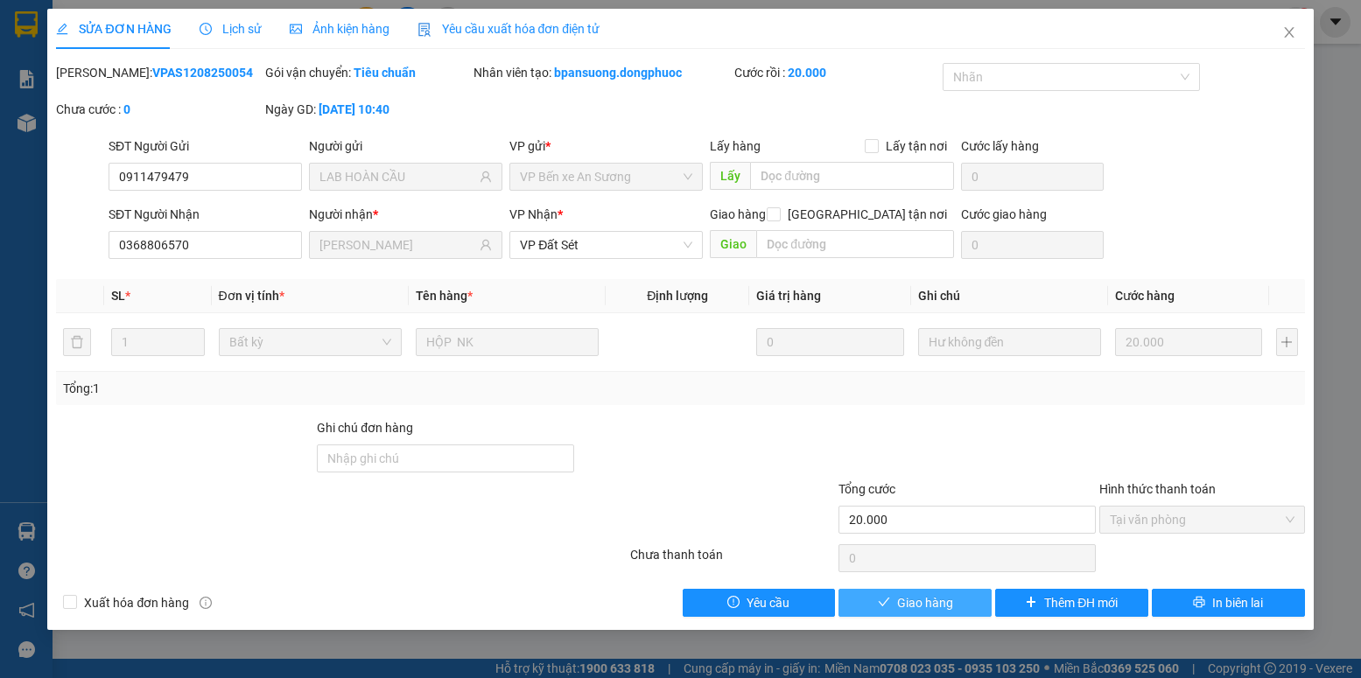
click at [928, 598] on span "Giao hàng" at bounding box center [925, 602] width 56 height 19
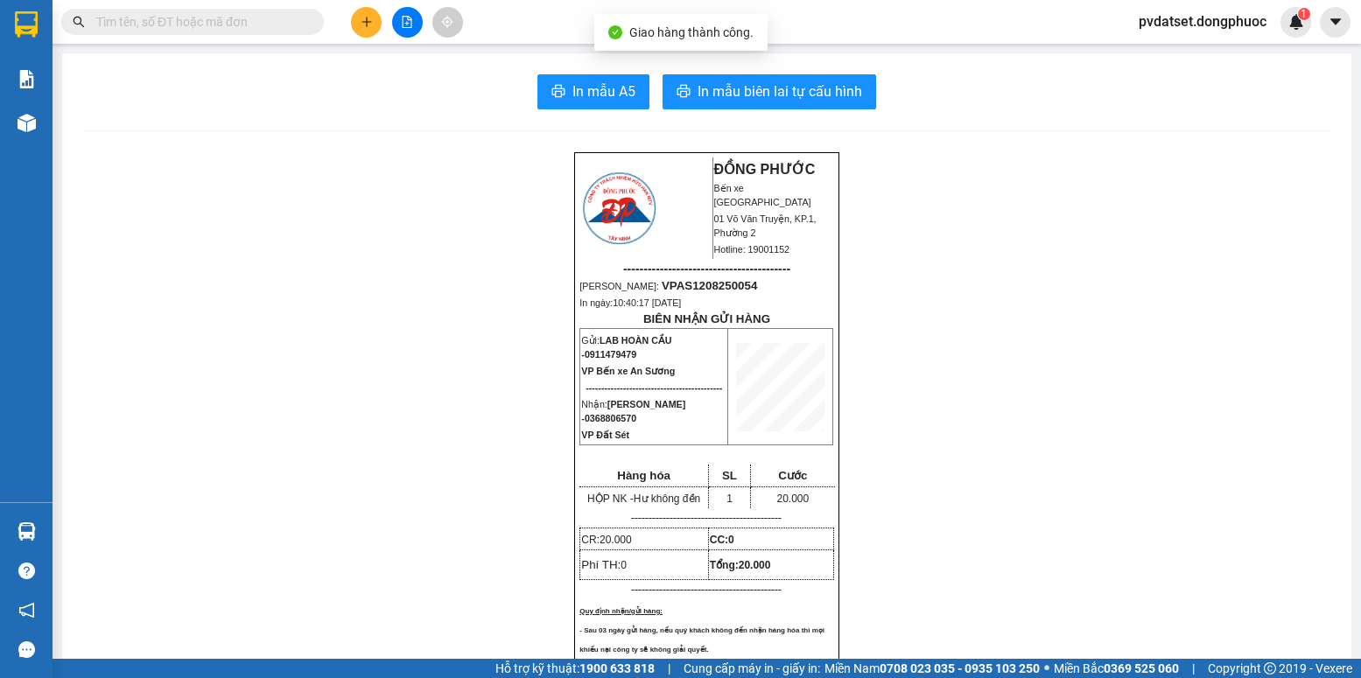
click at [60, 127] on main "In mẫu A5 In mẫu biên lai tự cấu hình ĐỒNG PHƯỚC Bến xe Tây Ninh 01 Võ Văn Truy…" at bounding box center [680, 329] width 1361 height 659
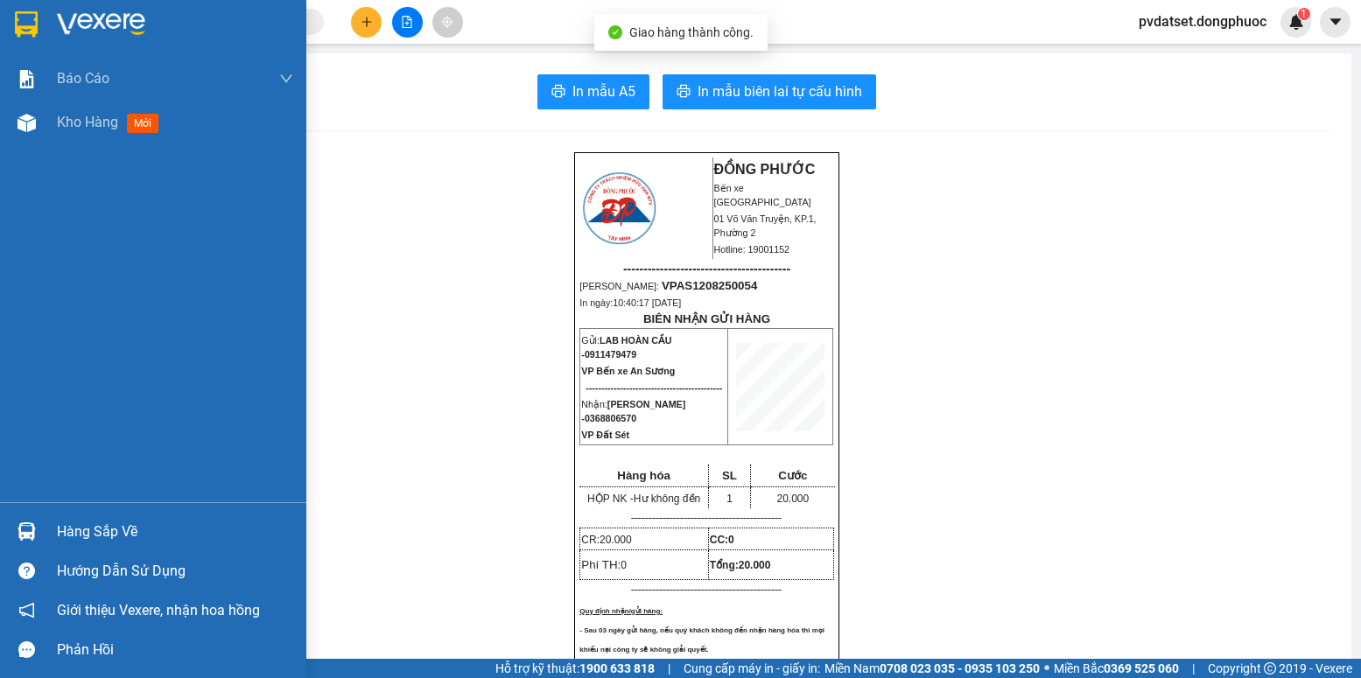
drag, startPoint x: 63, startPoint y: 126, endPoint x: 240, endPoint y: 151, distance: 178.6
click at [65, 126] on span "Kho hàng" at bounding box center [87, 122] width 61 height 17
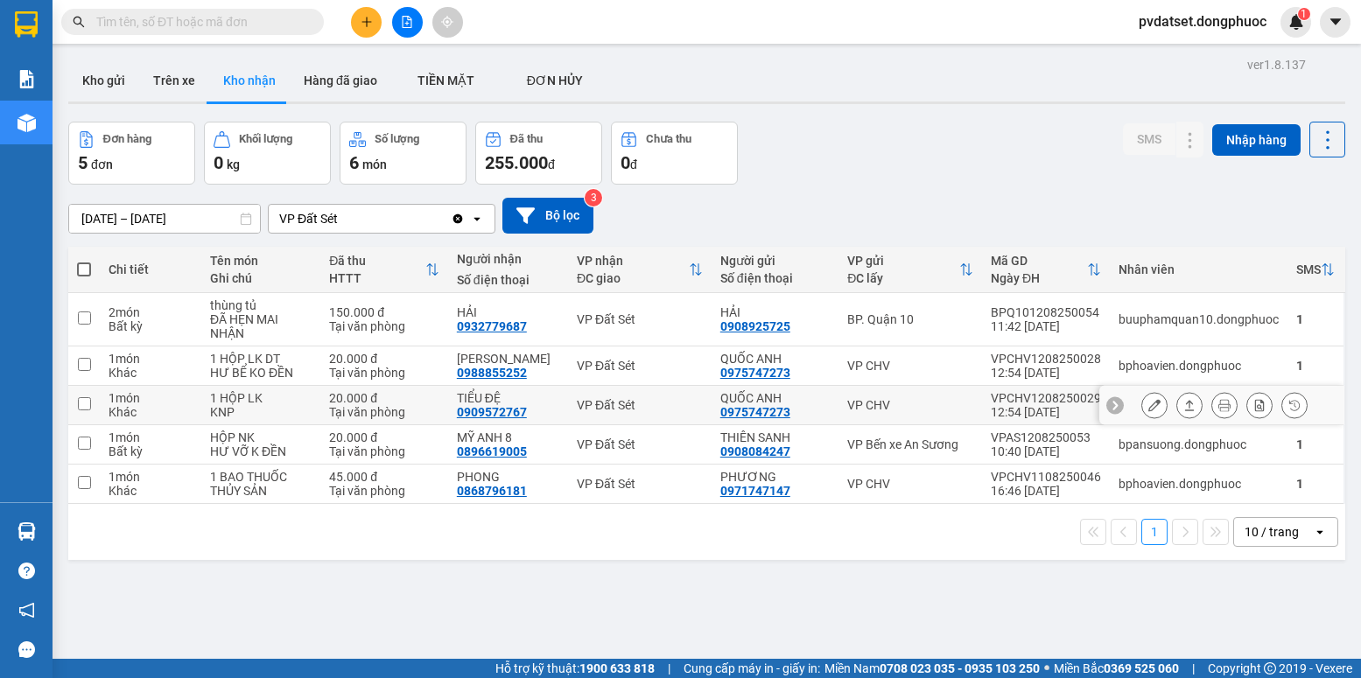
click at [1142, 411] on button at bounding box center [1154, 405] width 25 height 31
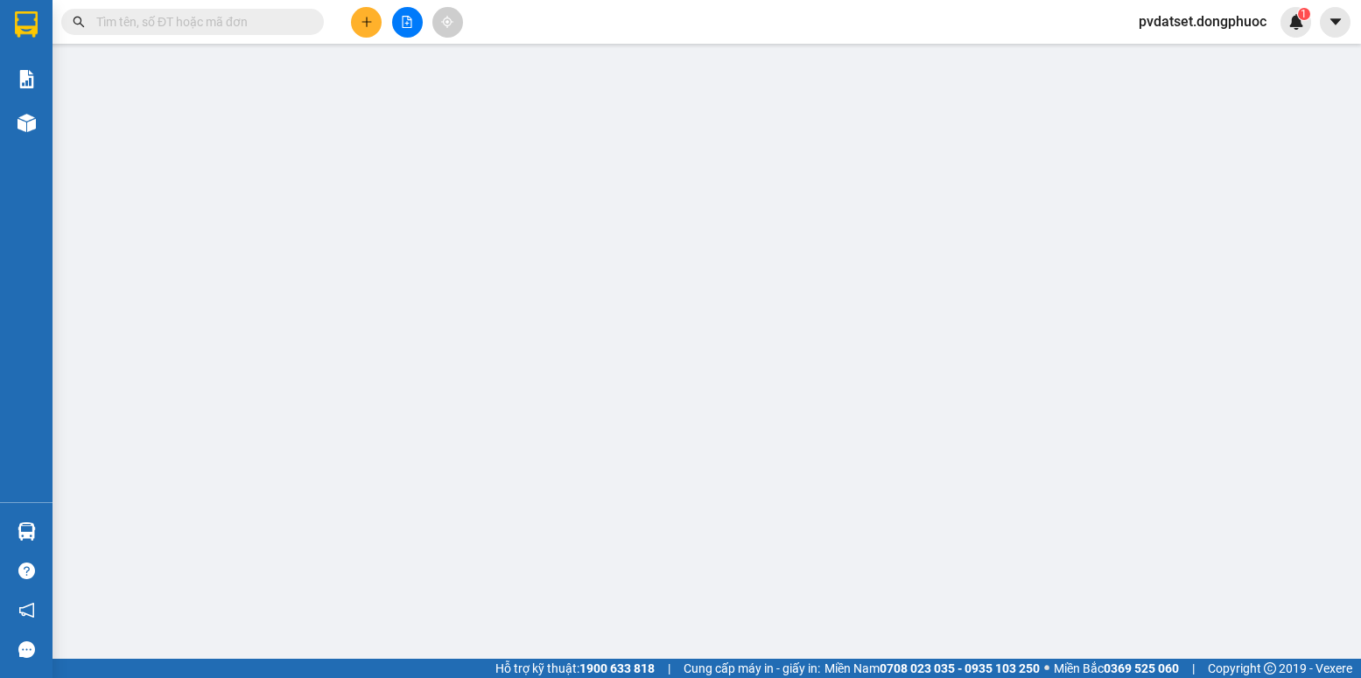
type input "0975747273"
type input "QUỐC ANH"
type input "0909572767"
type input "TIỂU ĐỆ"
type input "20.000"
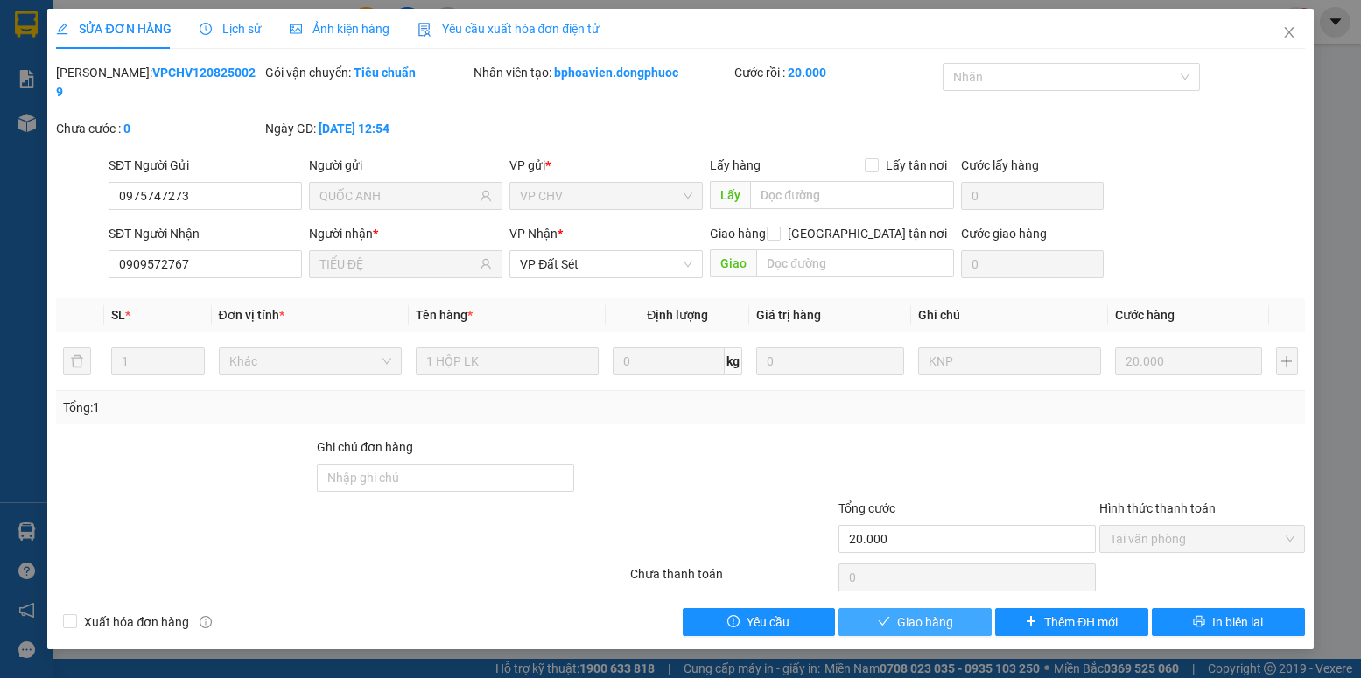
click at [915, 613] on span "Giao hàng" at bounding box center [925, 622] width 56 height 19
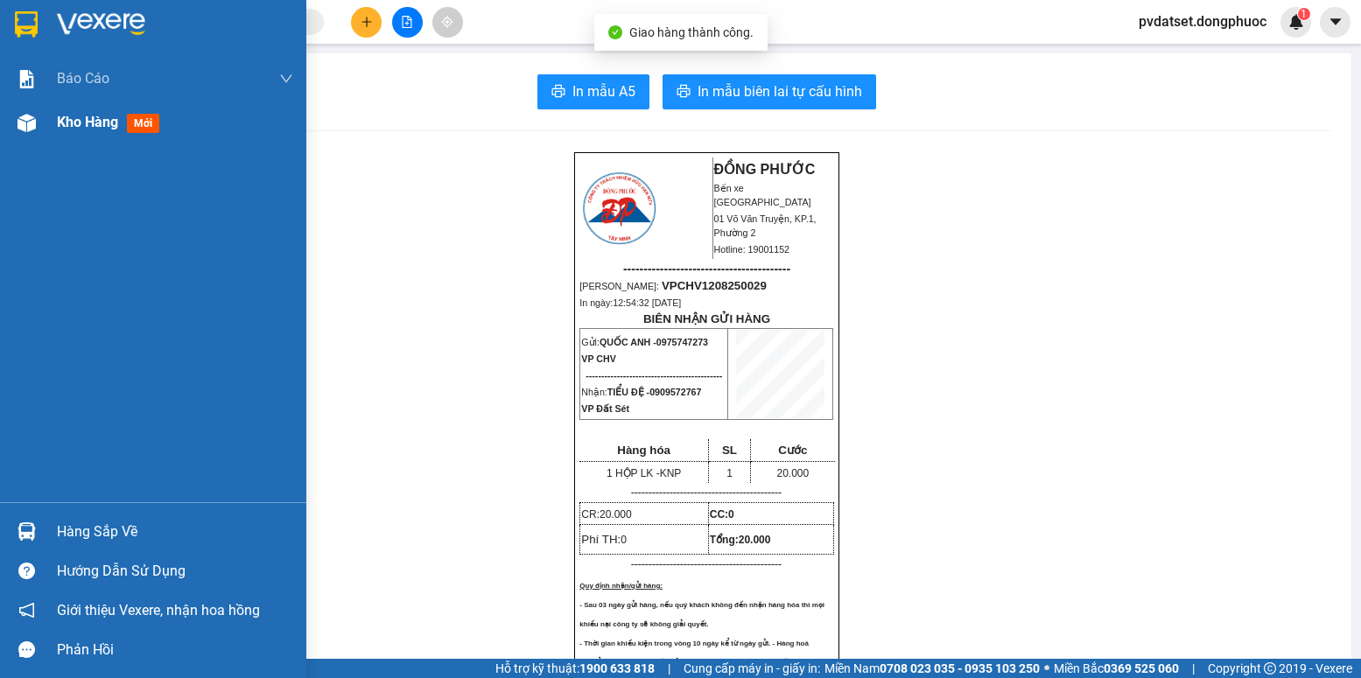
click at [66, 126] on span "Kho hàng" at bounding box center [87, 122] width 61 height 17
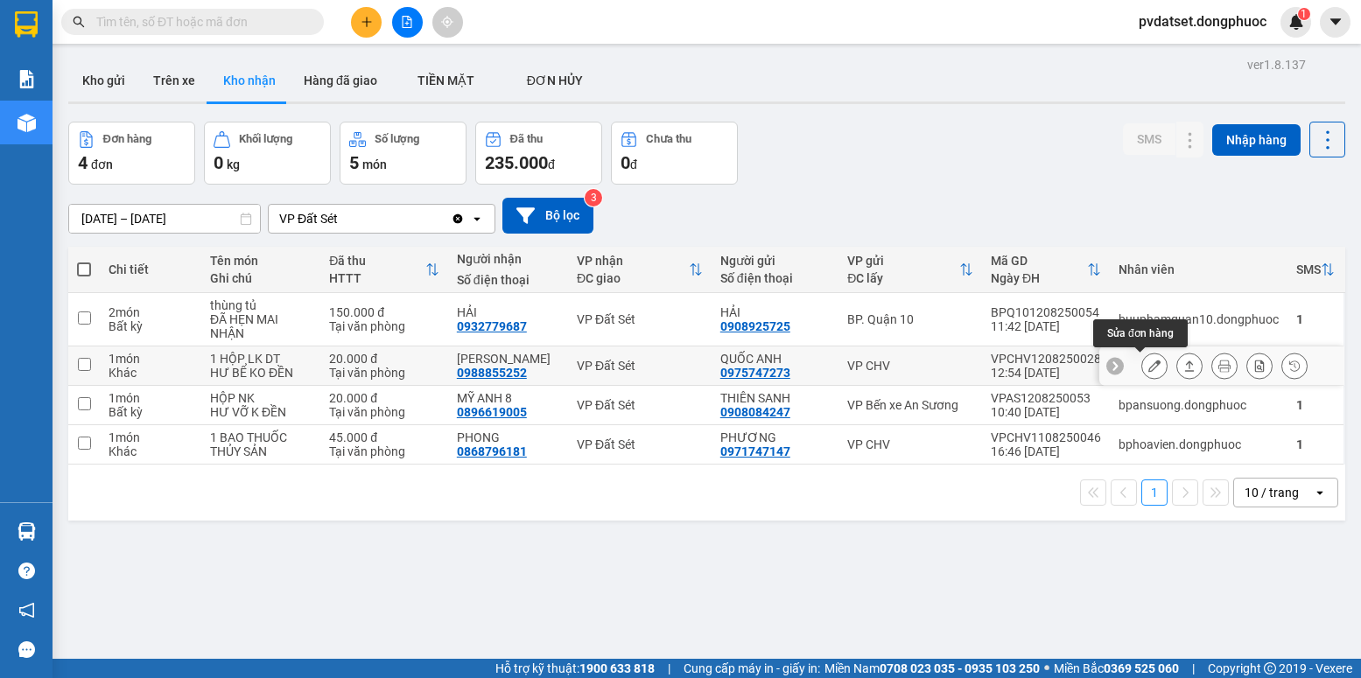
click at [1148, 368] on icon at bounding box center [1154, 366] width 12 height 12
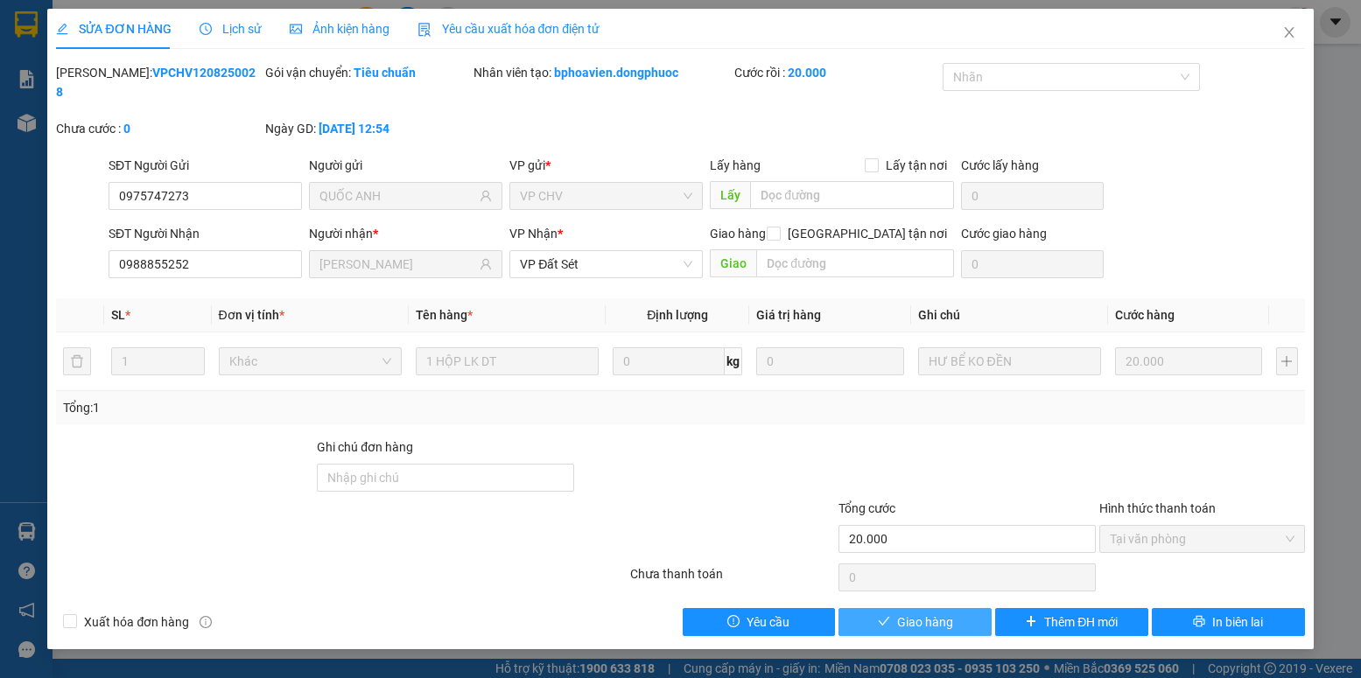
click at [925, 613] on span "Giao hàng" at bounding box center [925, 622] width 56 height 19
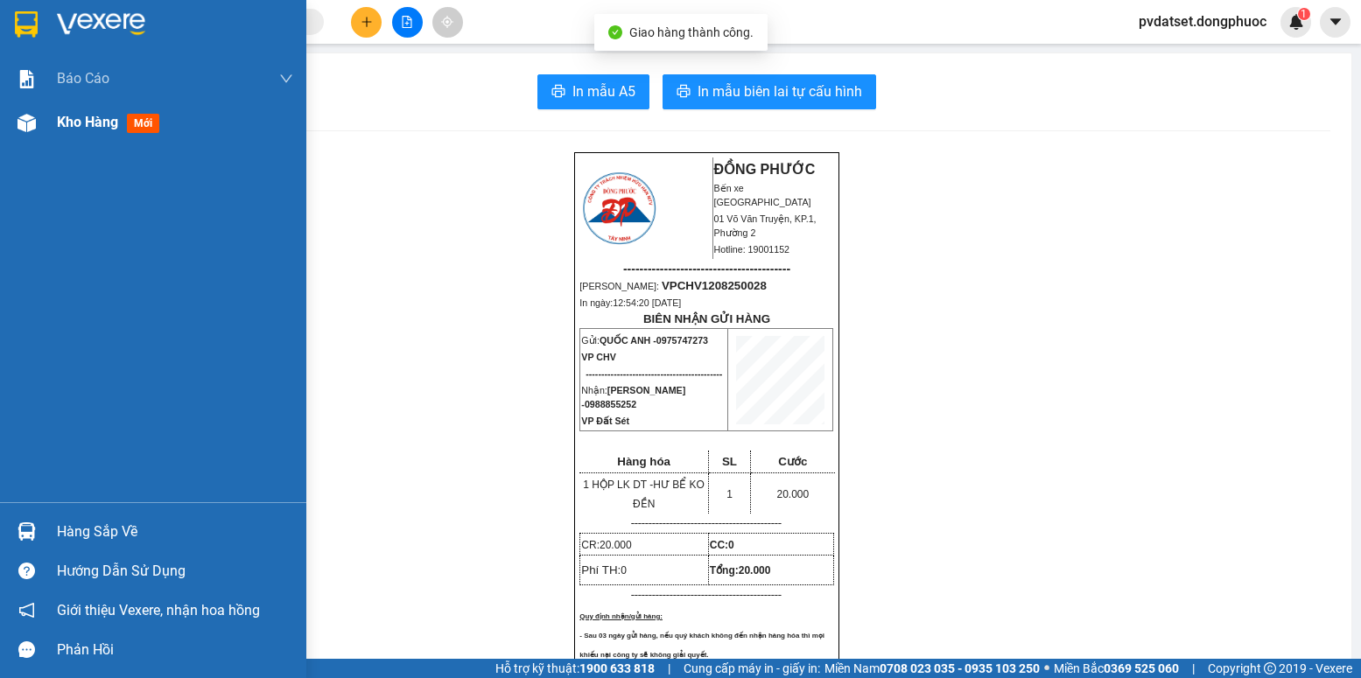
click at [72, 130] on span "Kho hàng" at bounding box center [87, 122] width 61 height 17
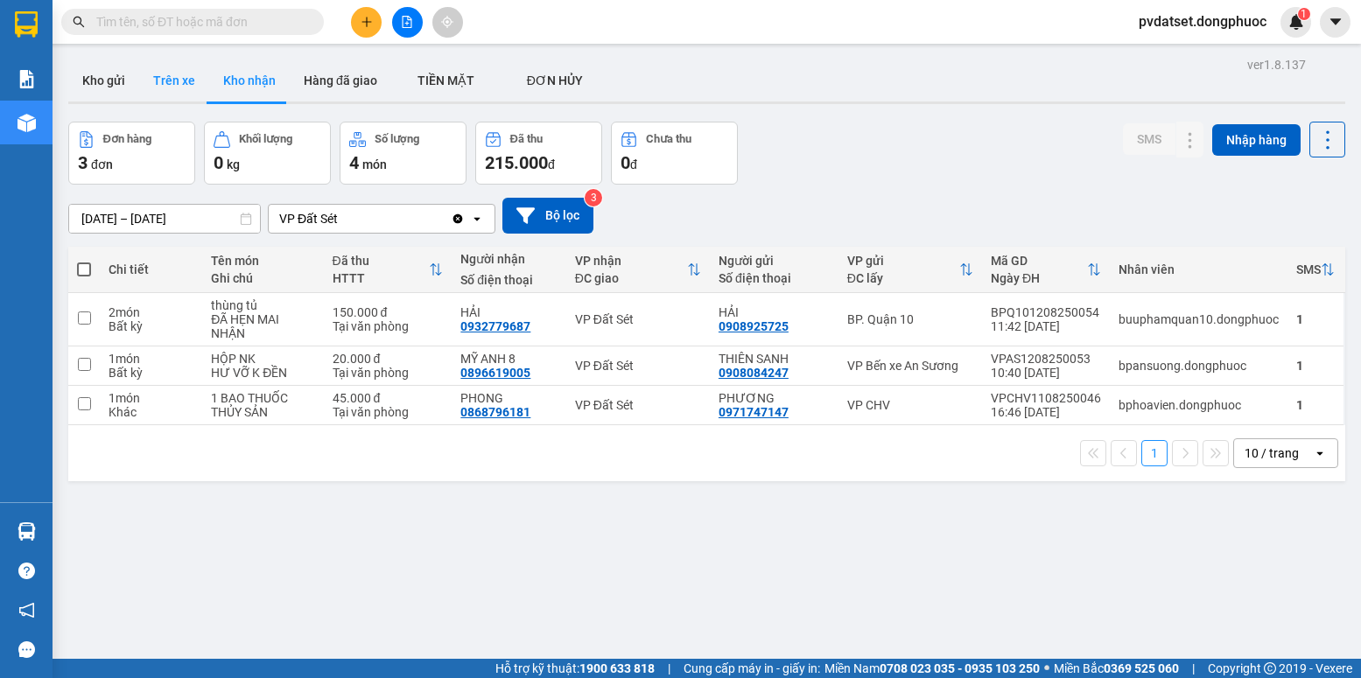
drag, startPoint x: 186, startPoint y: 95, endPoint x: 142, endPoint y: 89, distance: 45.0
click at [184, 95] on button "Trên xe" at bounding box center [174, 81] width 70 height 42
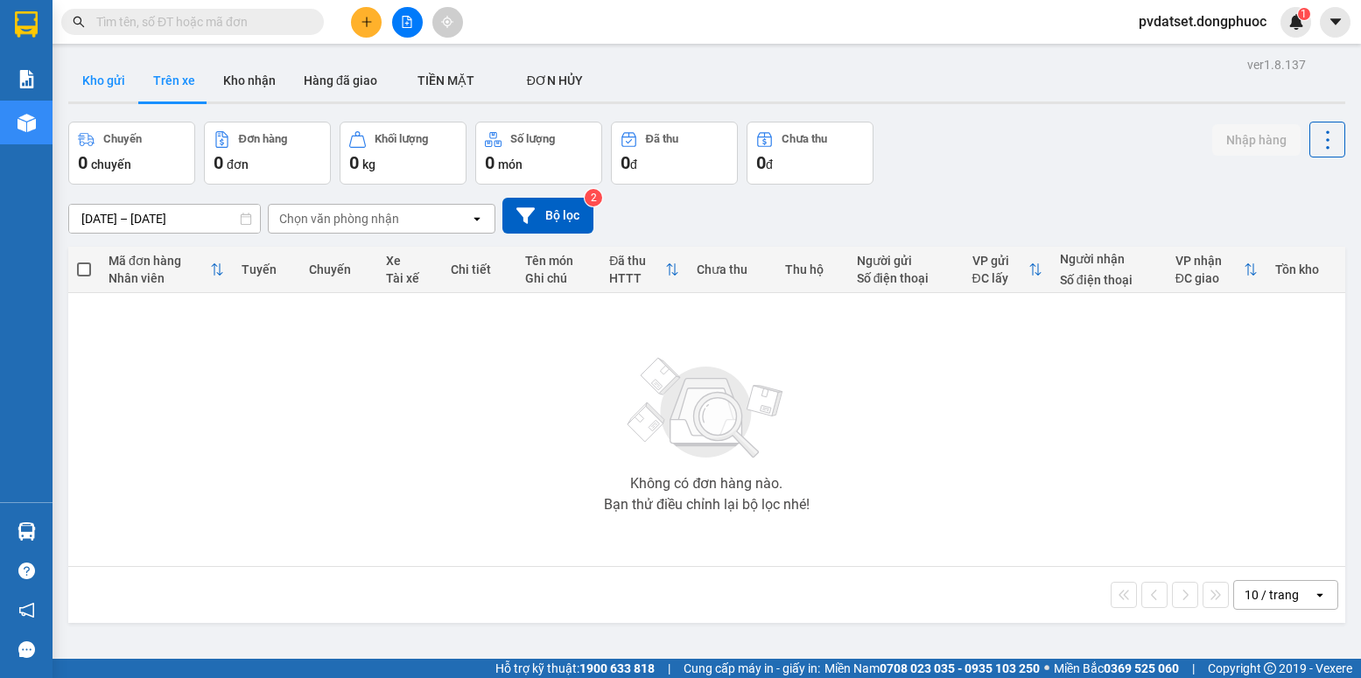
click at [112, 85] on button "Kho gửi" at bounding box center [103, 81] width 71 height 42
